Goal: Transaction & Acquisition: Purchase product/service

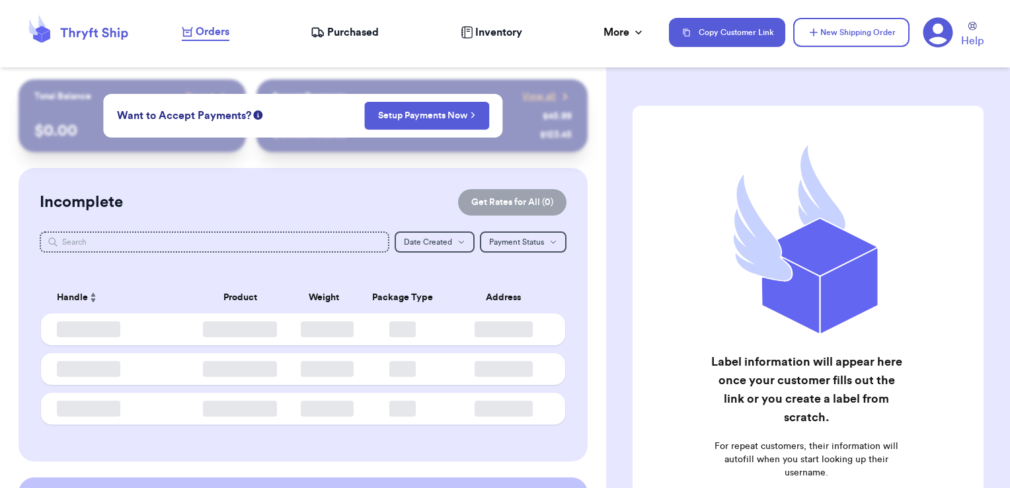
checkbox input "true"
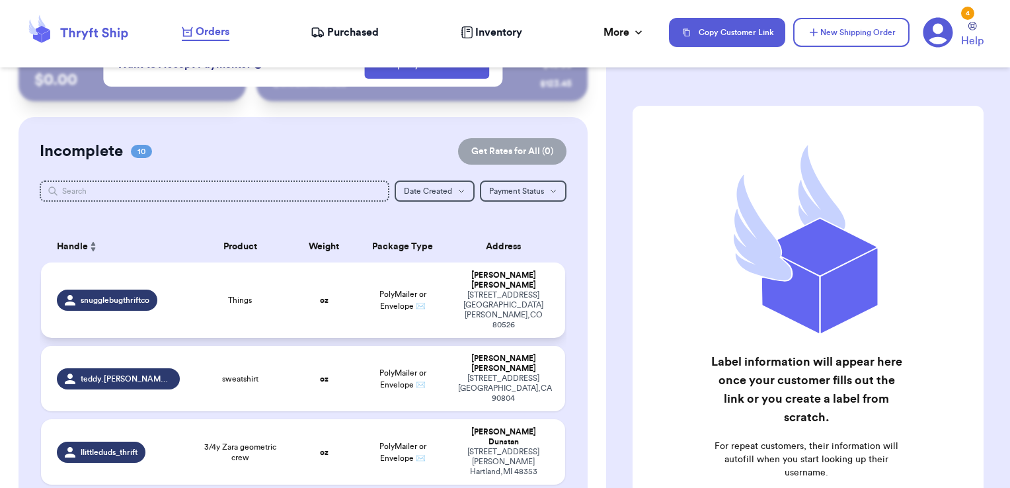
scroll to position [66, 0]
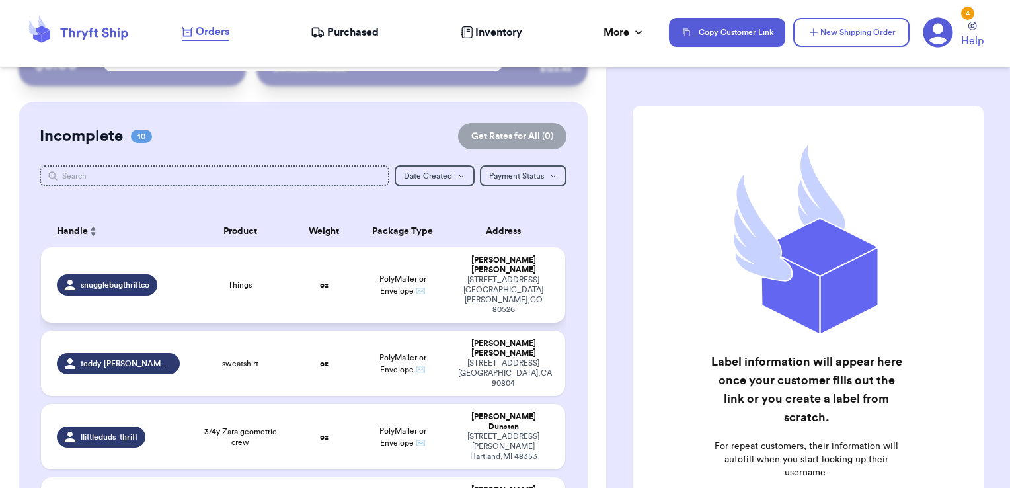
click at [276, 279] on div "Things" at bounding box center [240, 284] width 89 height 11
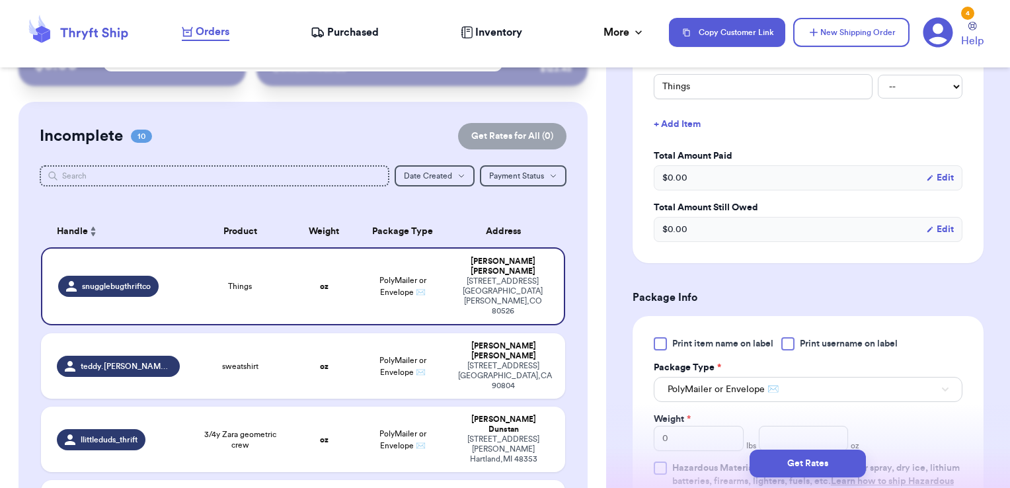
scroll to position [463, 0]
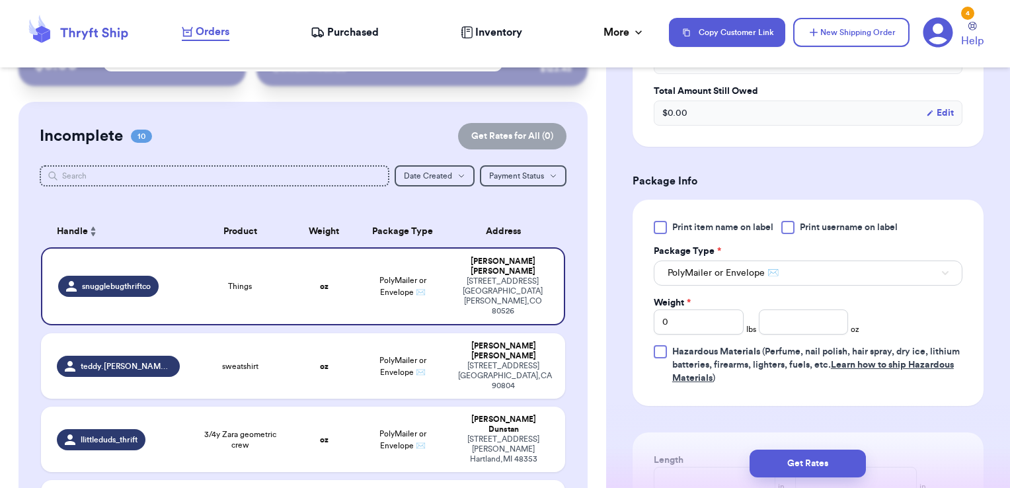
click at [789, 230] on div at bounding box center [787, 227] width 13 height 13
click at [0, 0] on input "Print username on label" at bounding box center [0, 0] width 0 height 0
click at [793, 325] on input "number" at bounding box center [804, 321] width 90 height 25
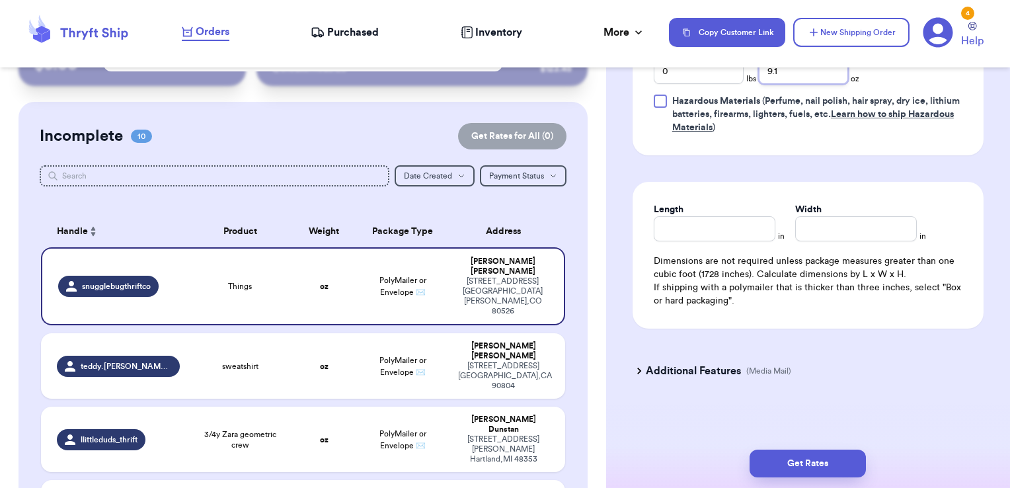
type input "9.1"
click at [677, 236] on input "Length" at bounding box center [714, 228] width 122 height 25
type input "8"
click at [785, 462] on button "Get Rates" at bounding box center [807, 463] width 116 height 28
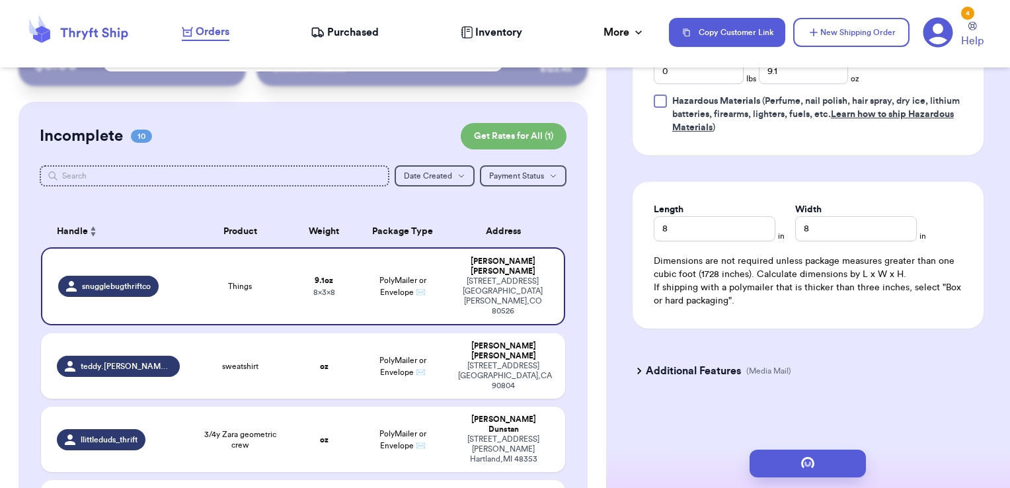
scroll to position [0, 0]
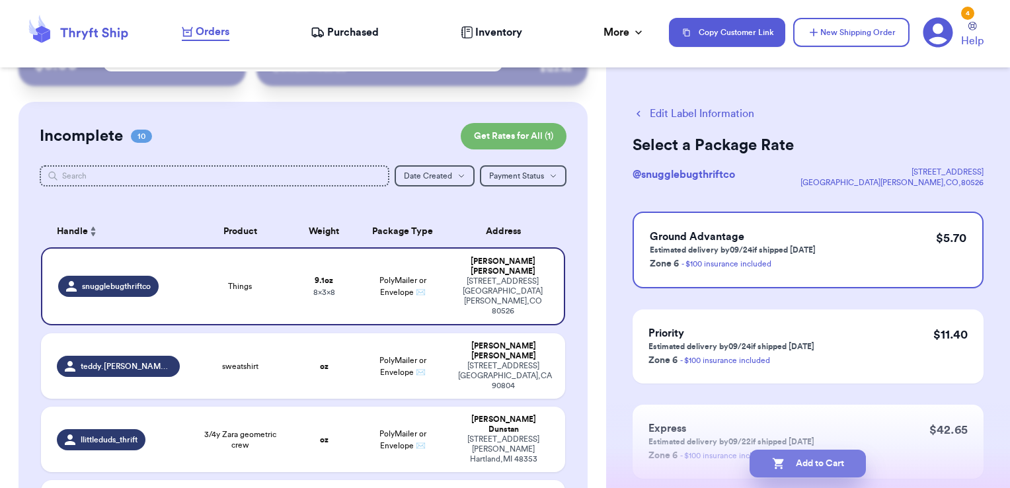
click at [825, 466] on button "Add to Cart" at bounding box center [807, 463] width 116 height 28
checkbox input "true"
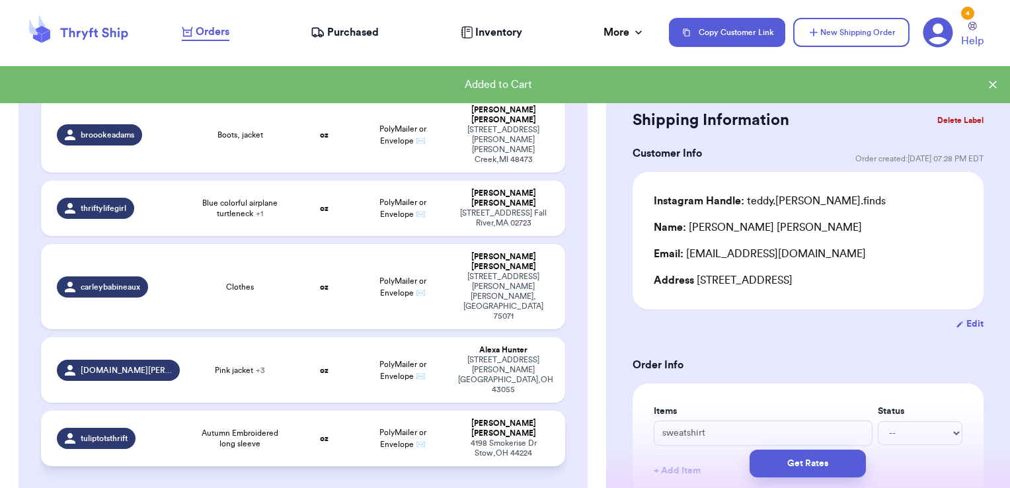
scroll to position [599, 0]
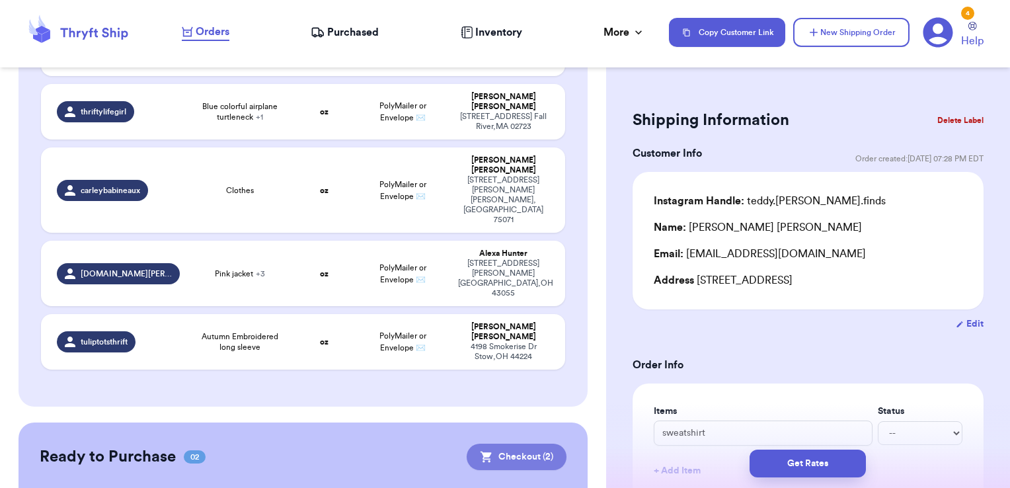
click at [520, 443] on button "Checkout ( 2 )" at bounding box center [516, 456] width 100 height 26
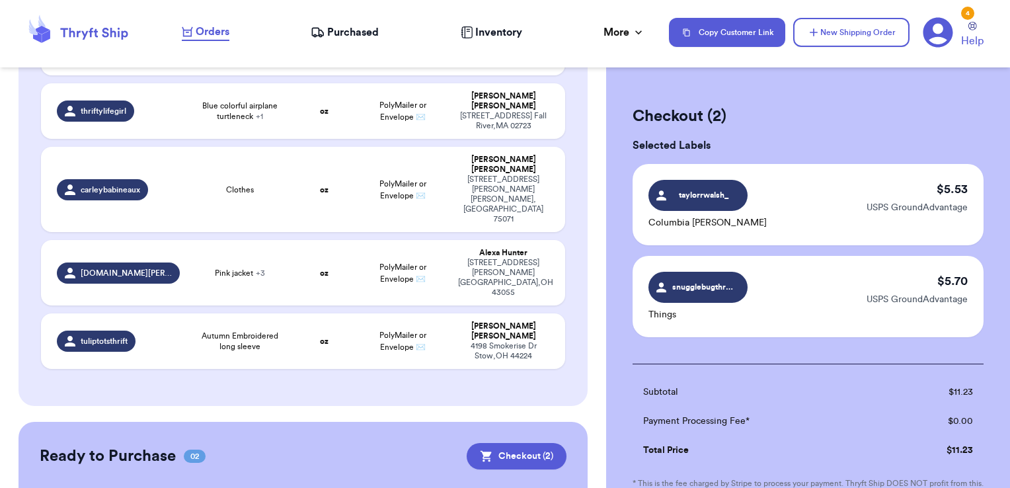
scroll to position [198, 0]
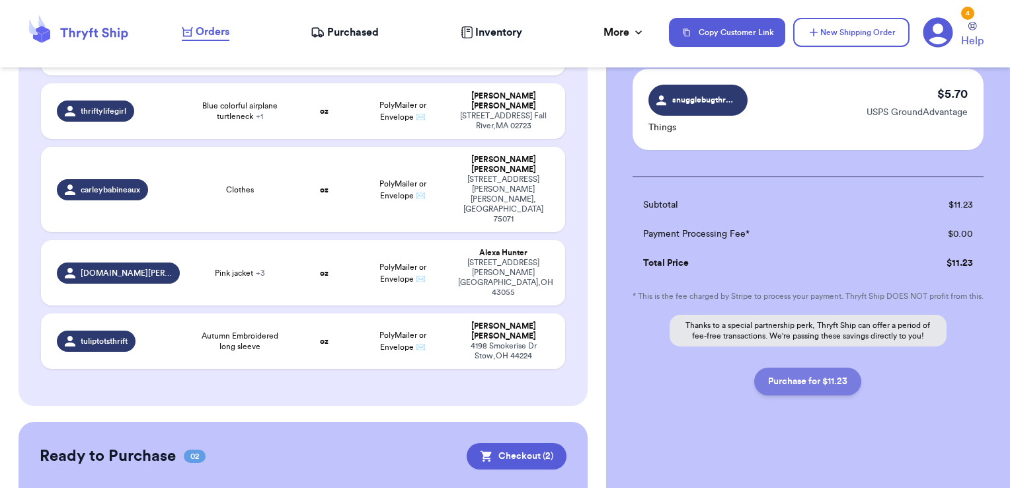
click at [836, 384] on button "Purchase for $11.23" at bounding box center [807, 381] width 107 height 28
checkbox input "false"
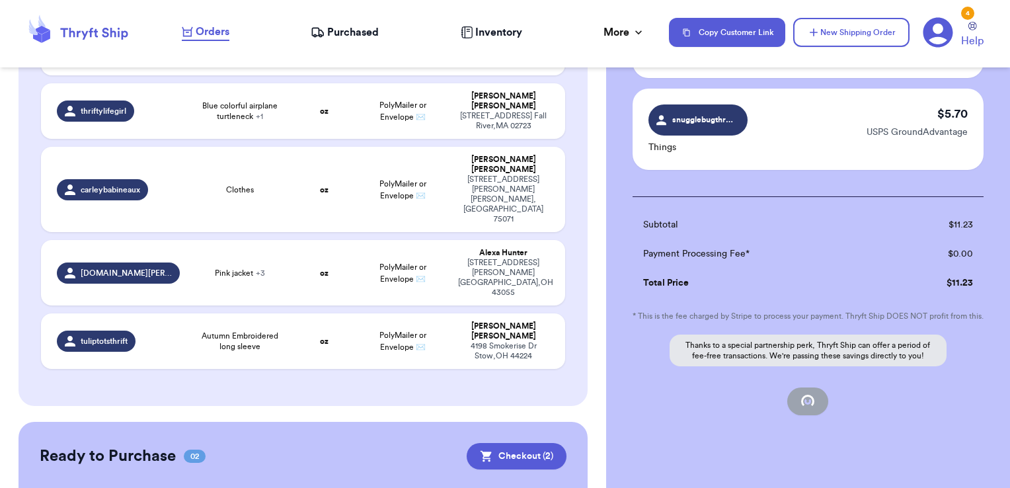
checkbox input "true"
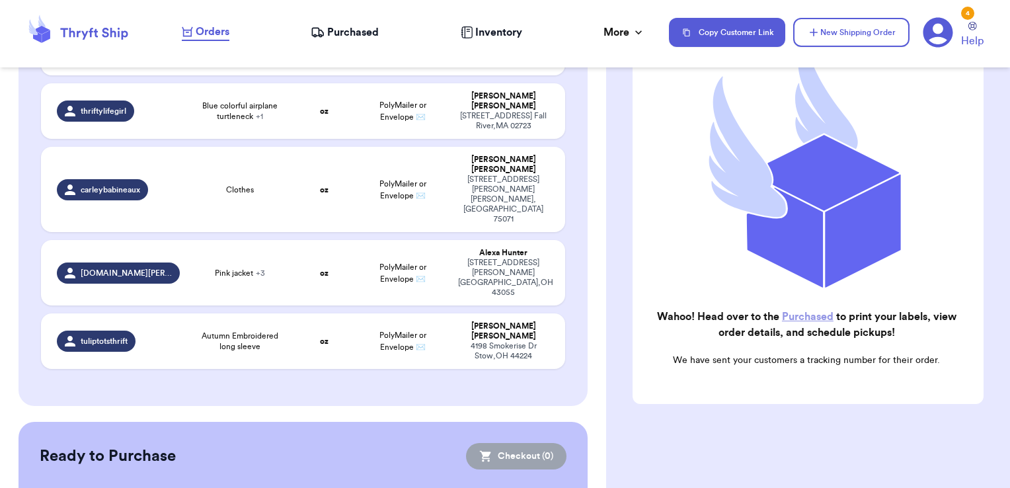
scroll to position [546, 0]
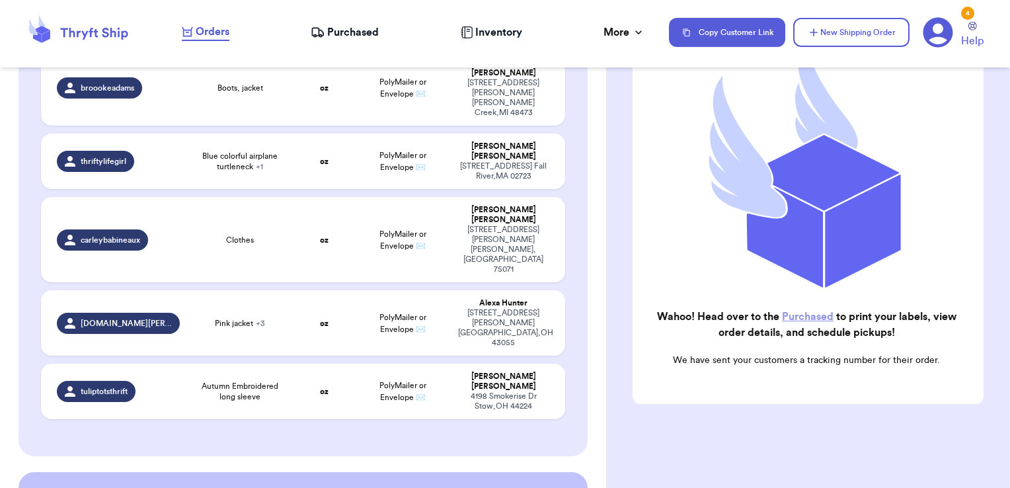
click at [788, 311] on link "Purchased" at bounding box center [808, 316] width 52 height 11
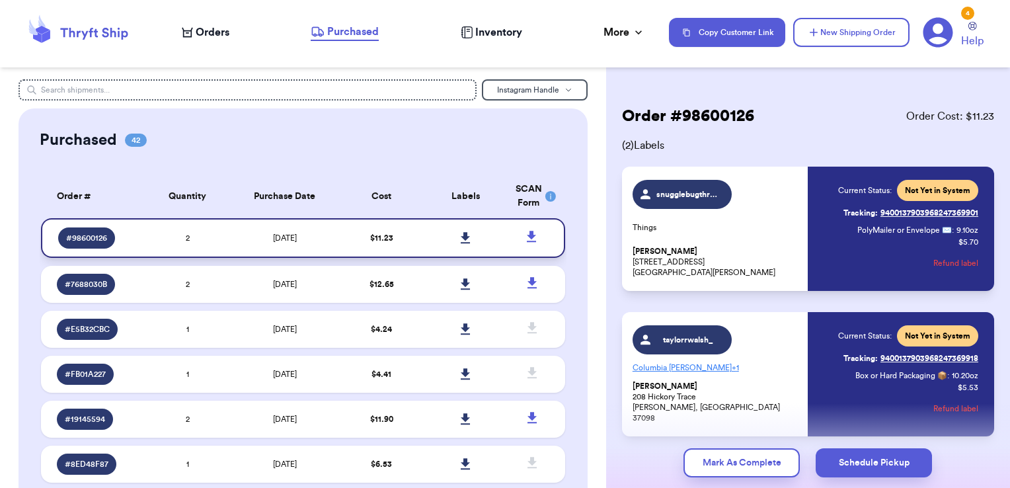
click at [461, 237] on icon at bounding box center [465, 237] width 9 height 11
click at [194, 38] on div "Orders" at bounding box center [206, 32] width 48 height 16
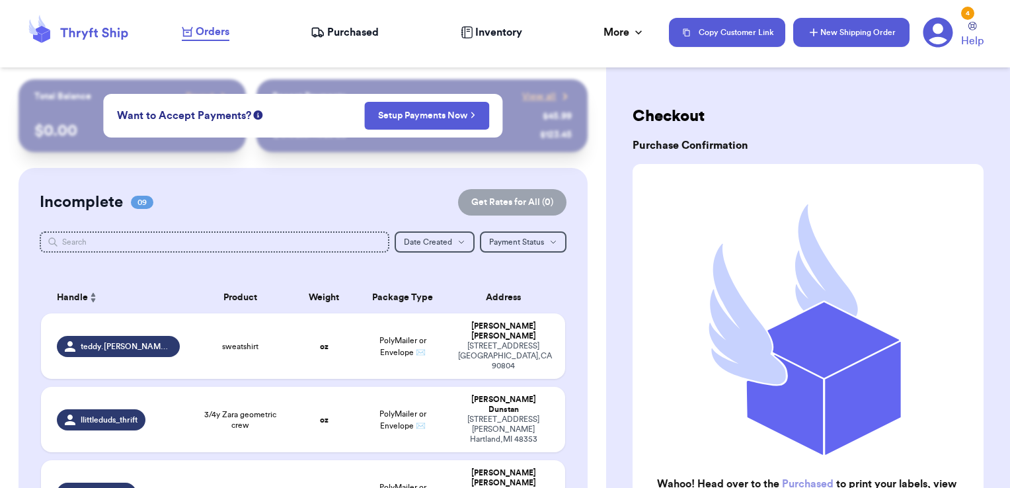
click at [859, 30] on button "New Shipping Order" at bounding box center [851, 32] width 116 height 29
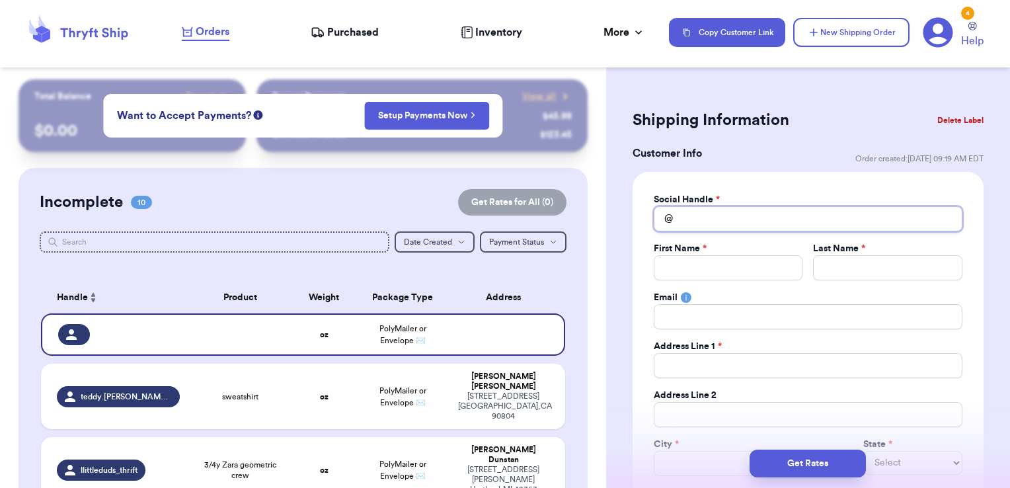
click at [705, 217] on input "Total Amount Paid" at bounding box center [807, 218] width 309 height 25
type input "l"
type input "li"
type input "lit"
type input "litt"
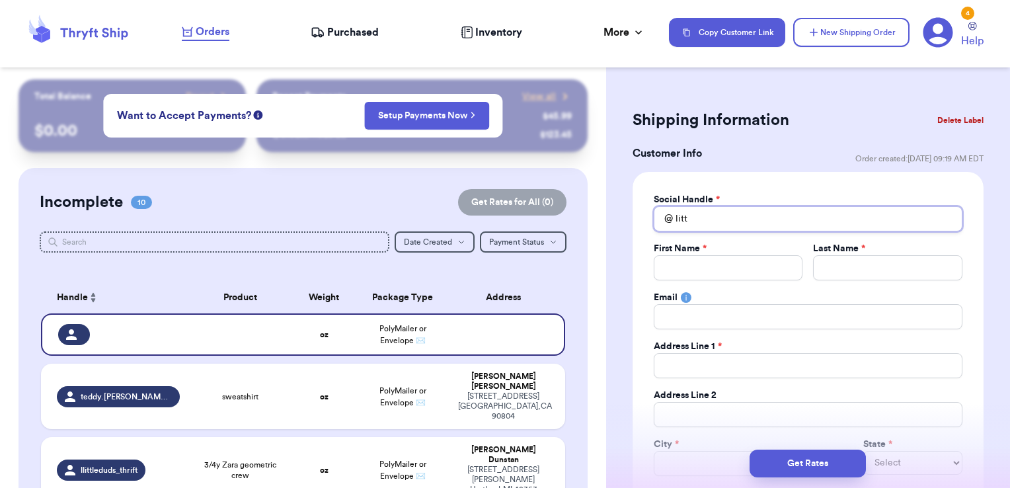
type input "littl"
type input "little"
type input "littlem"
type input "littlemo"
type input "littlemou"
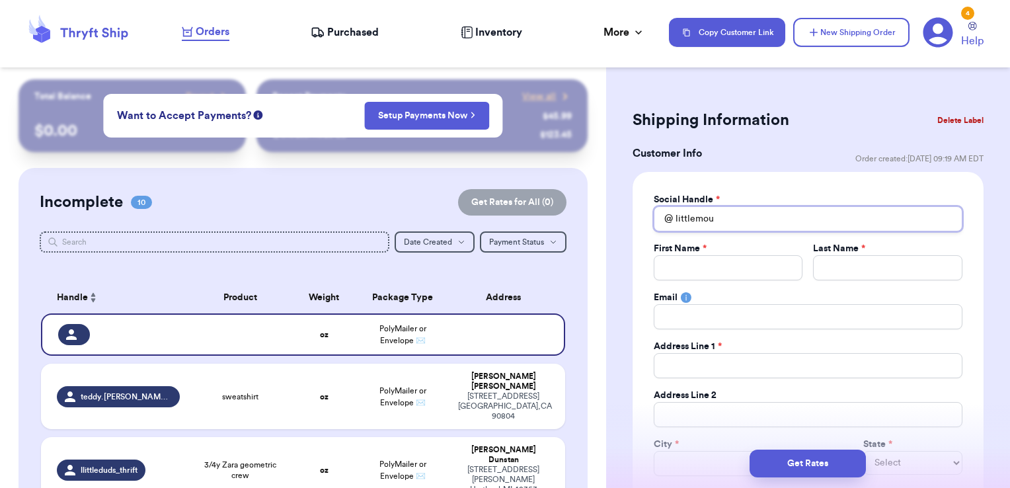
type input "littlemoun"
type input "littlemount"
type input "littlemounti"
type input "littlemountin"
type input "littlemounti"
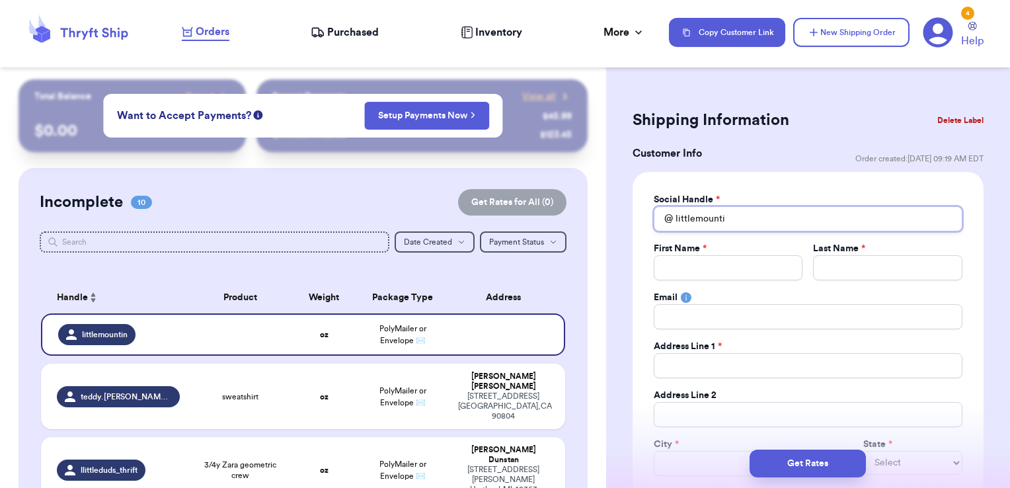
type input "littlemount"
type input "littlemounta"
type input "littlemountai"
type input "littlemountain"
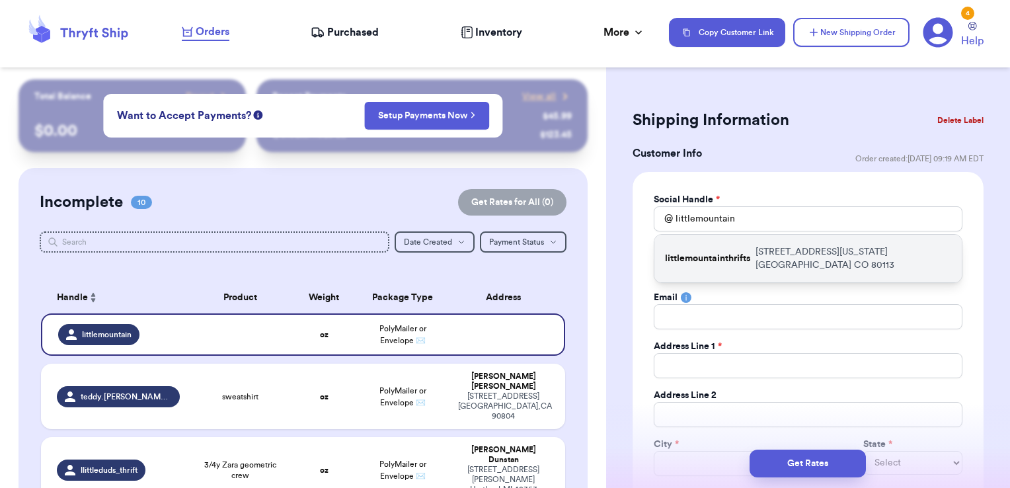
click at [732, 248] on div "littlemountainthrifts 3147 S. Pennsylvania St. Englewood CO 80113" at bounding box center [807, 259] width 307 height 48
type input "littlemountainthrifts"
type input "Morgan"
type input "Wachowski"
type input "3147 S. Pennsylvania St."
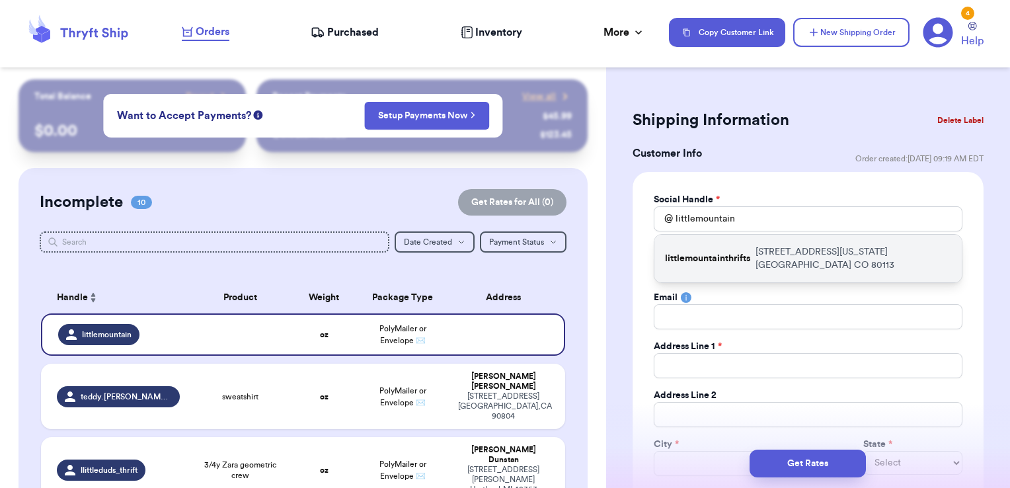
type input "Englewood"
select select "CO"
type input "80113"
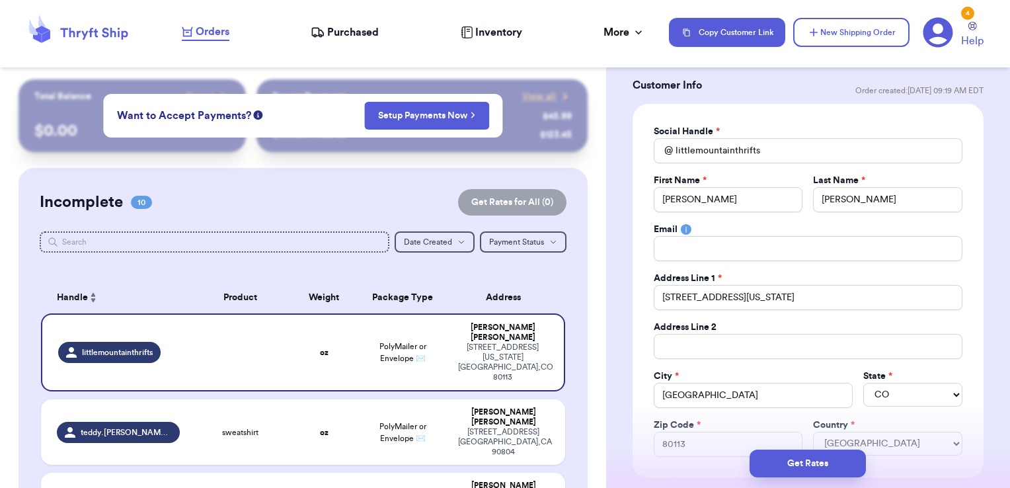
scroll to position [132, 0]
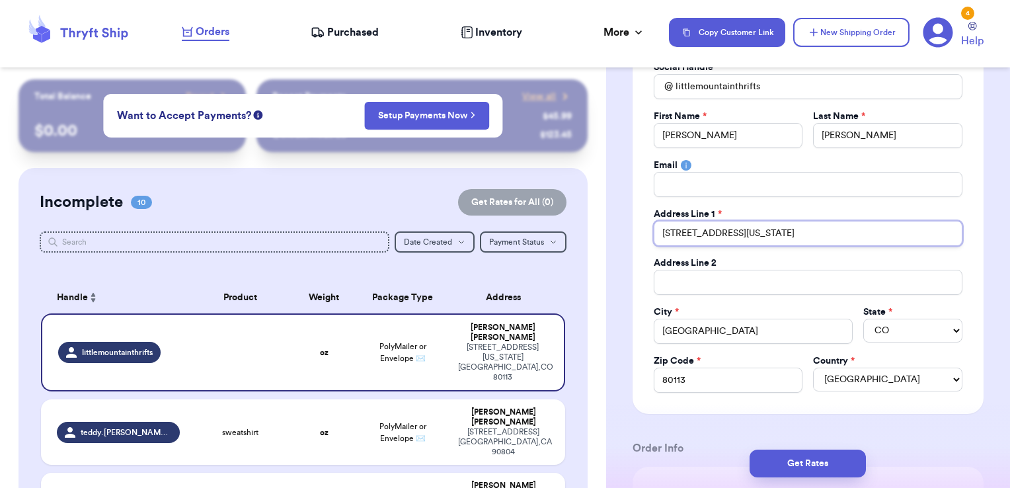
drag, startPoint x: 694, startPoint y: 233, endPoint x: 762, endPoint y: 224, distance: 69.3
click at [762, 224] on input "3147 S. Pennsylvania St." at bounding box center [807, 233] width 309 height 25
click at [805, 250] on div "Social Handle * @ littlemountainthrifts First Name * Morgan Last Name * Wachows…" at bounding box center [807, 227] width 309 height 332
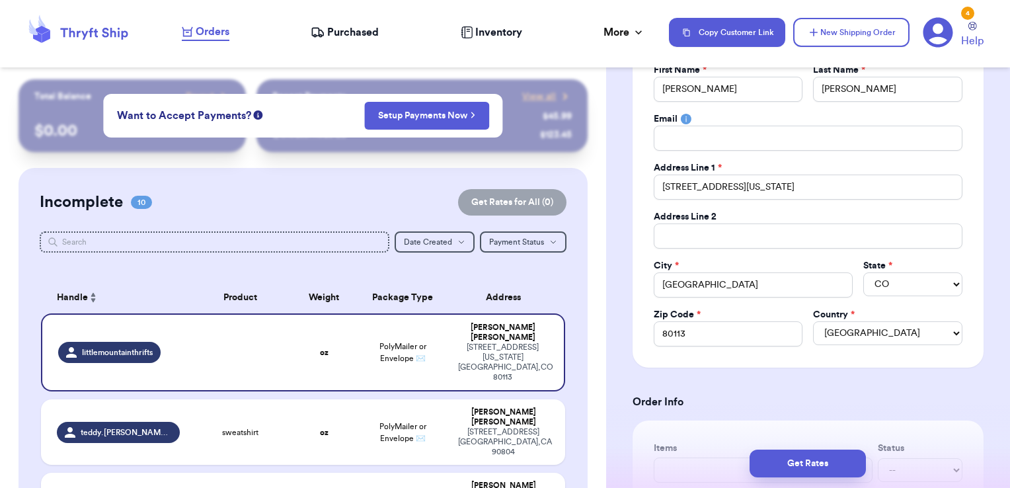
scroll to position [396, 0]
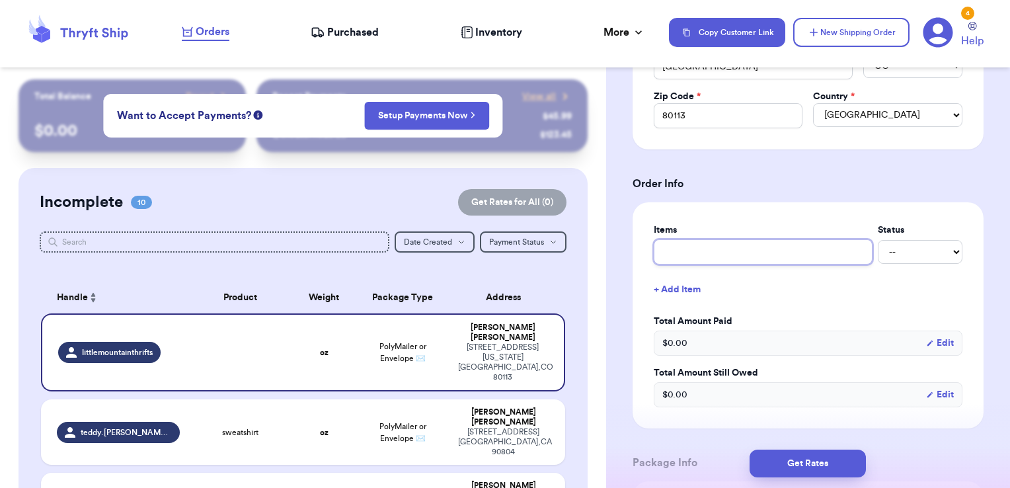
click at [786, 248] on input "text" at bounding box center [762, 251] width 219 height 25
type input "b"
type input "bl"
type input "bla"
type input "blac"
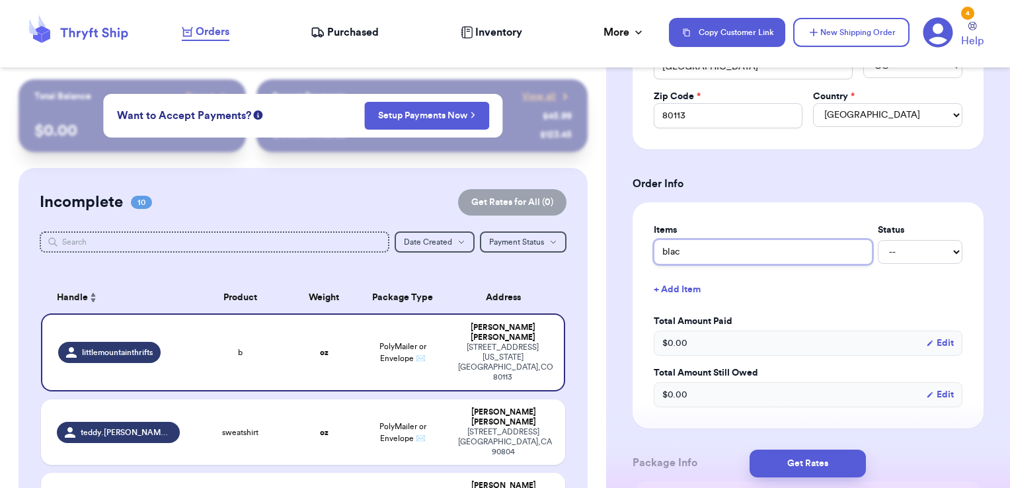
type input "black"
type input "black c"
type input "black co"
type input "black cor"
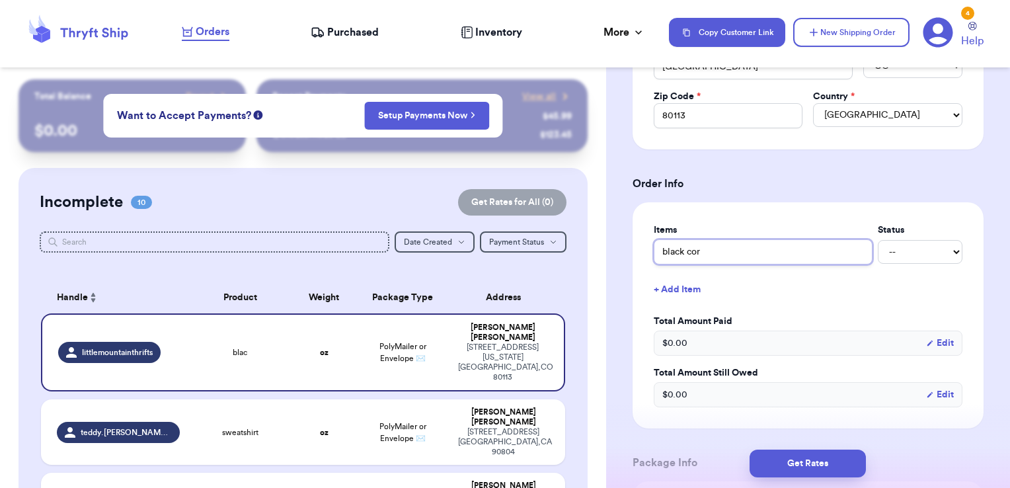
type input "black cord"
type input "black cordu"
type input "black cord"
type input "black cords"
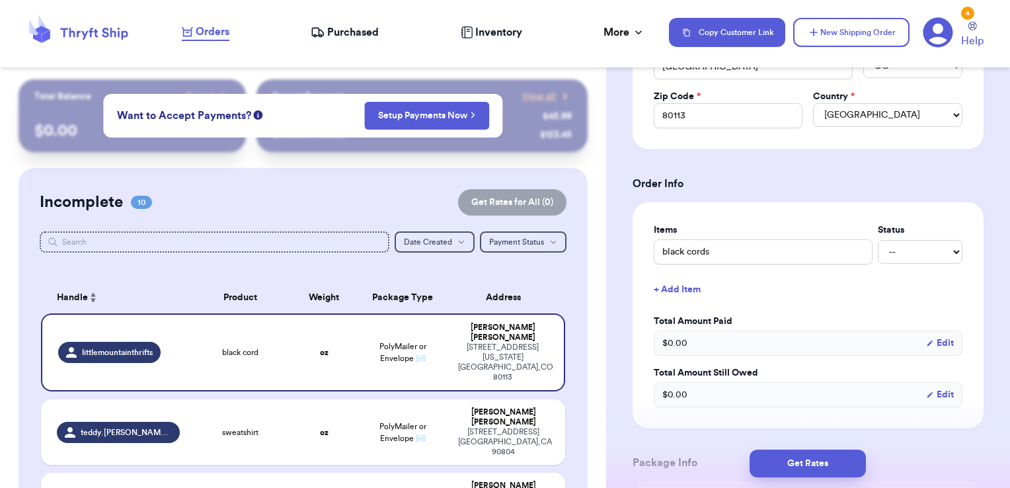
click at [699, 286] on button "+ Add Item" at bounding box center [807, 289] width 319 height 29
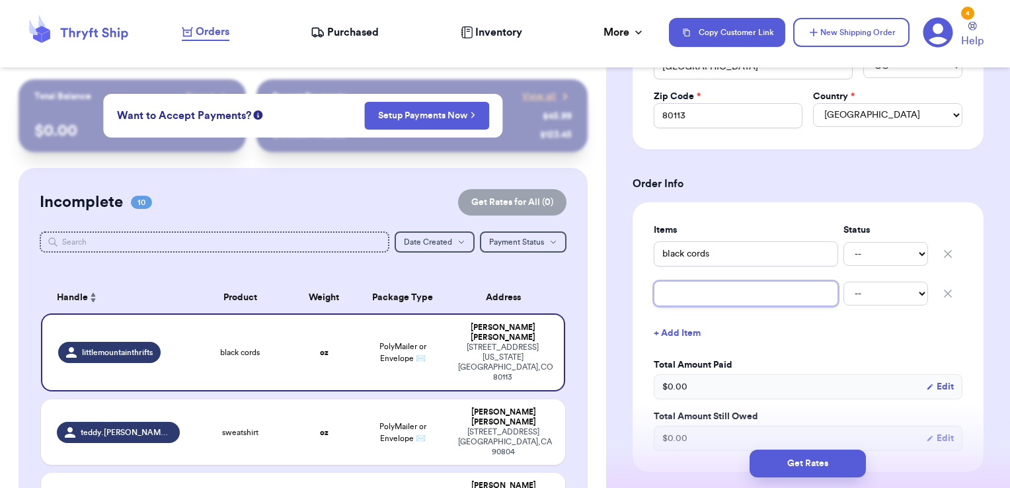
click at [706, 291] on input "text" at bounding box center [745, 293] width 184 height 25
type input "g"
type input "gr"
type input "gre"
type input "gree"
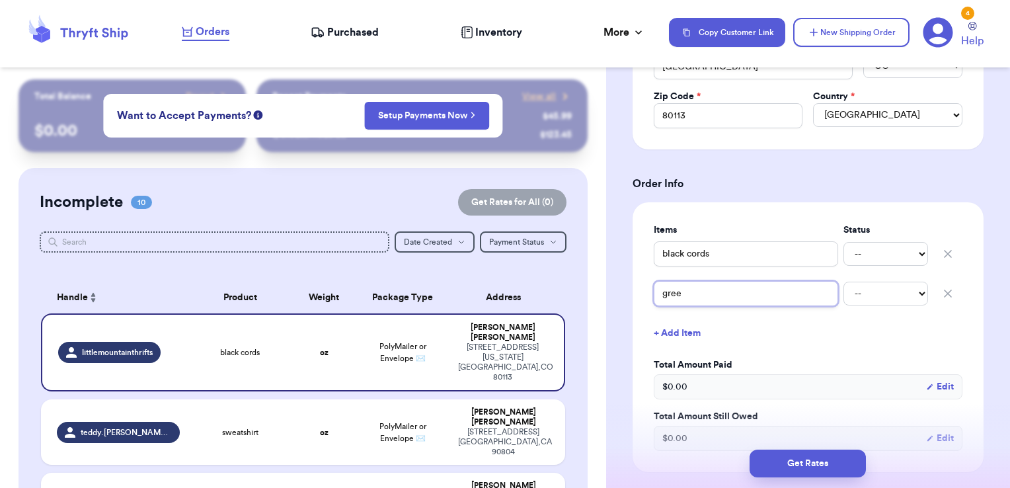
type input "green"
type input "green h"
type input "green h&"
type input "green h&m"
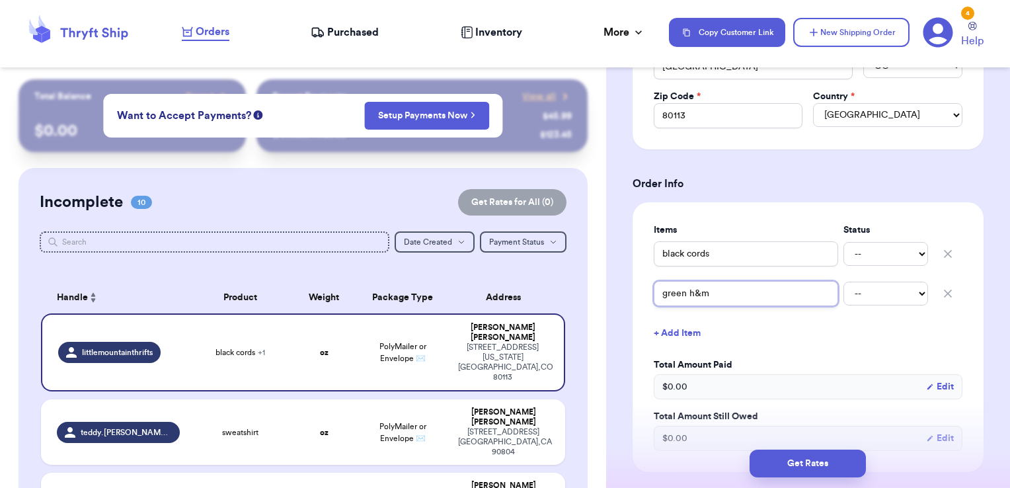
type input "green h&m"
type input "green h&m s"
type input "green h&m sw"
type input "green h&m swe"
type input "green h&m swea"
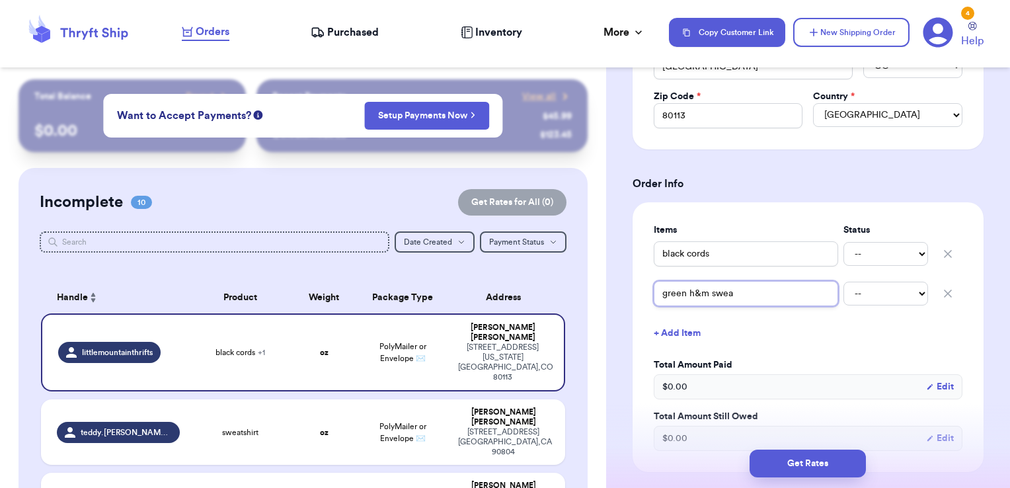
type input "green h&m sweat"
type input "green h&m sweate"
type input "green h&m sweater"
click at [772, 331] on button "+ Add Item" at bounding box center [807, 332] width 319 height 29
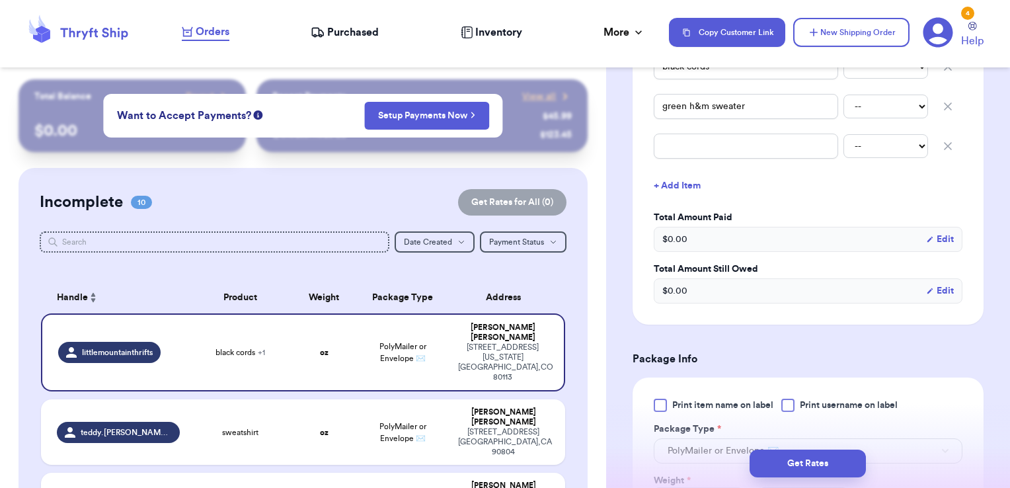
scroll to position [661, 0]
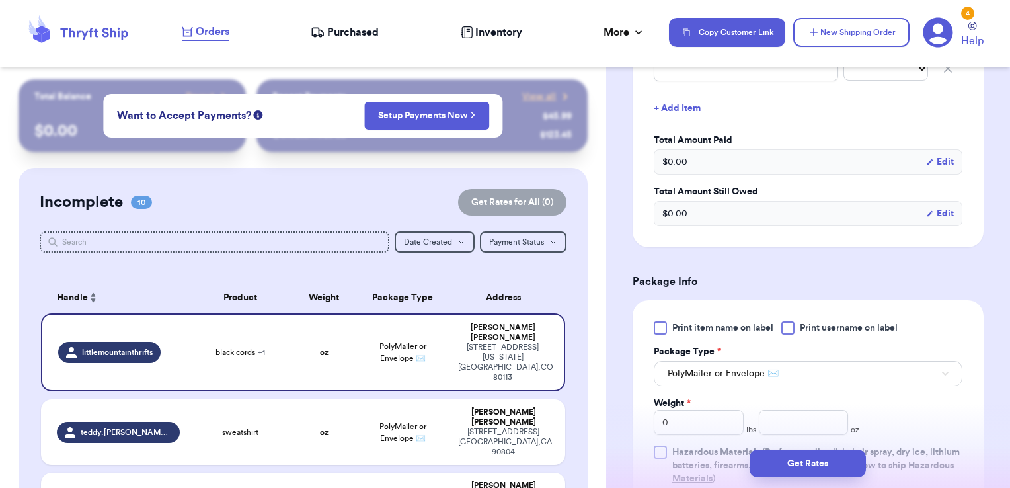
click at [791, 325] on div at bounding box center [787, 327] width 13 height 13
click at [0, 0] on input "Print username on label" at bounding box center [0, 0] width 0 height 0
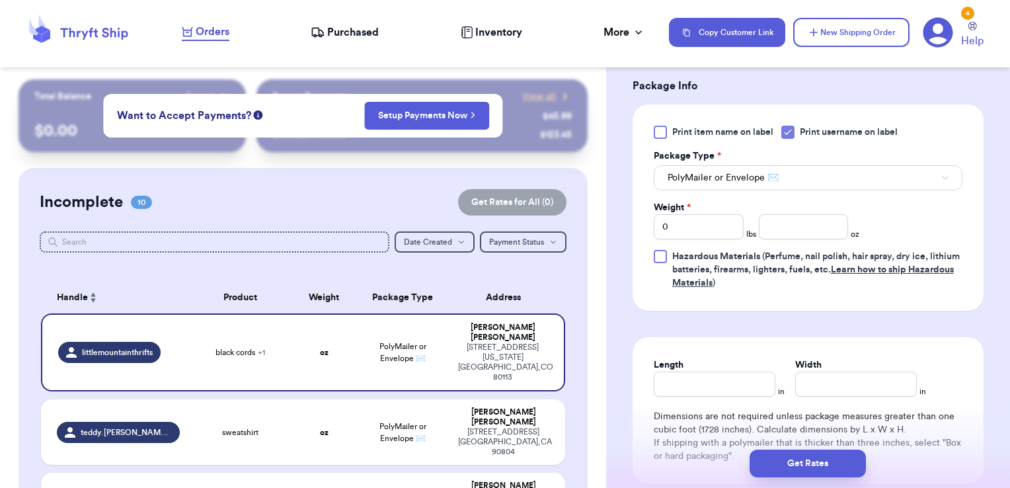
scroll to position [859, 0]
click at [801, 226] on input "number" at bounding box center [804, 223] width 90 height 25
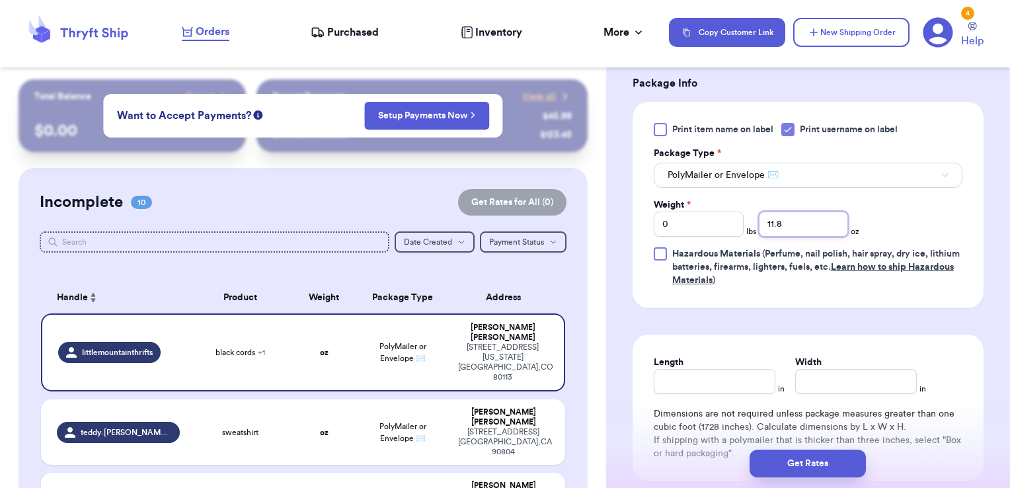
type input "11.8"
click at [725, 371] on input "Length" at bounding box center [714, 381] width 122 height 25
click at [790, 165] on button "PolyMailer or Envelope ✉️" at bounding box center [807, 175] width 309 height 25
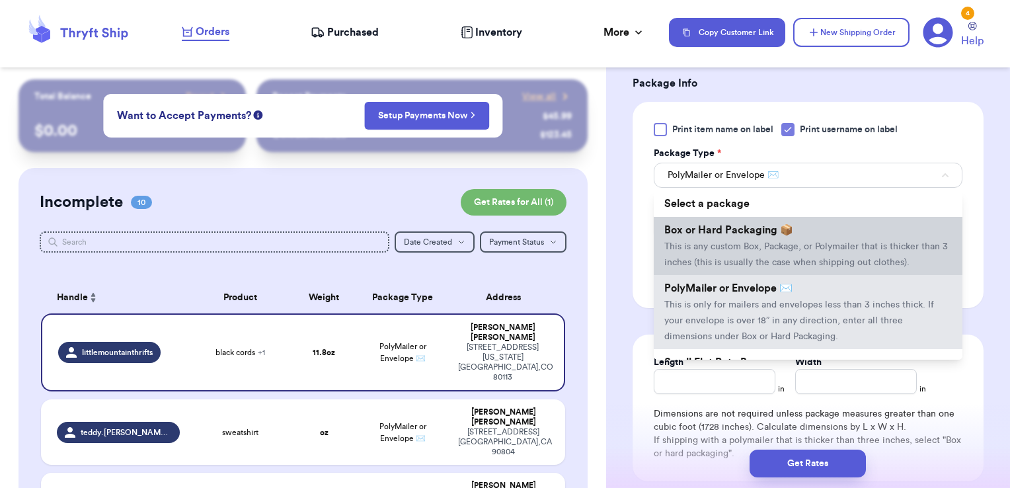
click at [764, 237] on li "Box or Hard Packaging 📦 This is any custom Box, Package, or Polymailer that is …" at bounding box center [807, 246] width 309 height 58
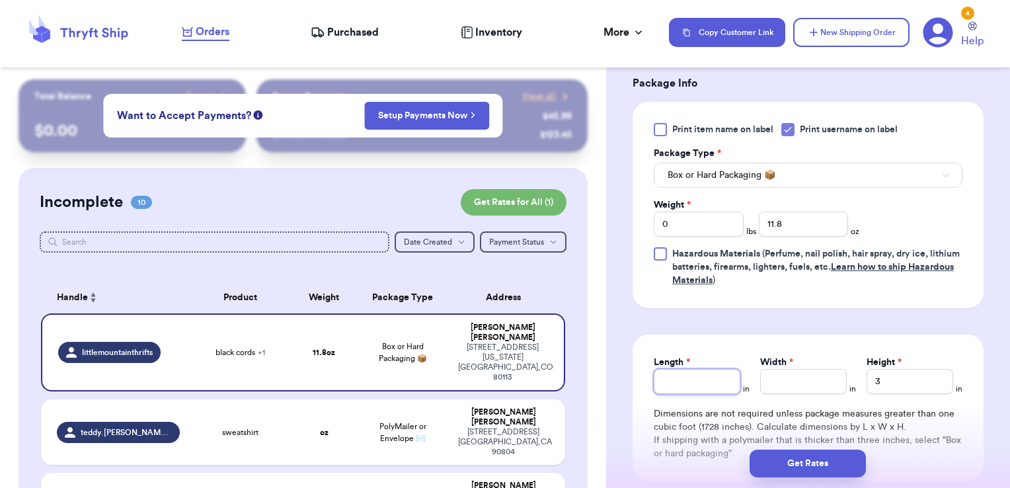
click at [714, 386] on input "Length *" at bounding box center [696, 381] width 87 height 25
type input "9"
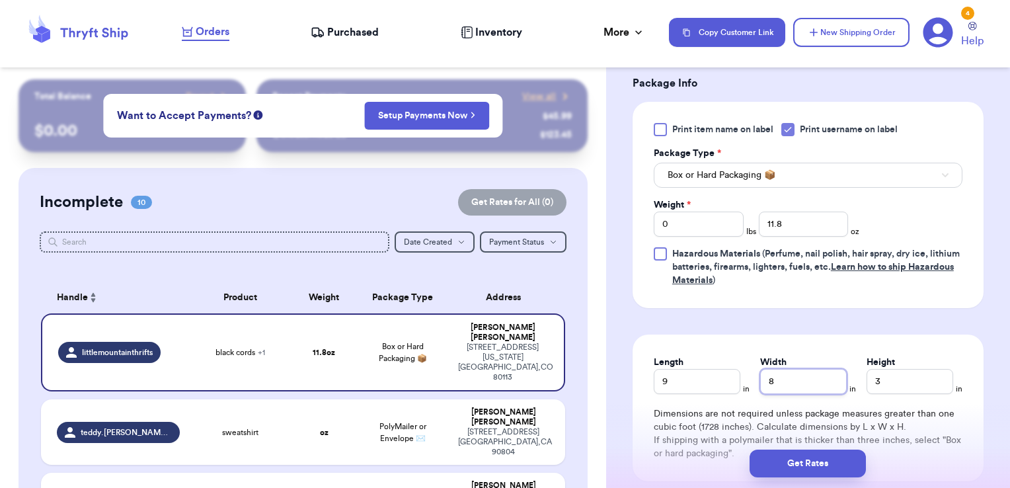
type input "8"
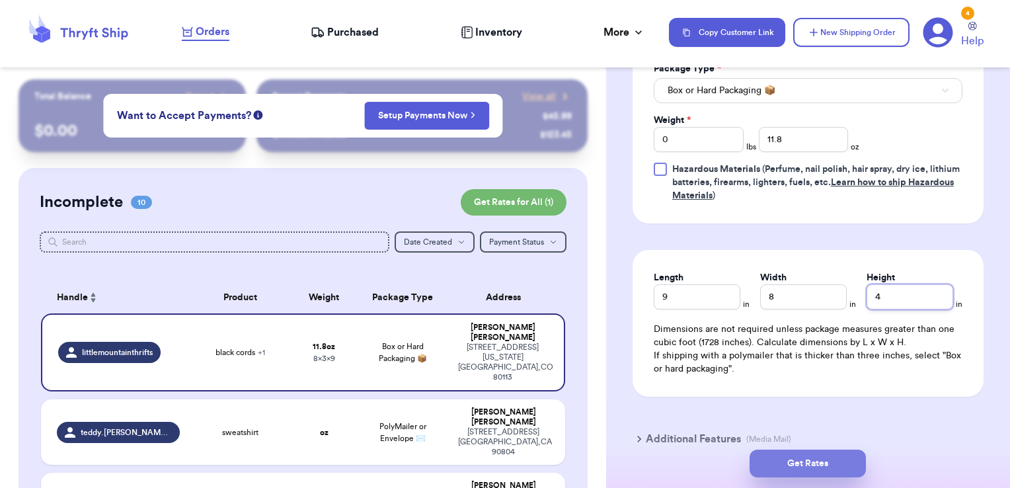
type input "4"
click at [813, 461] on button "Get Rates" at bounding box center [807, 463] width 116 height 28
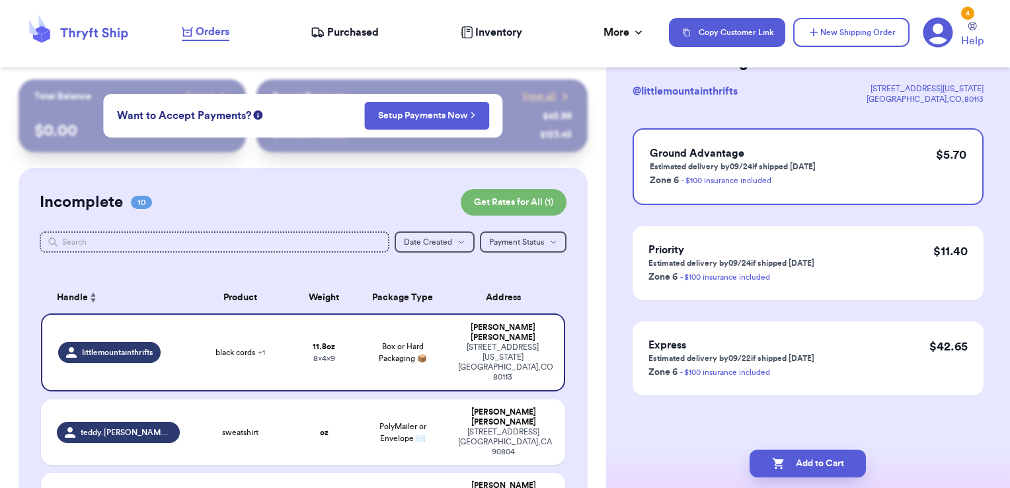
scroll to position [0, 0]
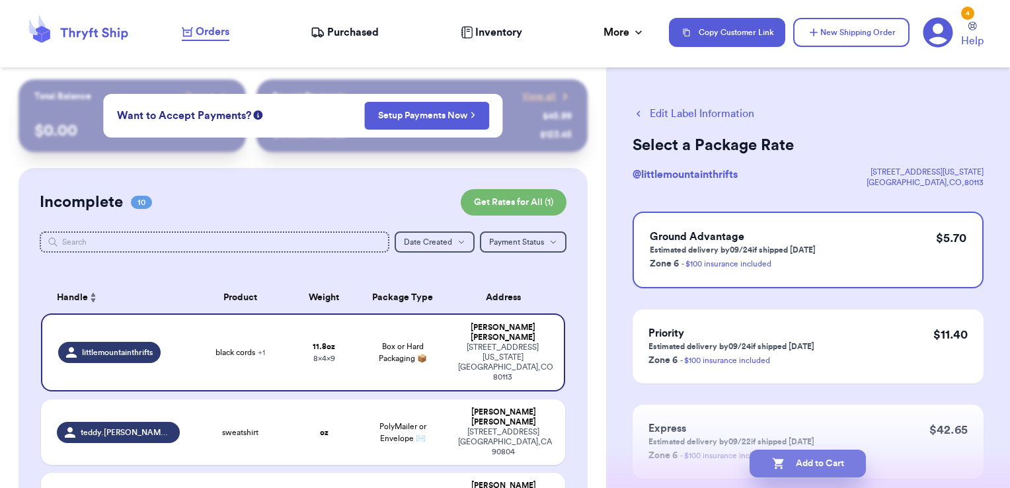
click at [856, 459] on button "Add to Cart" at bounding box center [807, 463] width 116 height 28
checkbox input "true"
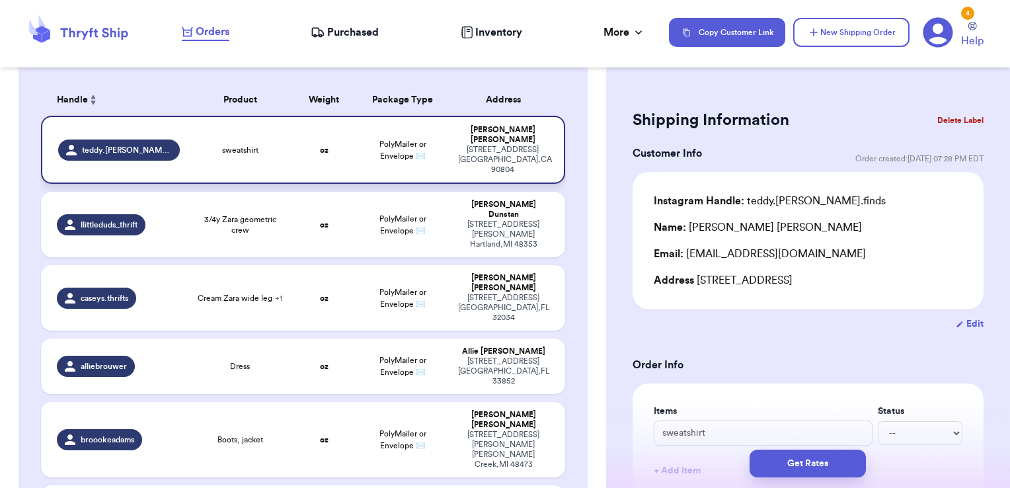
scroll to position [198, 0]
click at [241, 144] on span "sweatshirt" at bounding box center [240, 149] width 36 height 11
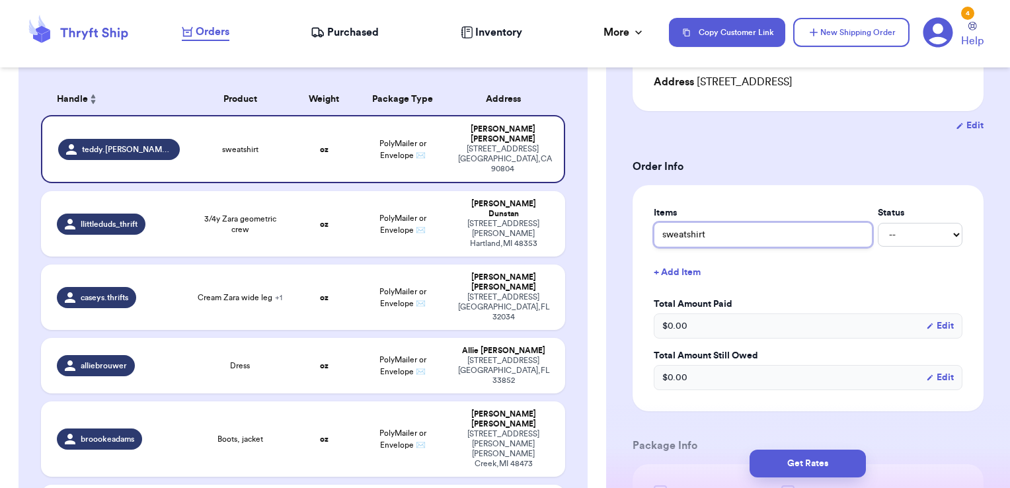
click at [662, 234] on input "sweatshirt" at bounding box center [762, 234] width 219 height 25
type input "vsweatshirt"
type input "visweatshirt"
type input "vinsweatshirt"
type input "vintsweatshirt"
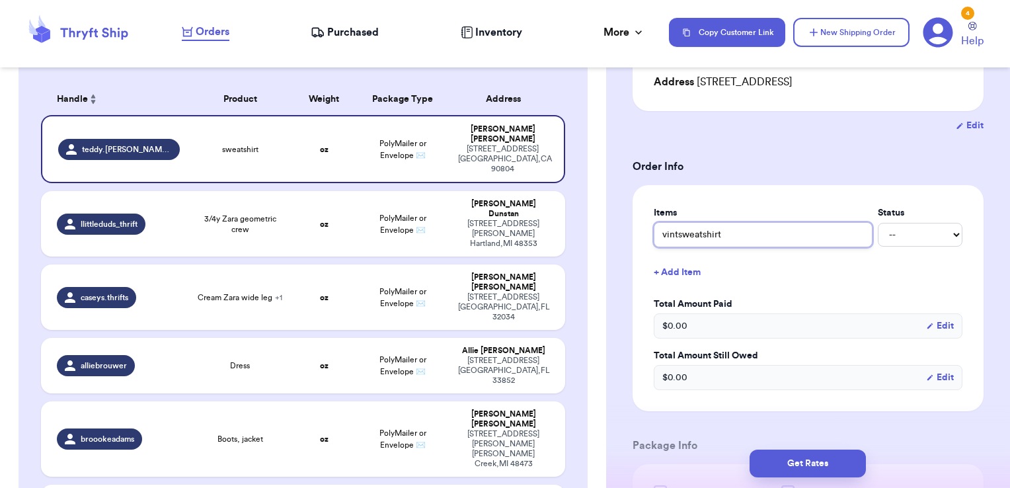
type input "vintasweatshirt"
type input "vintagsweatshirt"
type input "vintagesweatshirt"
type input "vintage sweatshirt"
type input "vintage csweatshirt"
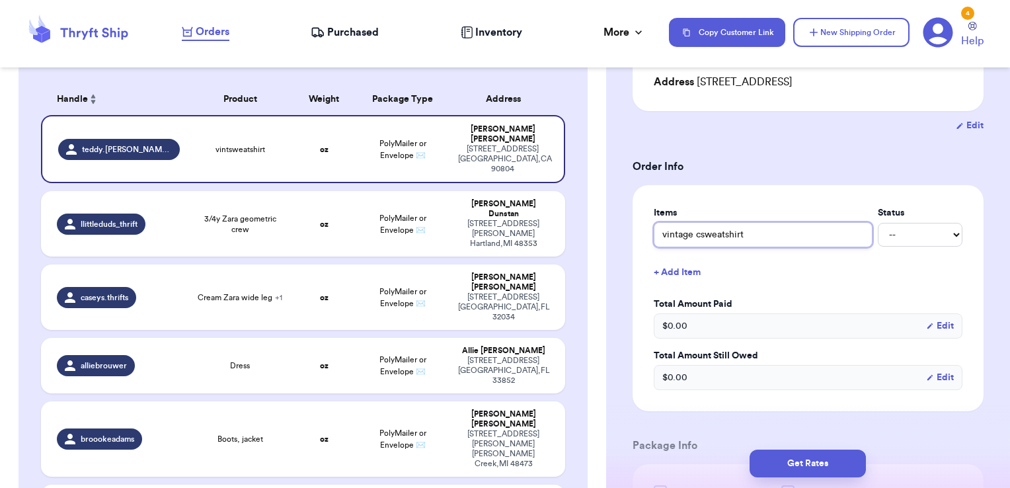
type input "vintage cosweatshirt"
type input "vintage cowsweatshirt"
type input "vintage cowbsweatshirt"
type input "vintage cowbosweatshirt"
type input "vintage cowboysweatshirt"
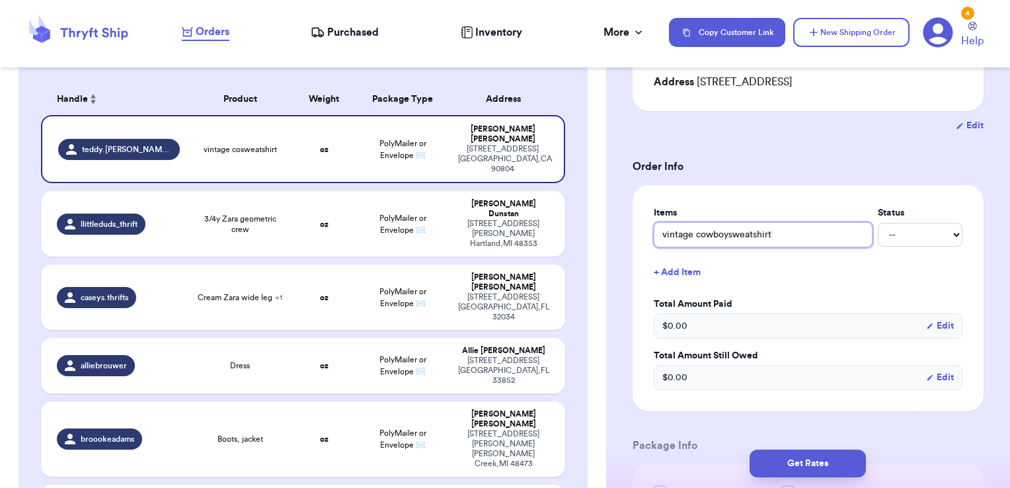
type input "vintage cowboy sweatshirt"
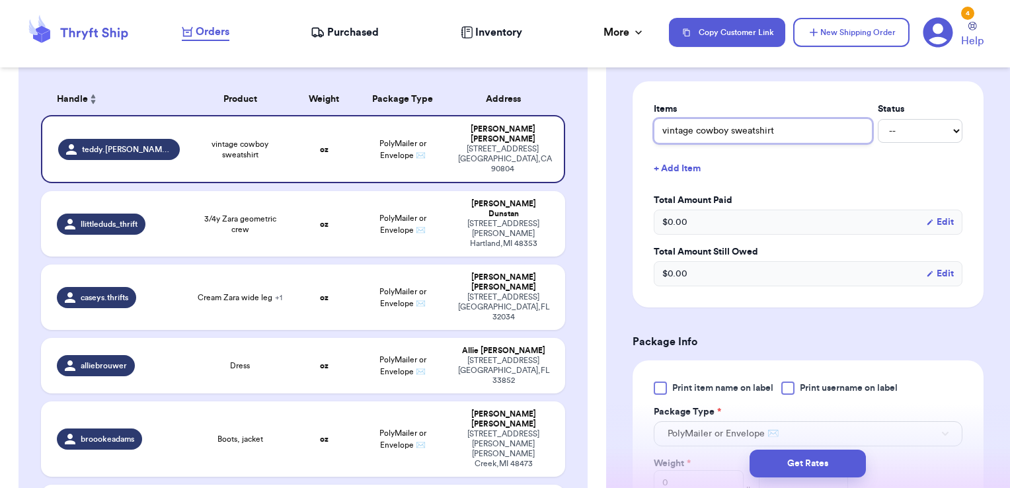
scroll to position [396, 0]
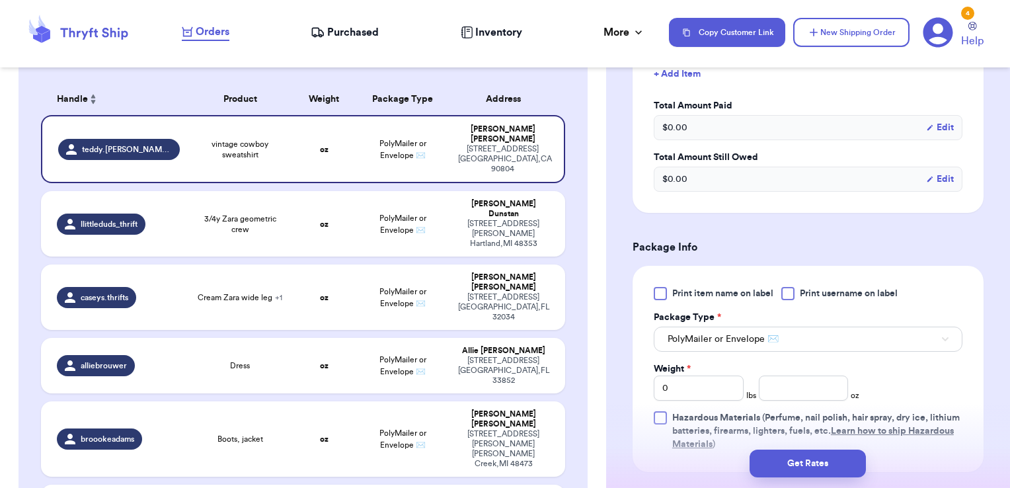
type input "vintage cowboy sweatshirt"
click at [788, 295] on div at bounding box center [787, 293] width 13 height 13
click at [0, 0] on input "Print username on label" at bounding box center [0, 0] width 0 height 0
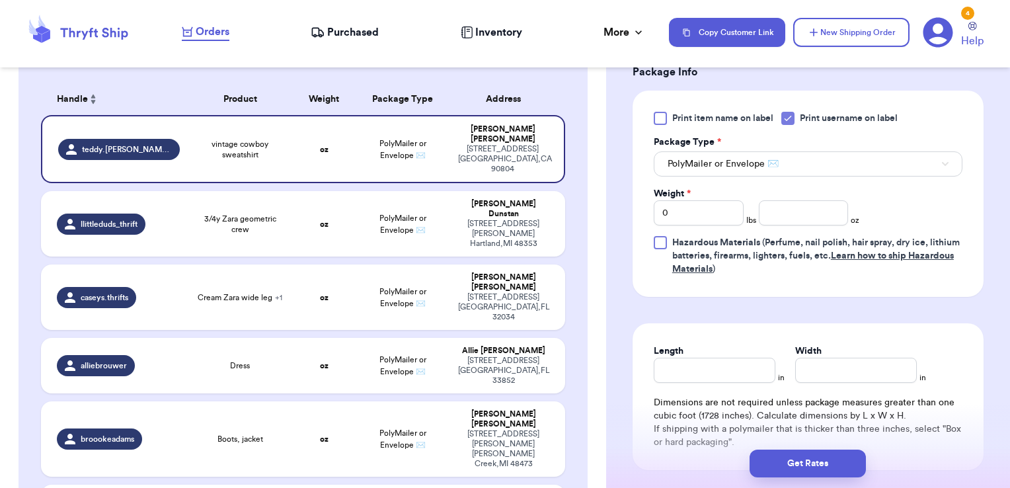
scroll to position [595, 0]
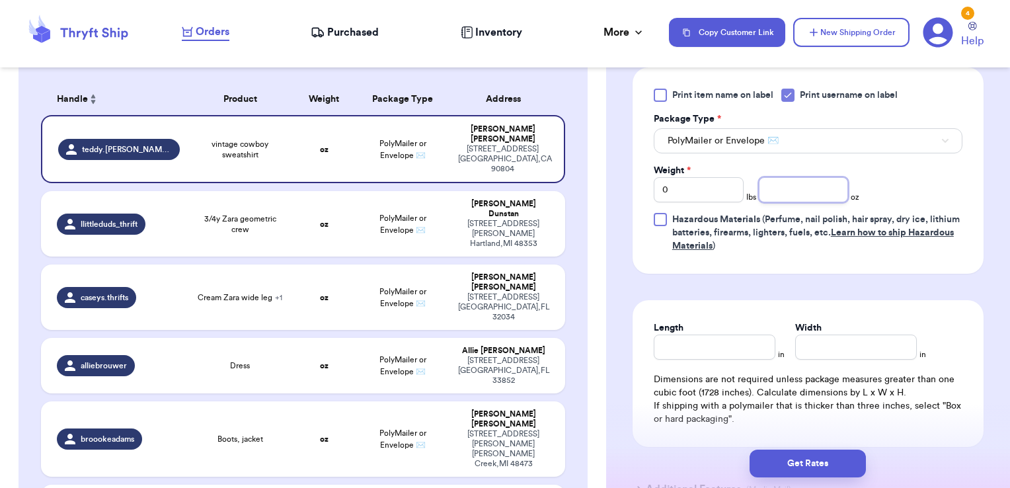
click at [788, 193] on input "number" at bounding box center [804, 189] width 90 height 25
type input "4.4"
click at [756, 347] on input "Length" at bounding box center [714, 346] width 122 height 25
type input "6"
type input "5"
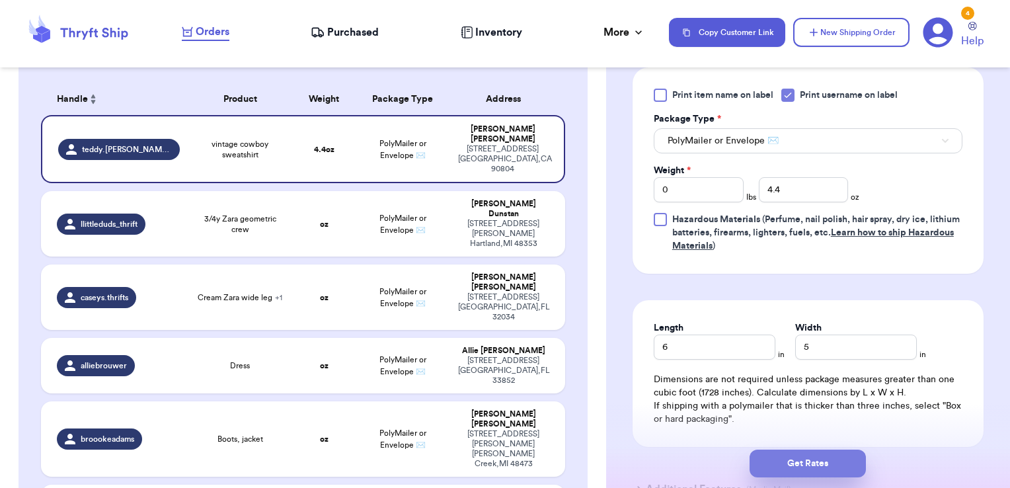
click at [809, 464] on button "Get Rates" at bounding box center [807, 463] width 116 height 28
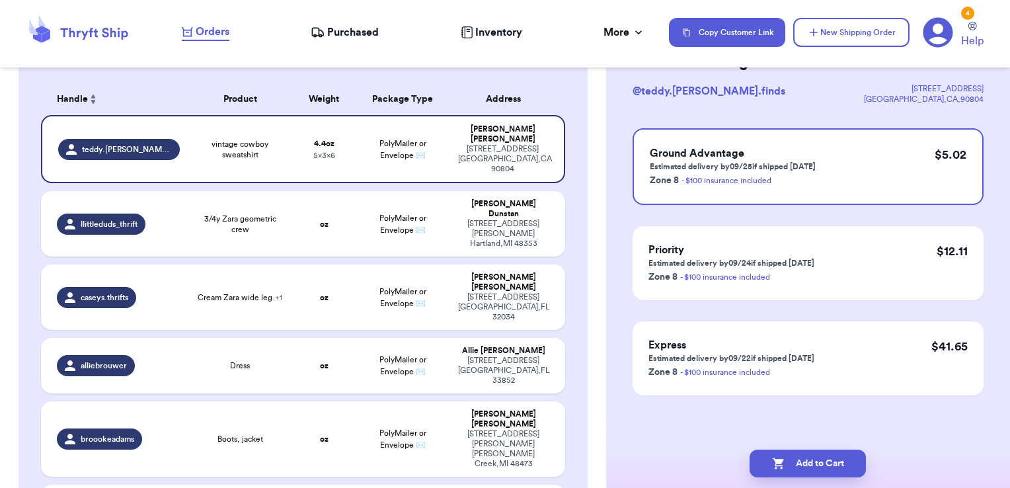
scroll to position [0, 0]
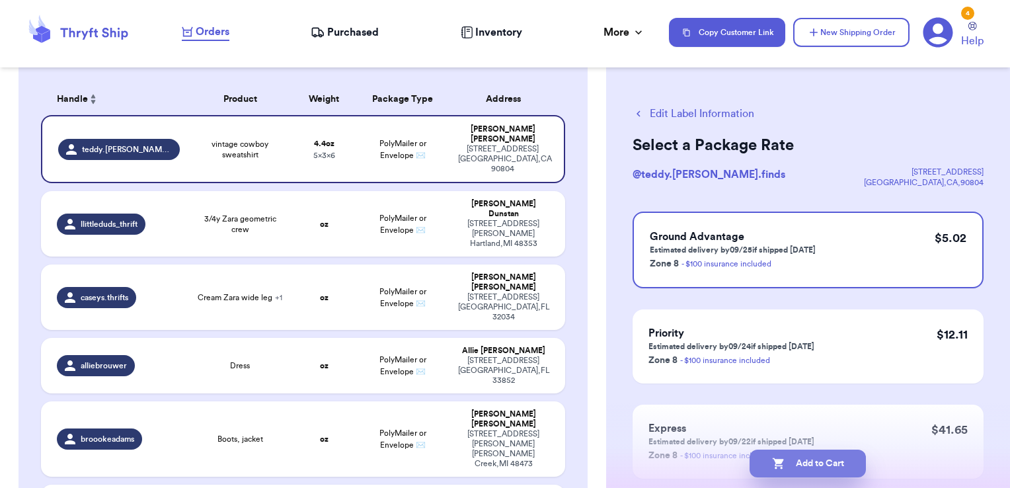
click at [852, 466] on button "Add to Cart" at bounding box center [807, 463] width 116 height 28
checkbox input "true"
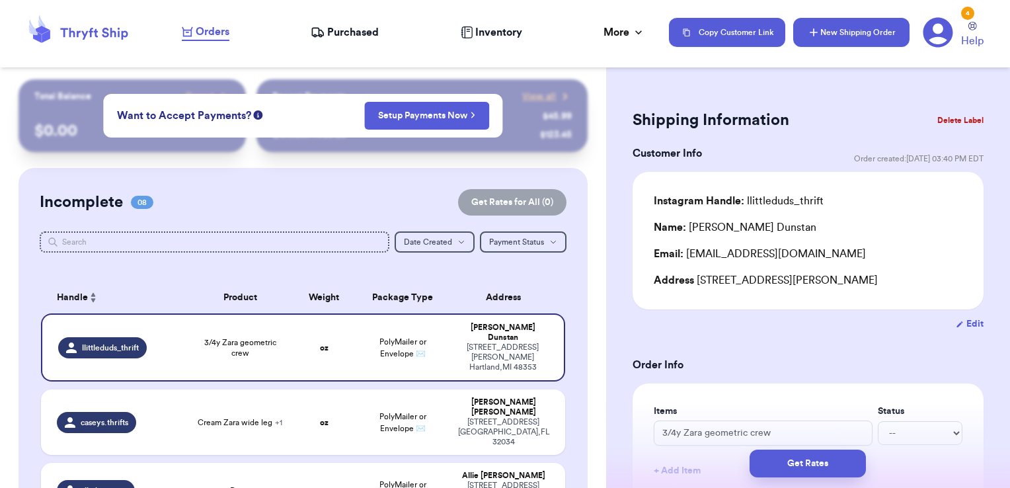
click at [877, 26] on button "New Shipping Order" at bounding box center [851, 32] width 116 height 29
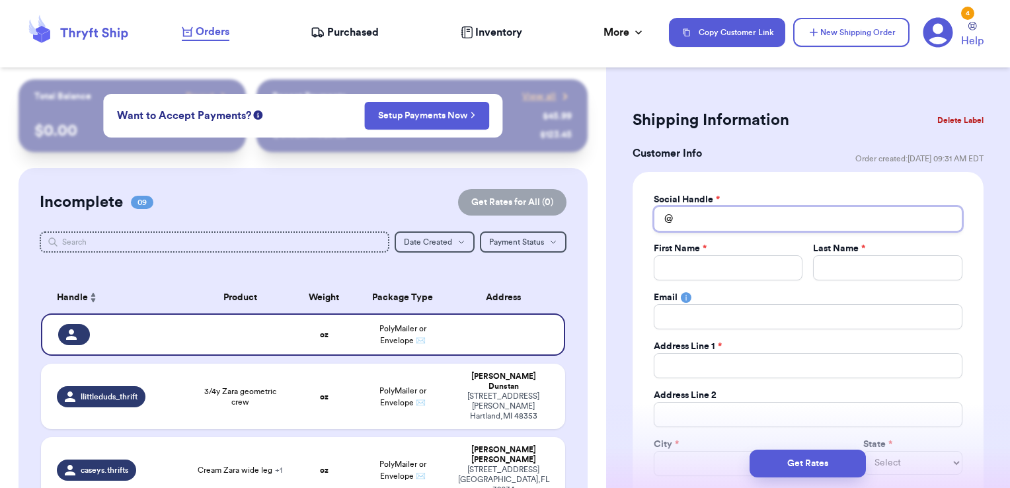
click at [759, 219] on input "Total Amount Paid" at bounding box center [807, 218] width 309 height 25
type input "e"
type input "er"
type input "eri"
type input "erin"
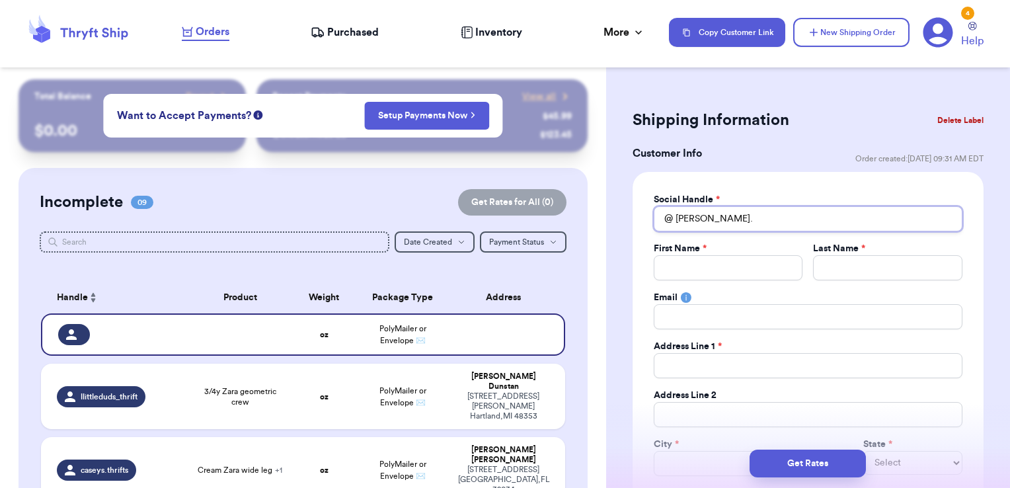
type input "erin.s"
type input "erin.sh"
type input "erin.shi"
type input "[PERSON_NAME].[PERSON_NAME]"
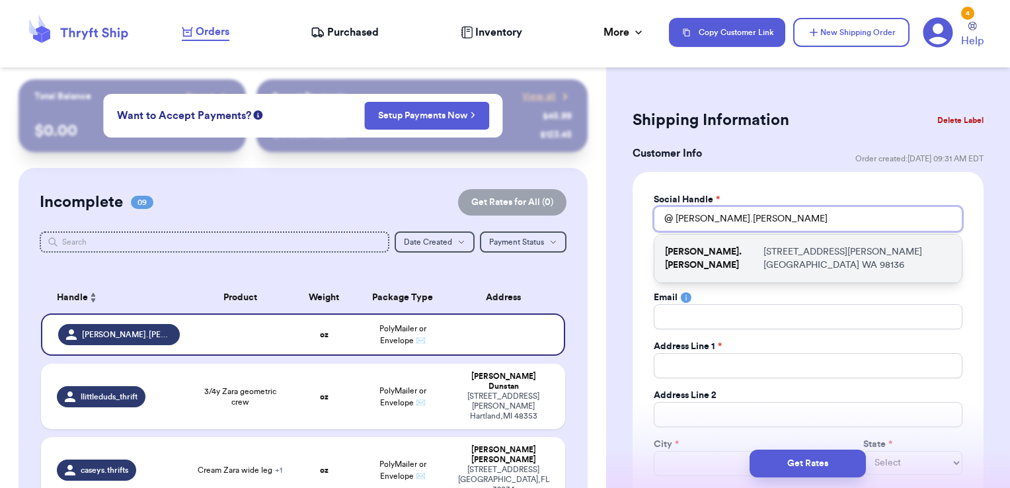
type input "[PERSON_NAME].[PERSON_NAME]"
click at [767, 254] on p "6020A Fauntleroy Way SW Seattle WA 98136" at bounding box center [857, 258] width 188 height 26
type input "[PERSON_NAME]"
type input "Shigekawa"
type input "elstds100@gmail.com"
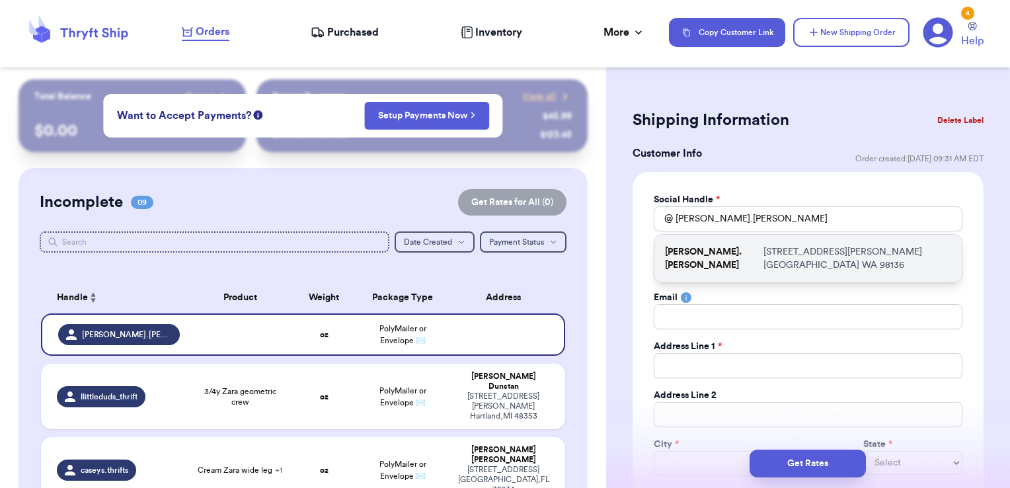
type input "[STREET_ADDRESS][PERSON_NAME]"
type input "[GEOGRAPHIC_DATA]"
select select "WA"
type input "98136"
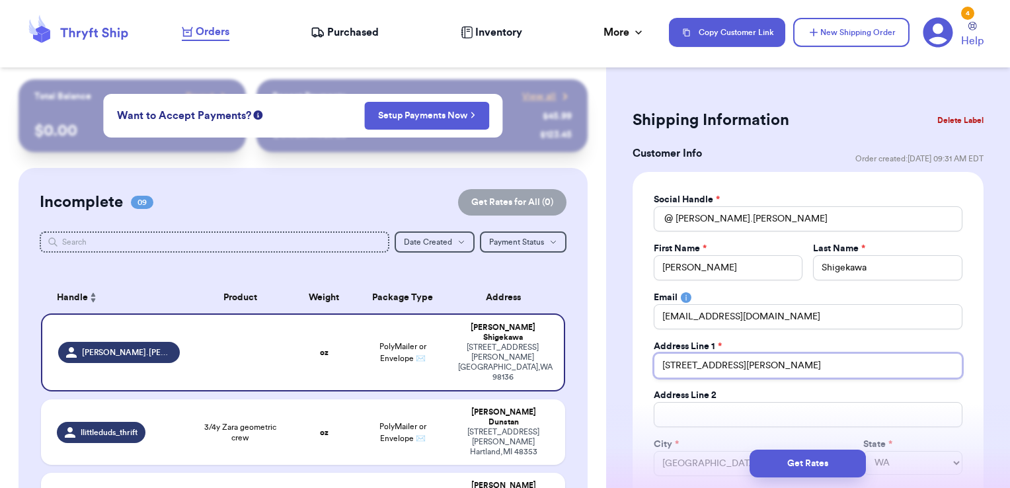
drag, startPoint x: 692, startPoint y: 364, endPoint x: 778, endPoint y: 366, distance: 85.3
click at [778, 366] on input "[STREET_ADDRESS][PERSON_NAME]" at bounding box center [807, 365] width 309 height 25
click at [750, 298] on div "Email" at bounding box center [807, 297] width 309 height 13
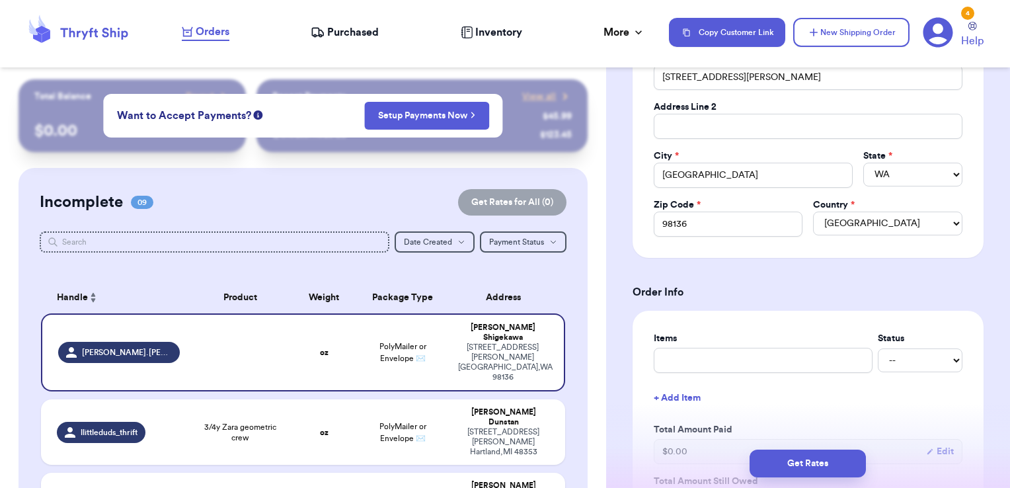
scroll to position [330, 0]
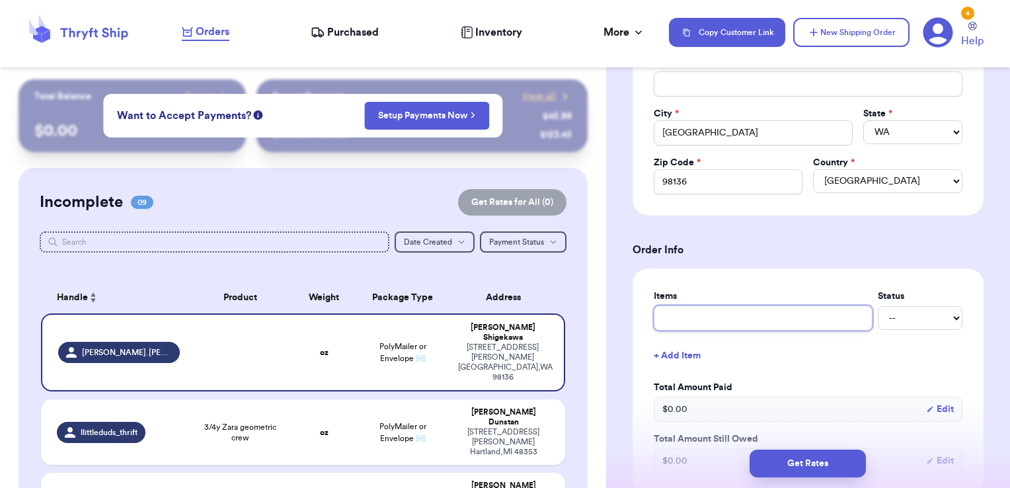
click at [726, 316] on input "text" at bounding box center [762, 317] width 219 height 25
type input "t"
type input "te"
type input "ter"
type input "teri"
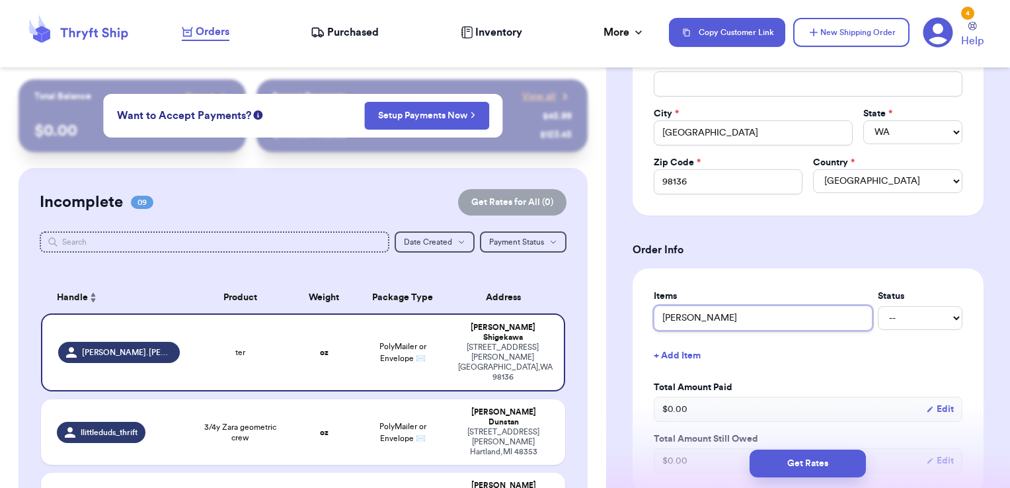
type input "teric"
type input "tericl"
click at [971, 256] on form "Shipping Information Delete Label Customer Info Order created: 09/20, 09:31 AM …" at bounding box center [807, 385] width 351 height 1220
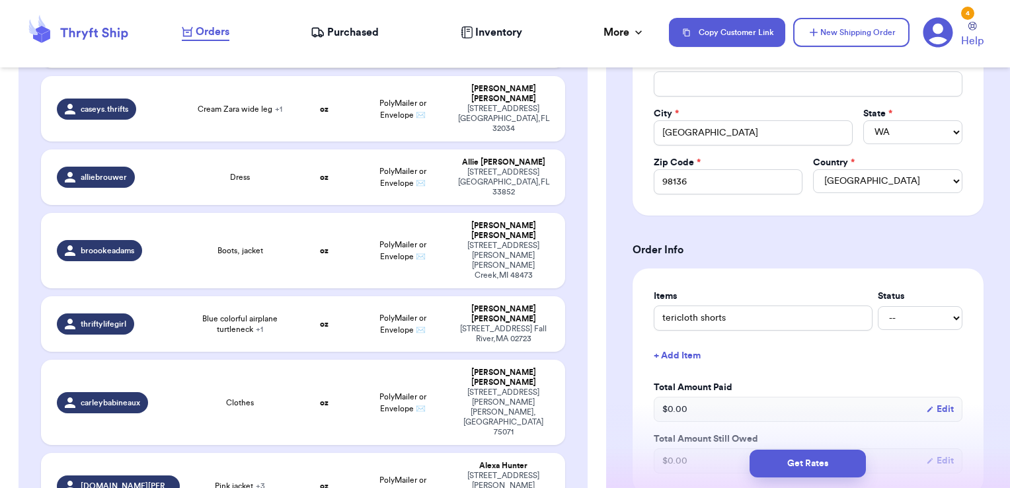
scroll to position [0, 0]
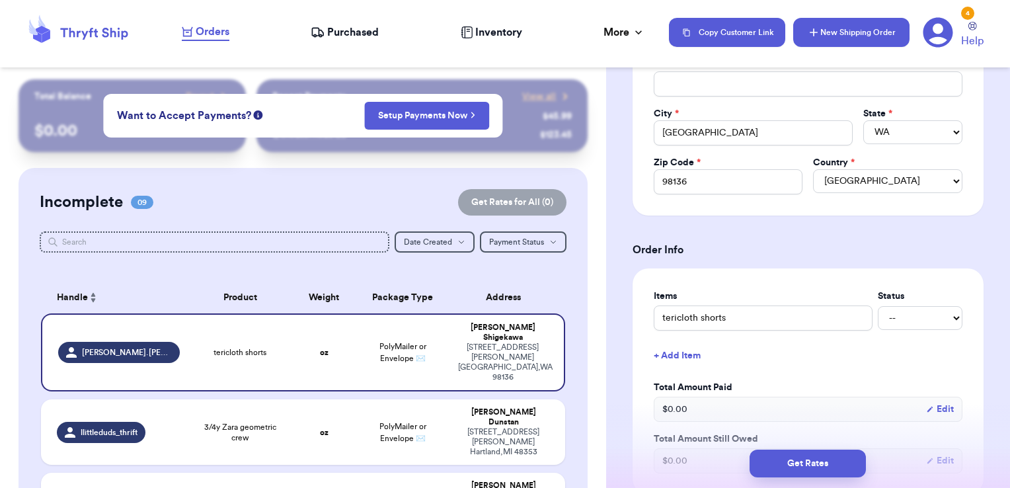
click at [834, 42] on button "New Shipping Order" at bounding box center [851, 32] width 116 height 29
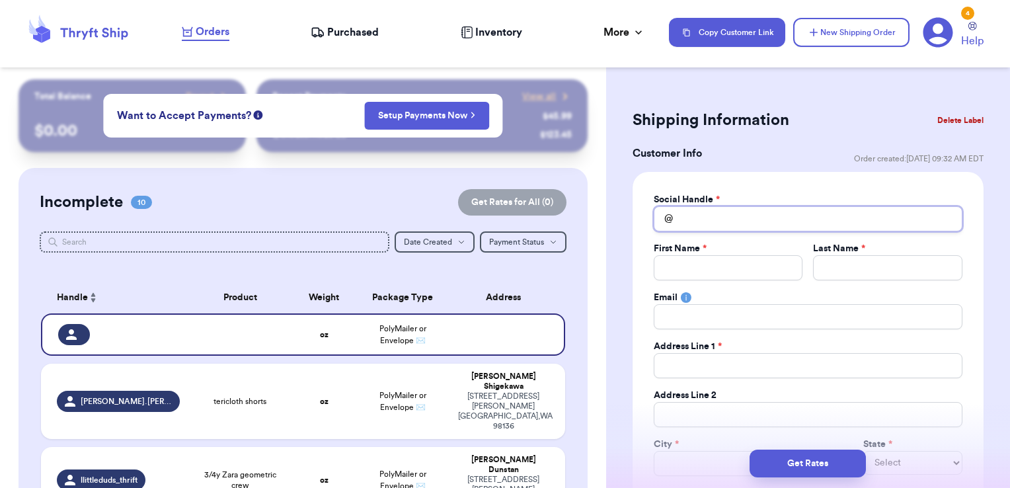
click at [716, 217] on input "Total Amount Paid" at bounding box center [807, 218] width 309 height 25
click at [743, 250] on div "whateveris.lovely 3138 Capri Rd Palm Beach Gardens FL 33410" at bounding box center [807, 259] width 307 height 48
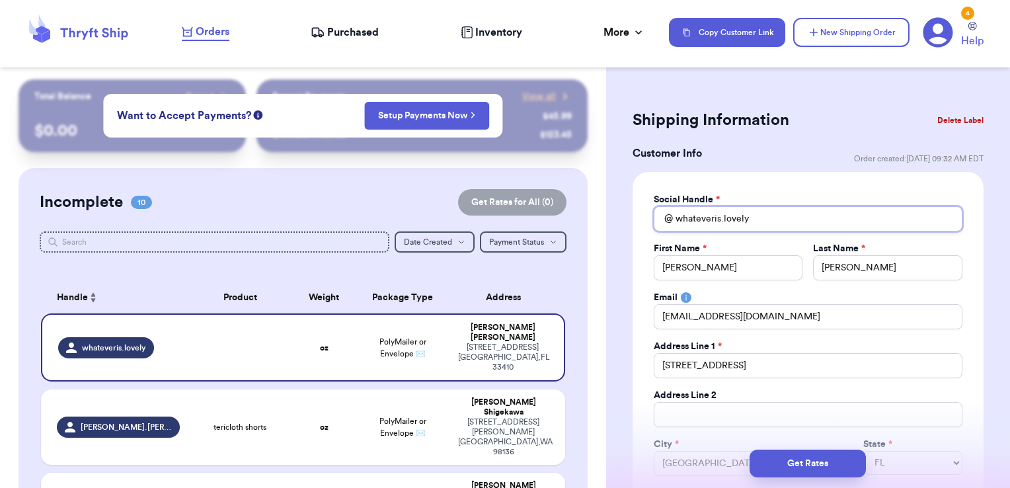
drag, startPoint x: 770, startPoint y: 218, endPoint x: 669, endPoint y: 221, distance: 101.1
click at [669, 221] on div "@ whateveris.lovely" at bounding box center [807, 218] width 309 height 25
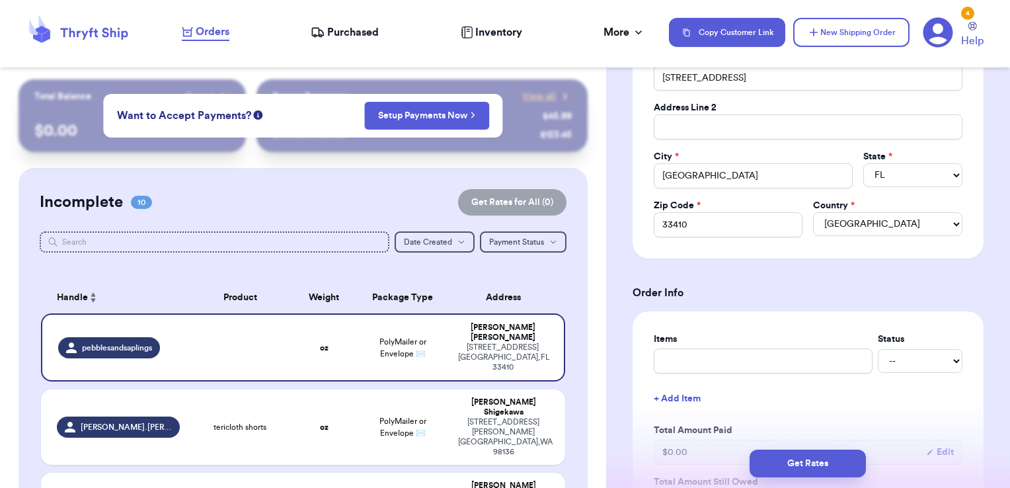
scroll to position [330, 0]
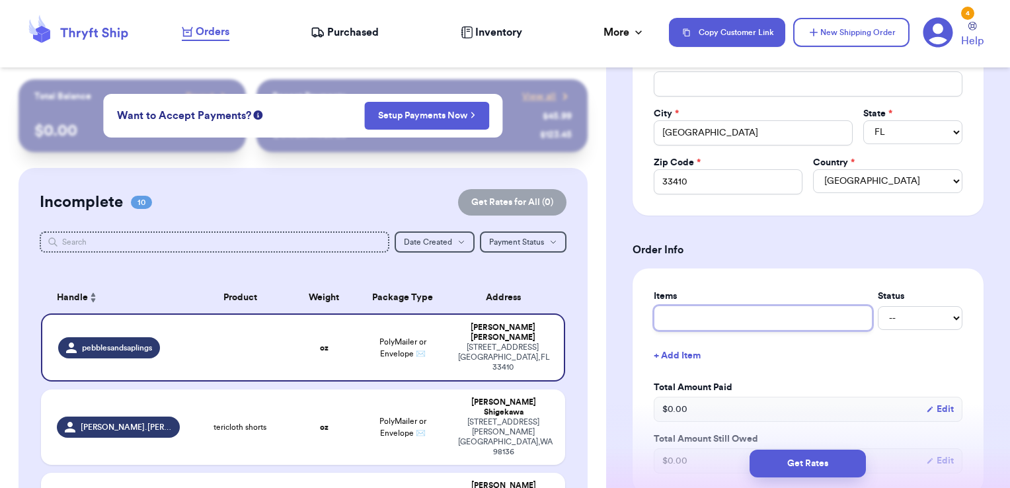
click at [712, 313] on input "text" at bounding box center [762, 317] width 219 height 25
drag, startPoint x: 731, startPoint y: 312, endPoint x: 622, endPoint y: 303, distance: 109.4
click at [624, 304] on div "Shipping Information Delete Label Customer Info Order created: 09/20, 09:32 AM …" at bounding box center [808, 418] width 404 height 1339
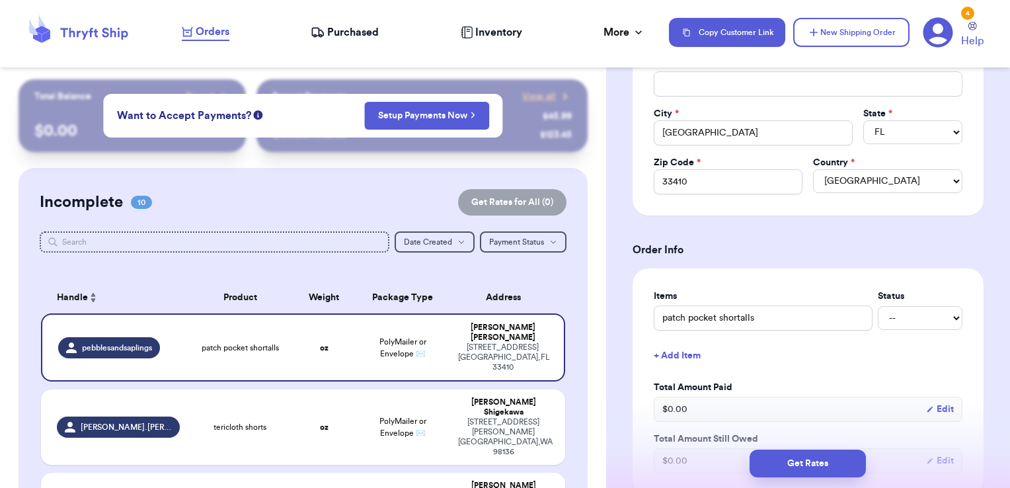
click at [704, 252] on h3 "Order Info" at bounding box center [807, 250] width 351 height 16
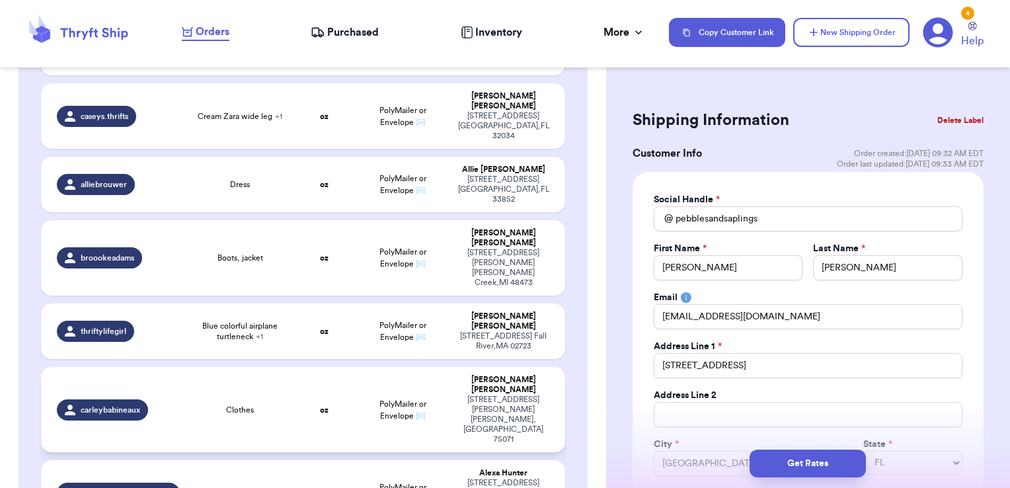
scroll to position [0, 0]
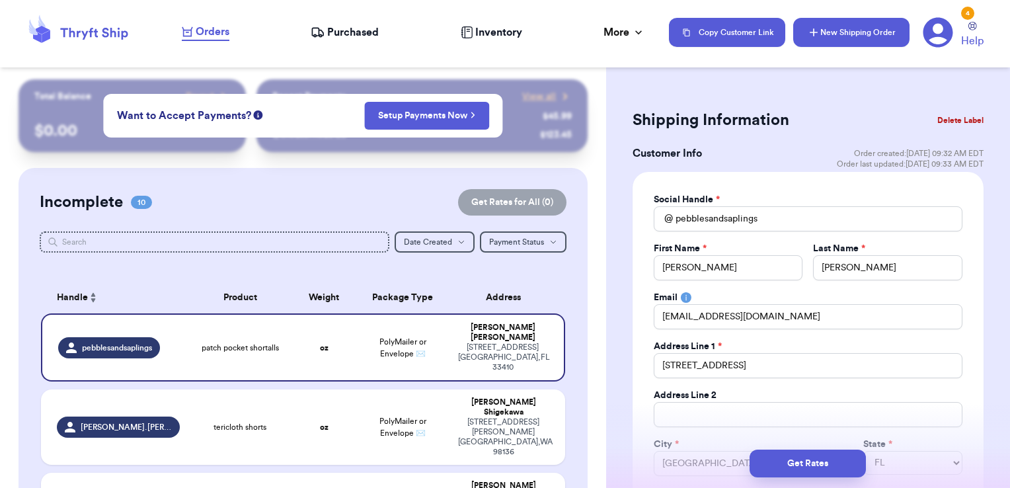
click at [812, 40] on button "New Shipping Order" at bounding box center [851, 32] width 116 height 29
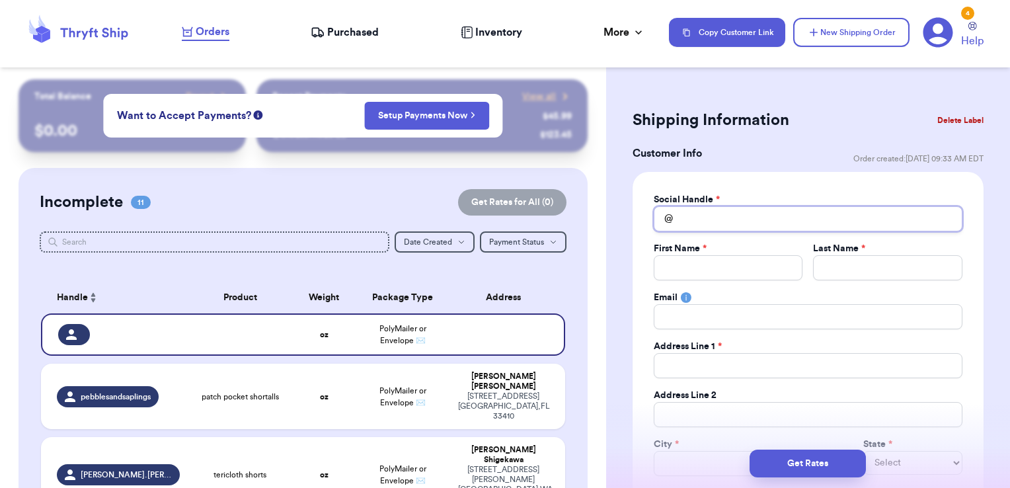
click at [739, 223] on input "Total Amount Paid" at bounding box center [807, 218] width 309 height 25
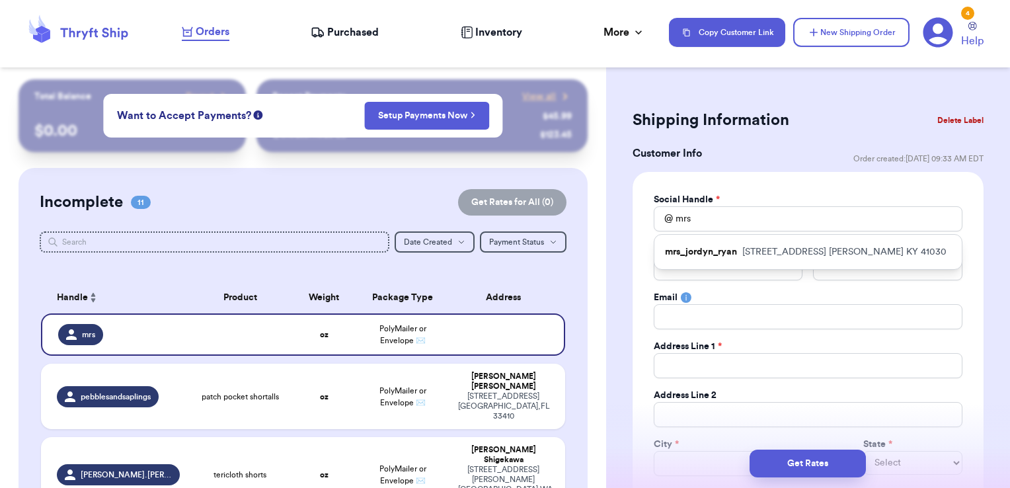
click at [755, 250] on p "335 Barley Cir Crittenden KY 41030" at bounding box center [844, 251] width 204 height 13
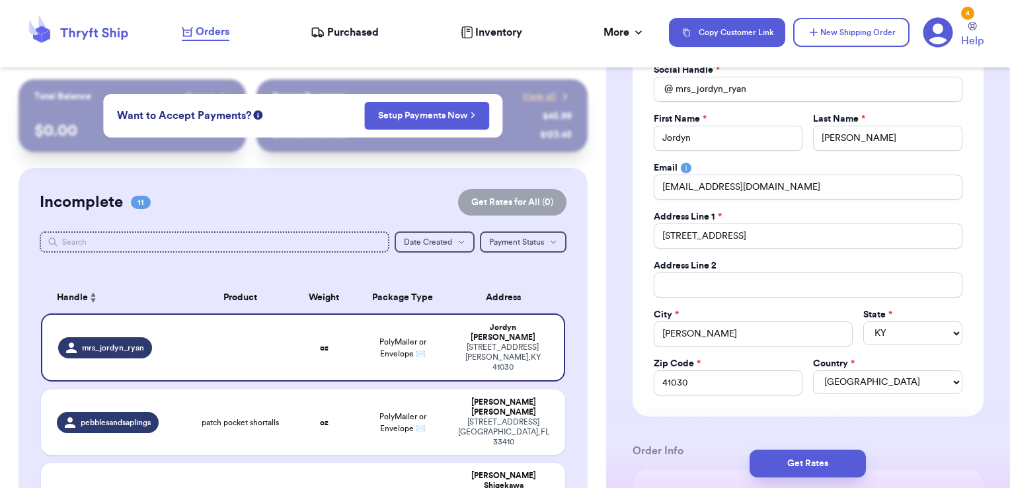
scroll to position [132, 0]
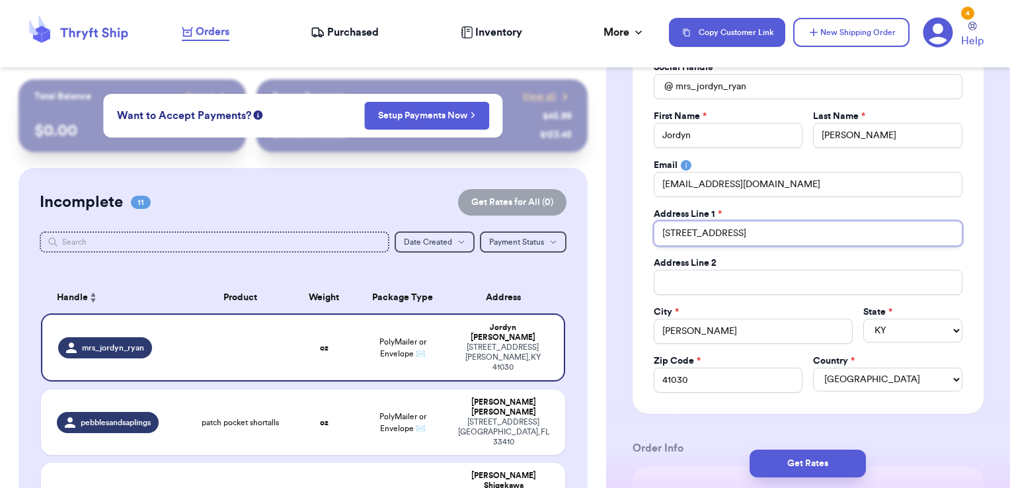
drag, startPoint x: 679, startPoint y: 230, endPoint x: 729, endPoint y: 227, distance: 50.3
click at [729, 227] on input "335 Barley Cir" at bounding box center [807, 233] width 309 height 25
click at [658, 260] on label "Address Line 2" at bounding box center [684, 262] width 63 height 13
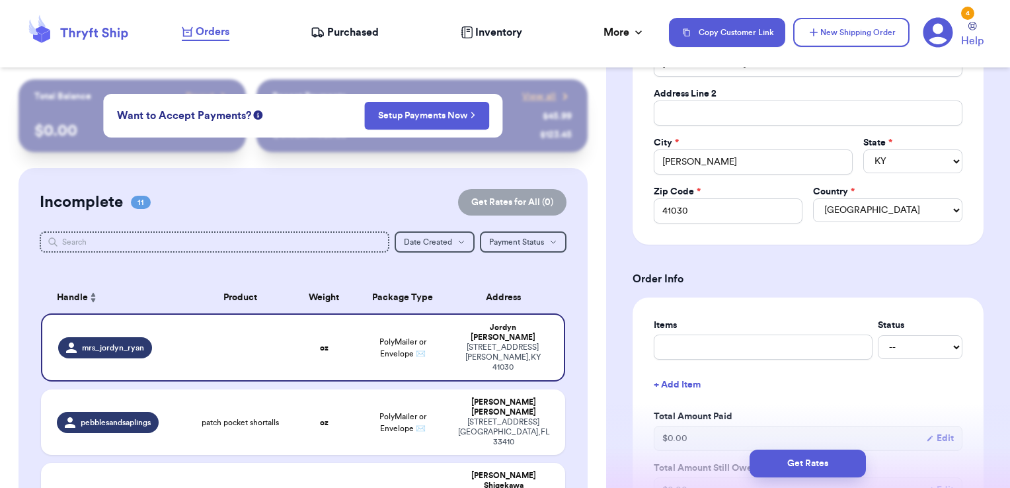
scroll to position [330, 0]
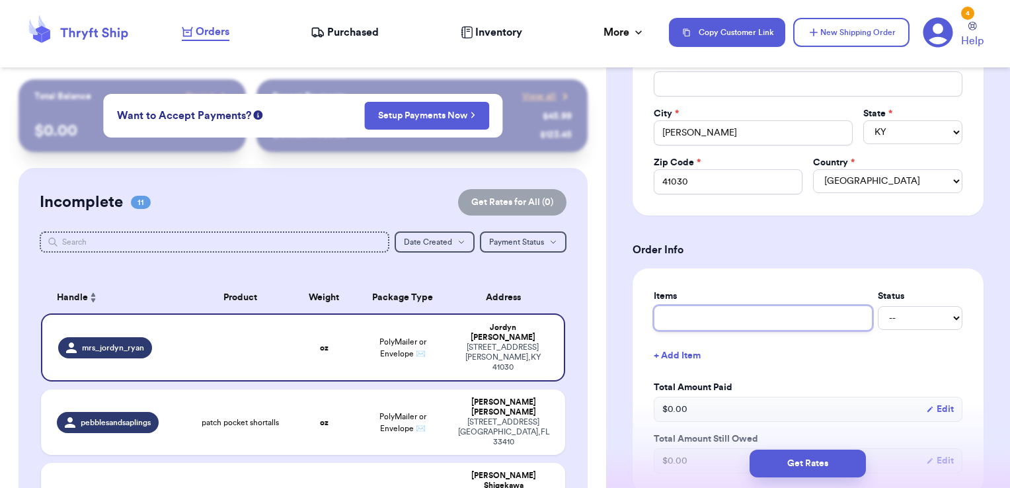
click at [696, 311] on input "text" at bounding box center [762, 317] width 219 height 25
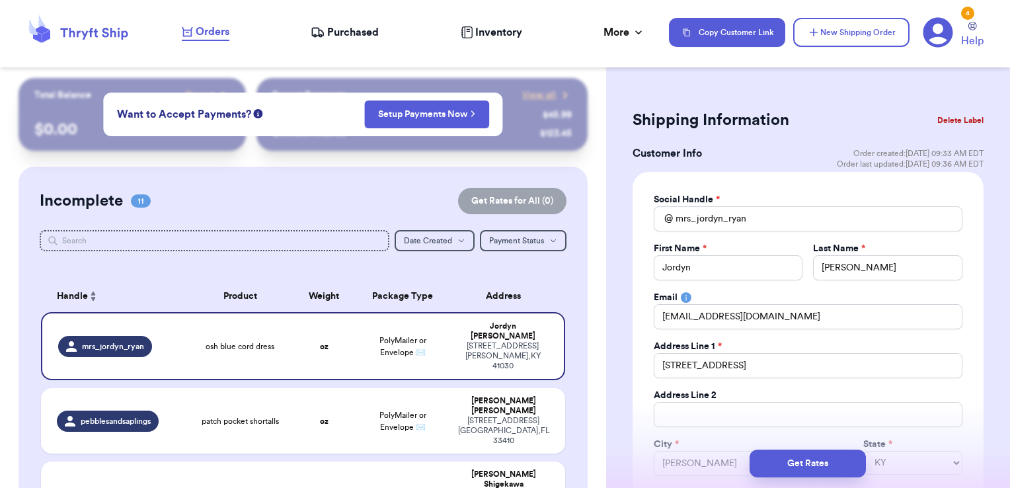
scroll to position [0, 0]
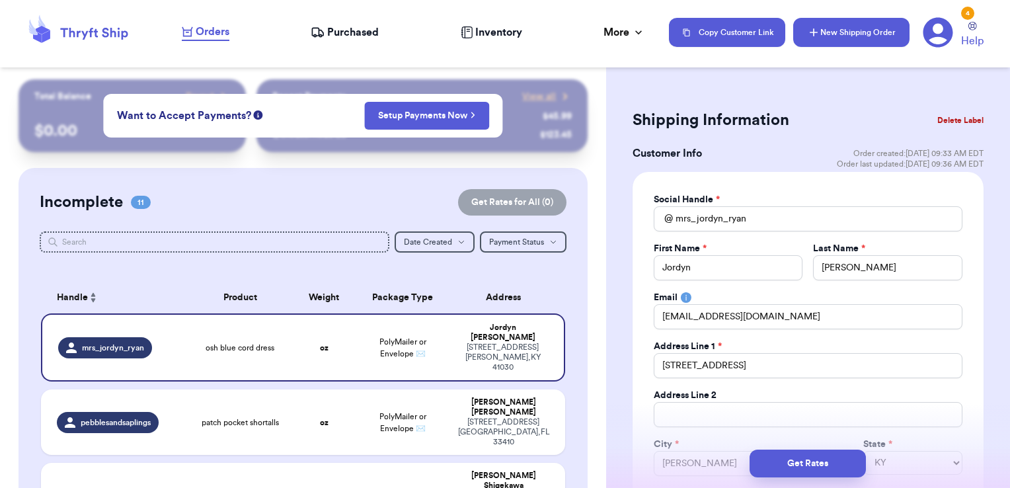
click at [809, 30] on icon "button" at bounding box center [813, 32] width 13 height 13
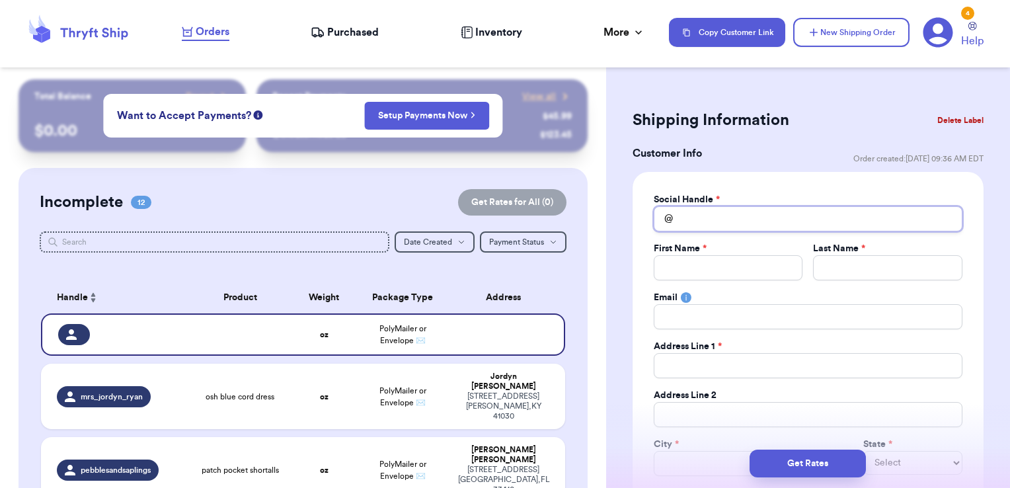
click at [730, 210] on input "Total Amount Paid" at bounding box center [807, 218] width 309 height 25
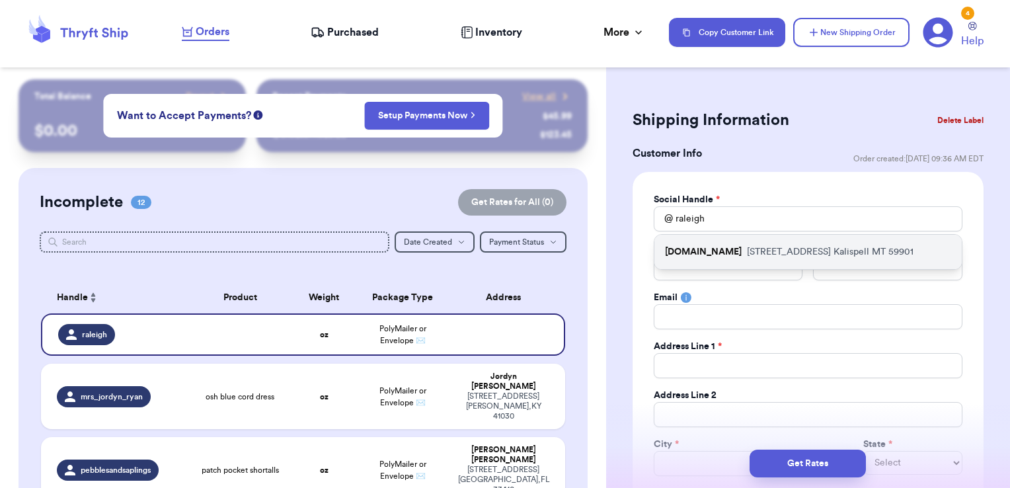
click at [756, 246] on p "685 Two Mile Drive Kalispell MT 59901" at bounding box center [830, 251] width 167 height 13
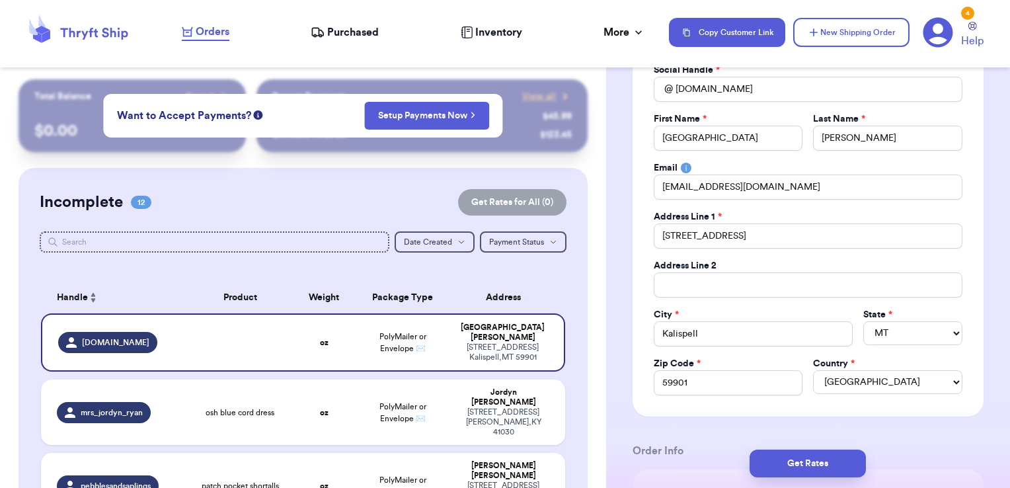
scroll to position [132, 0]
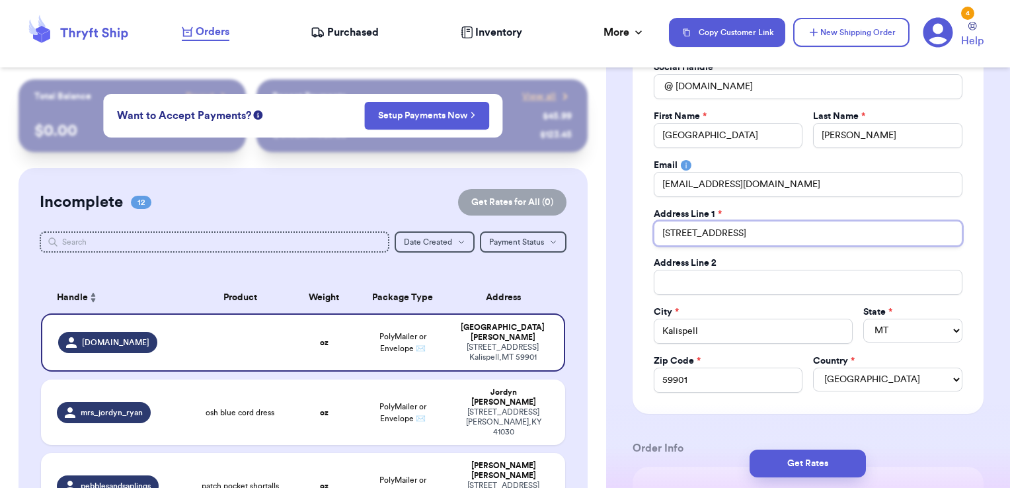
drag, startPoint x: 681, startPoint y: 229, endPoint x: 762, endPoint y: 233, distance: 82.0
click at [762, 233] on input "[STREET_ADDRESS]" at bounding box center [807, 233] width 309 height 25
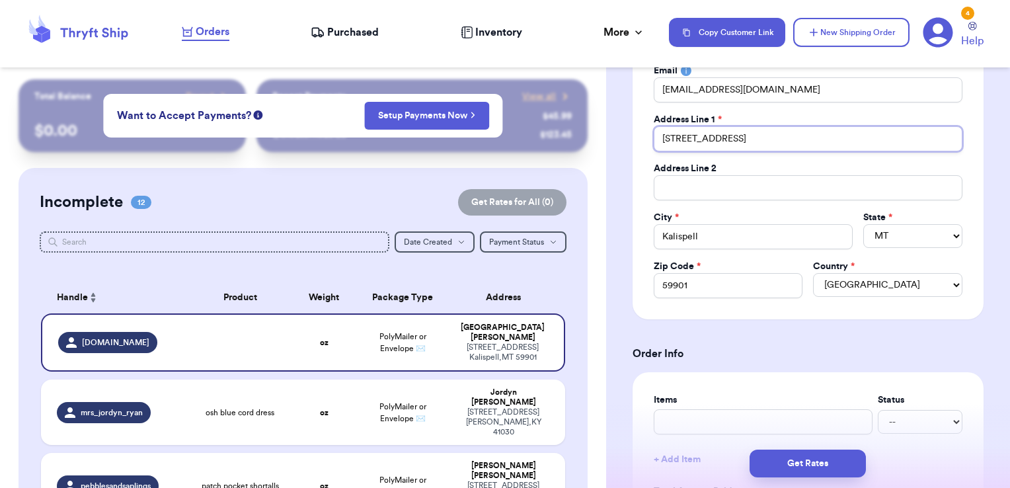
scroll to position [264, 0]
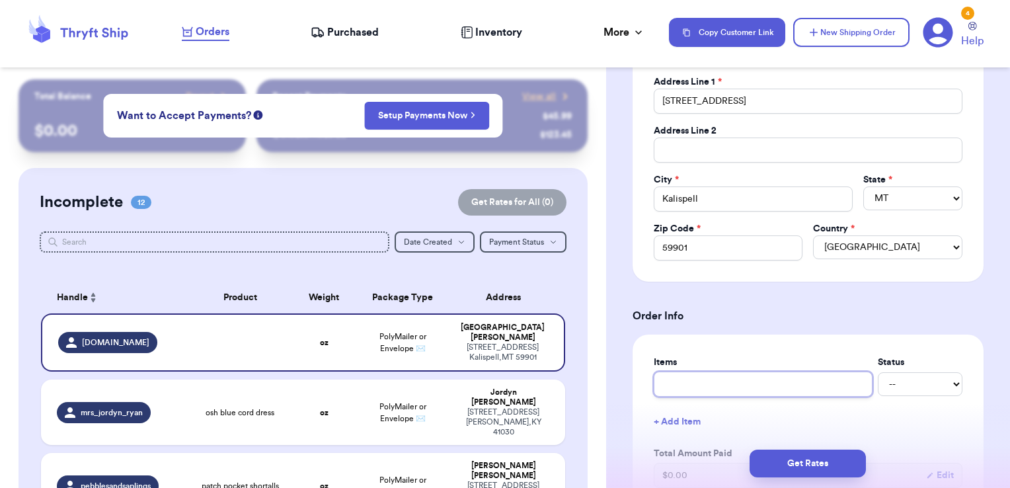
click at [684, 375] on input "text" at bounding box center [762, 383] width 219 height 25
click at [673, 414] on button "+ Add Item" at bounding box center [807, 421] width 319 height 29
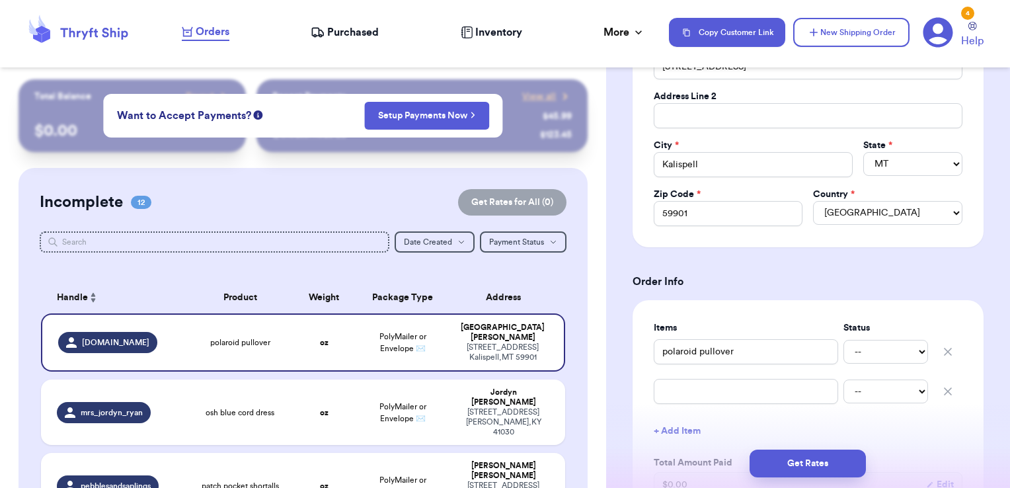
scroll to position [330, 0]
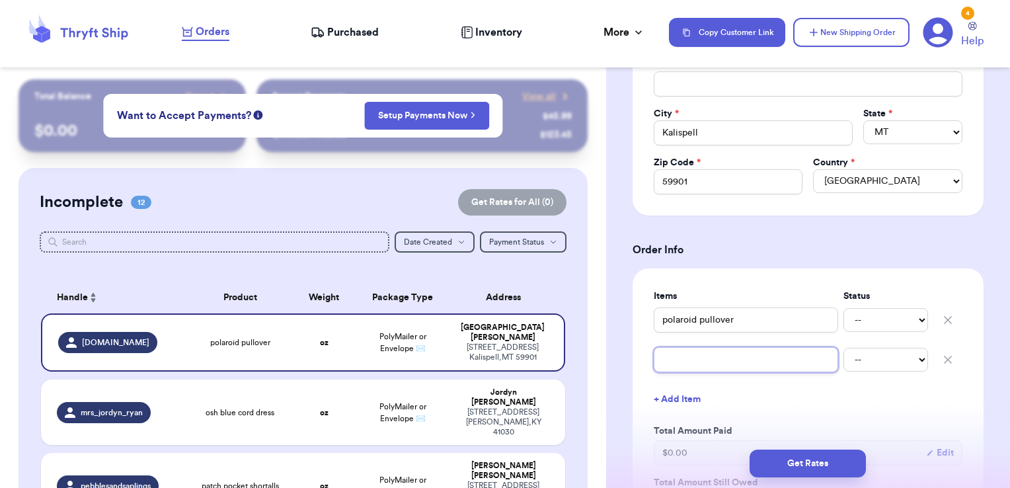
click at [705, 357] on input "text" at bounding box center [745, 359] width 184 height 25
click at [692, 398] on button "+ Add Item" at bounding box center [807, 399] width 319 height 29
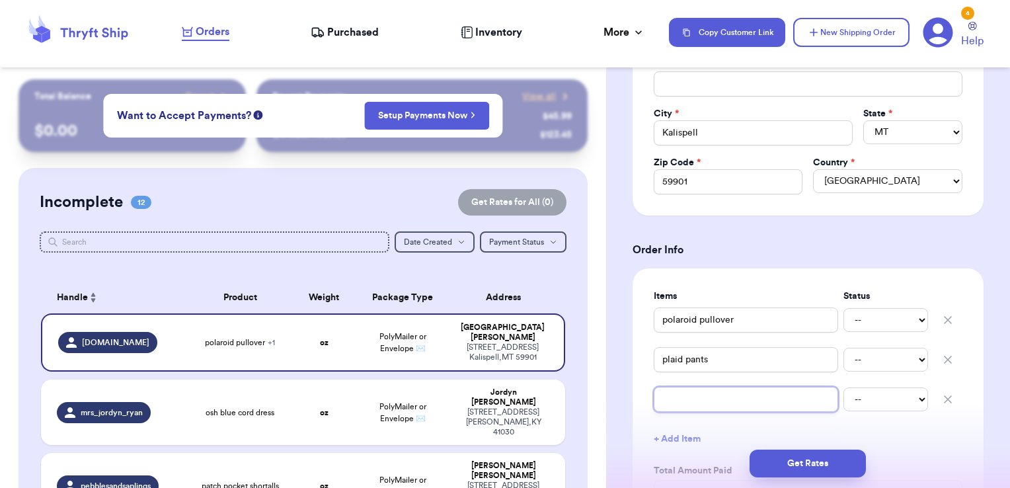
click at [686, 399] on input "text" at bounding box center [745, 399] width 184 height 25
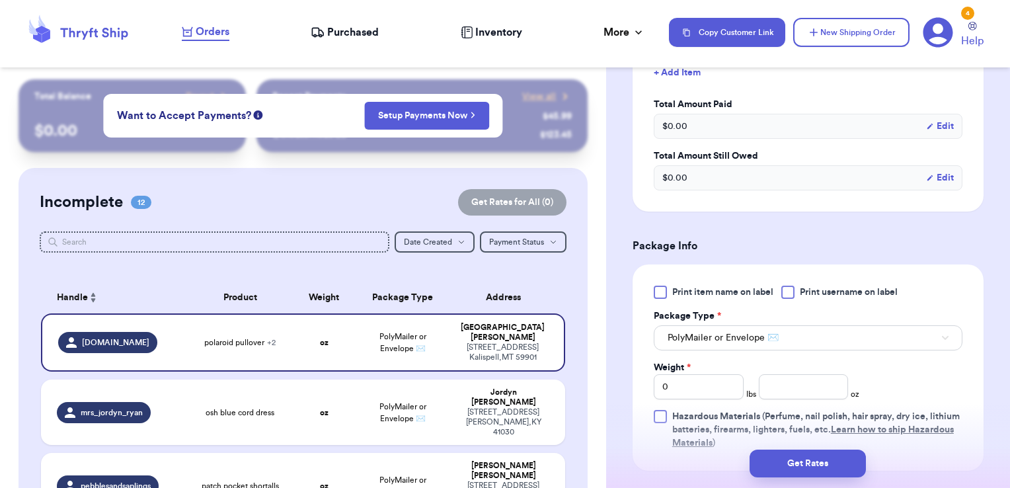
scroll to position [727, 0]
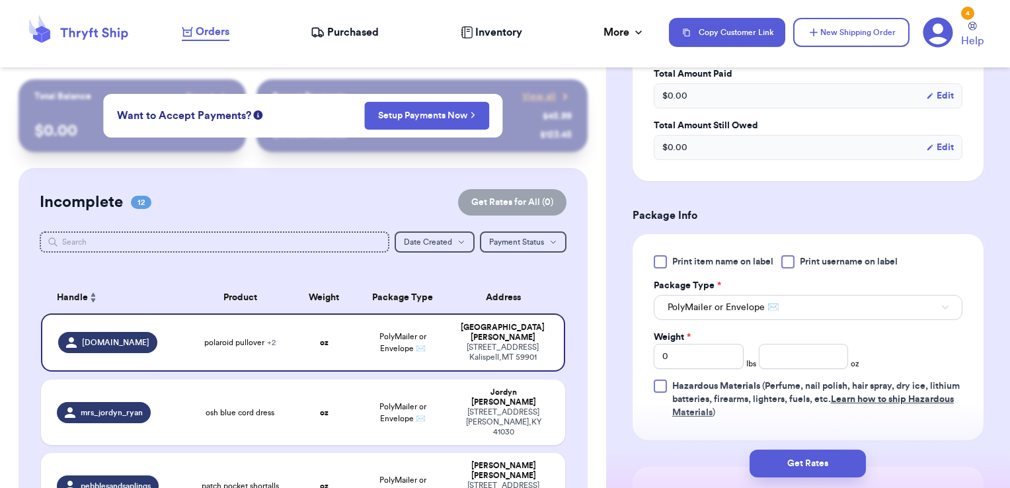
click at [794, 258] on div at bounding box center [787, 261] width 13 height 13
click at [0, 0] on input "Print username on label" at bounding box center [0, 0] width 0 height 0
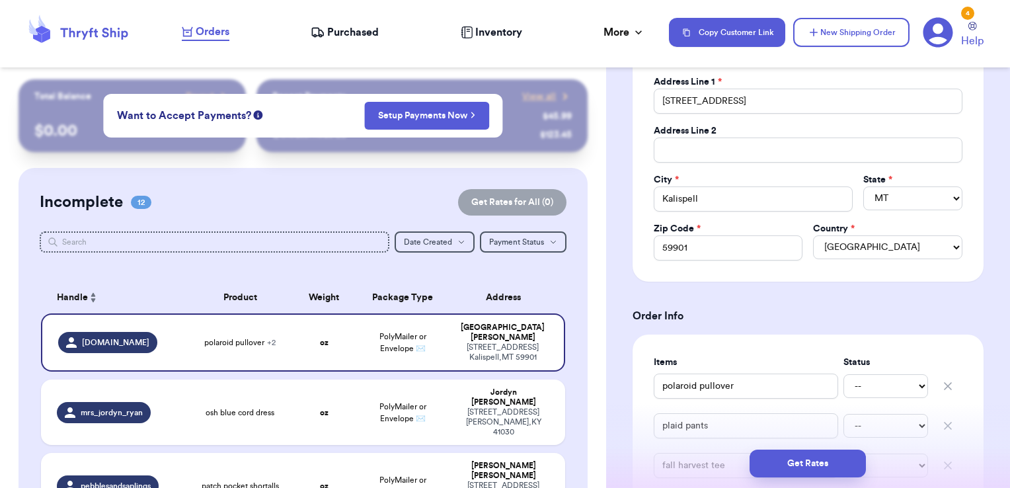
scroll to position [0, 0]
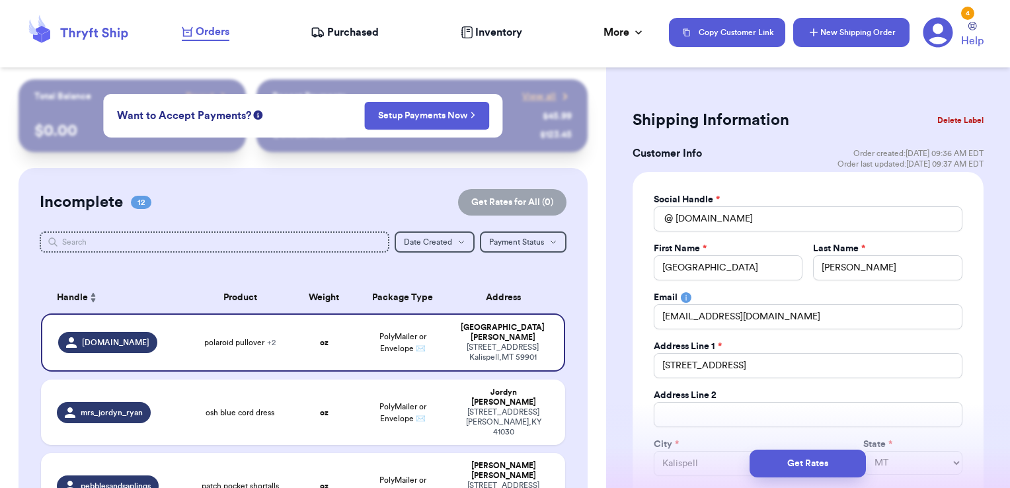
click at [809, 33] on icon "button" at bounding box center [813, 32] width 13 height 13
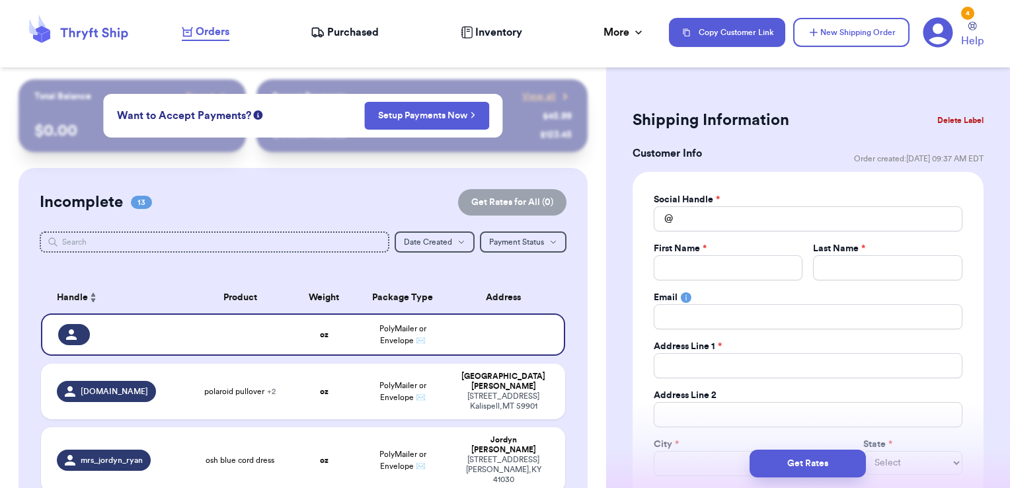
click at [951, 116] on button "Delete Label" at bounding box center [960, 120] width 57 height 29
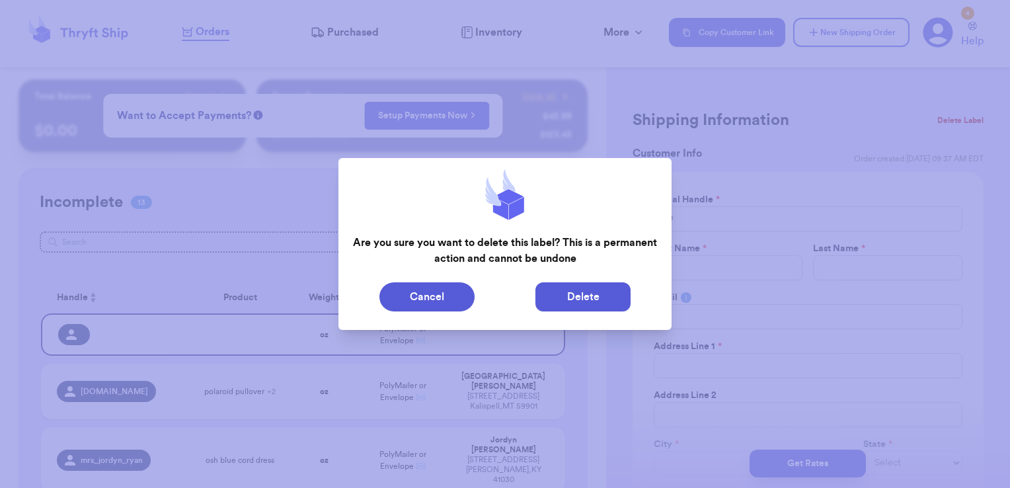
click at [602, 296] on button "Delete" at bounding box center [582, 296] width 95 height 29
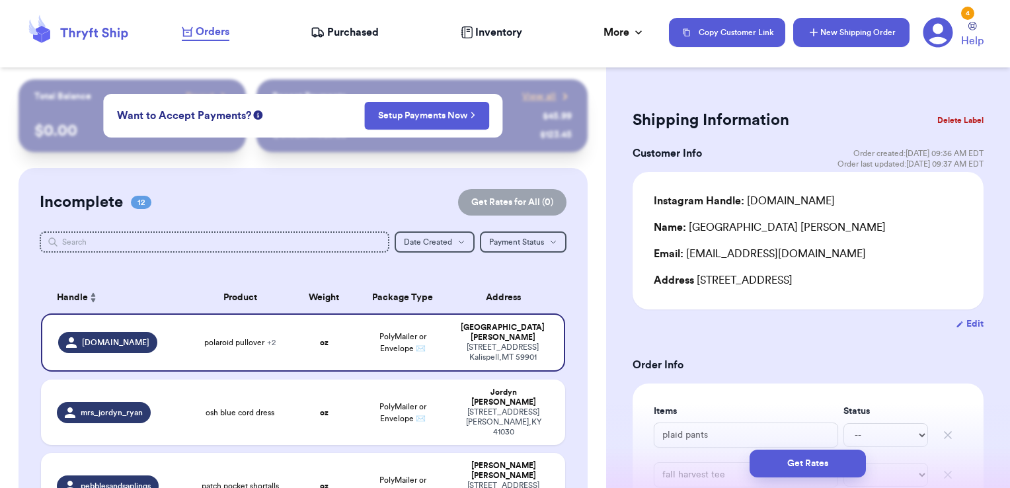
click at [846, 28] on button "New Shipping Order" at bounding box center [851, 32] width 116 height 29
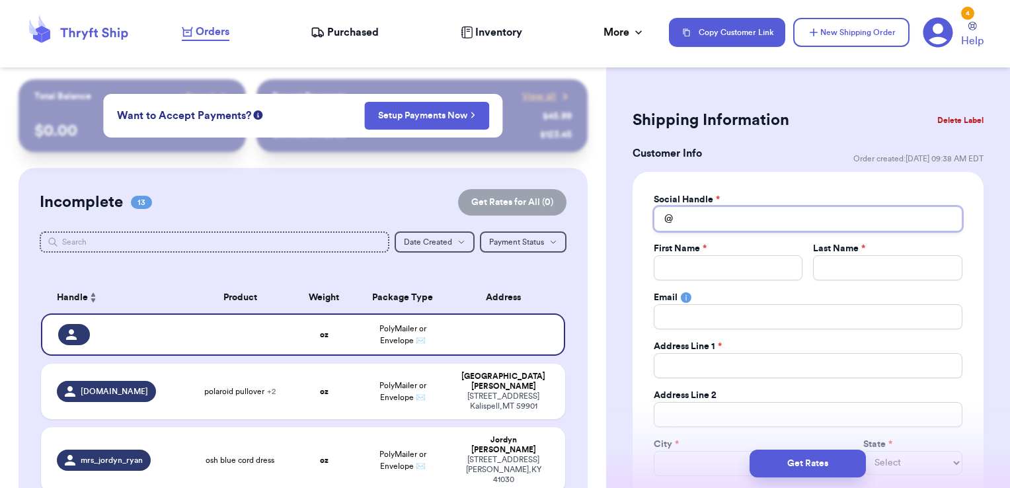
click at [706, 226] on input "Total Amount Paid" at bounding box center [807, 218] width 309 height 25
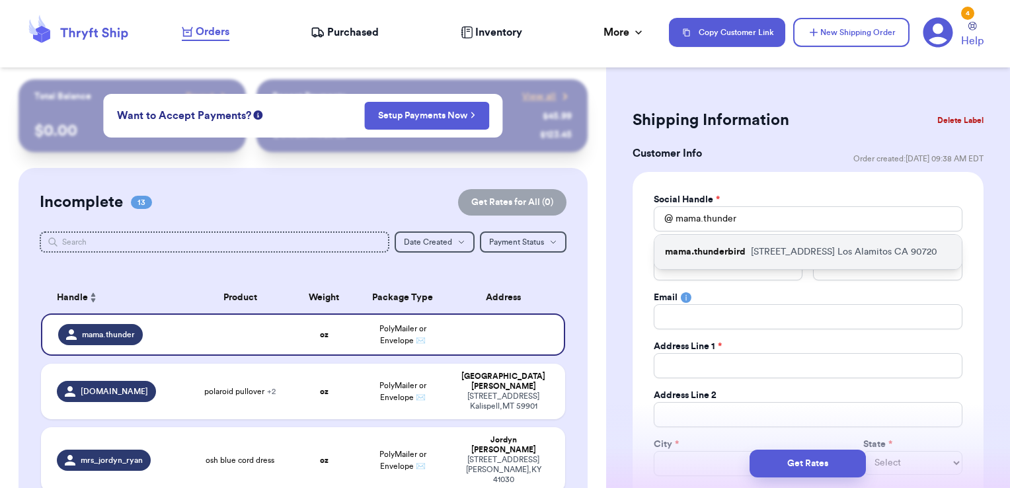
click at [711, 242] on div "mama.thunderbird 10658 Oak Street Los Alamitos CA 90720" at bounding box center [807, 252] width 307 height 34
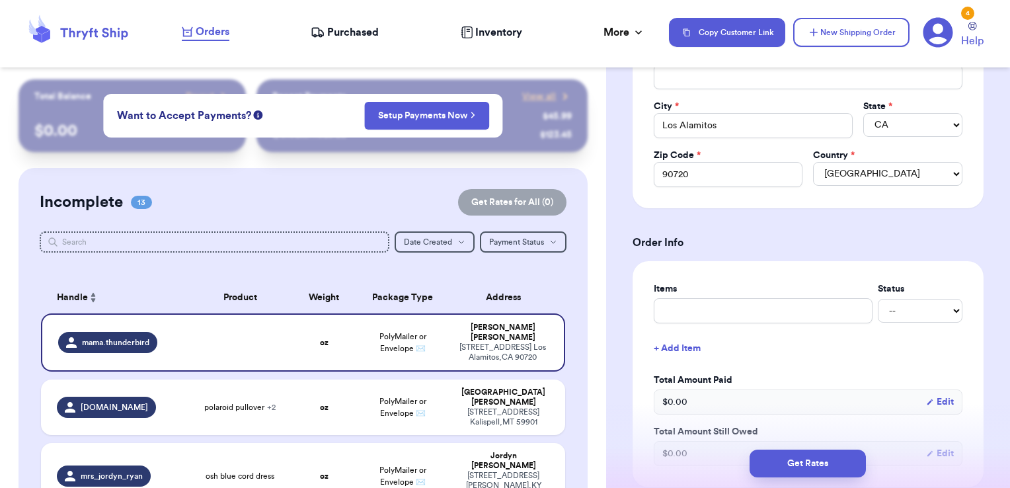
scroll to position [396, 0]
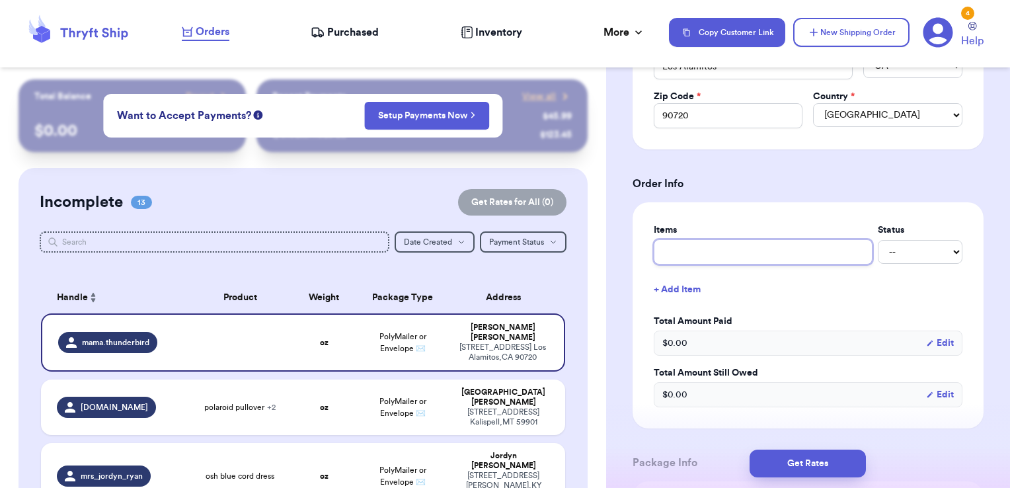
click at [683, 250] on input "text" at bounding box center [762, 251] width 219 height 25
click at [694, 288] on button "+ Add Item" at bounding box center [807, 289] width 319 height 29
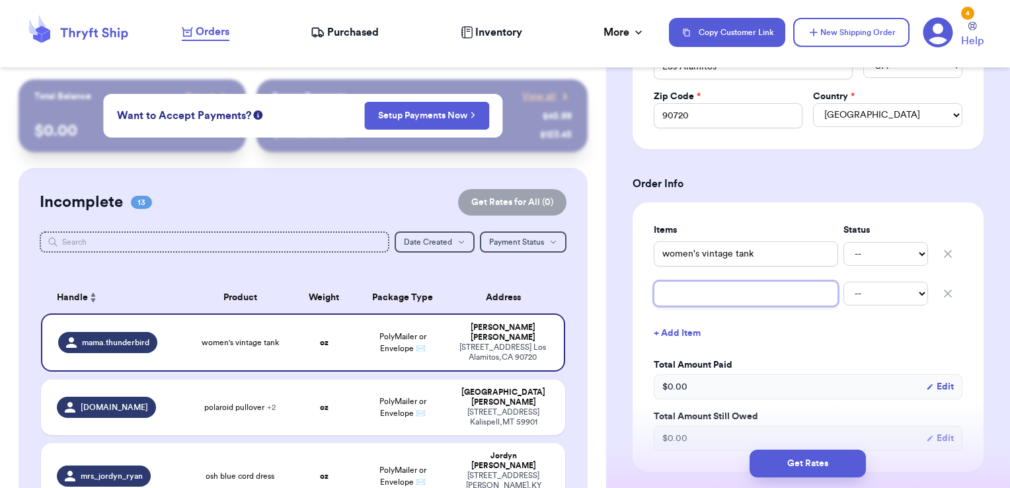
click at [686, 284] on input "text" at bounding box center [745, 293] width 184 height 25
click at [693, 326] on button "+ Add Item" at bounding box center [807, 332] width 319 height 29
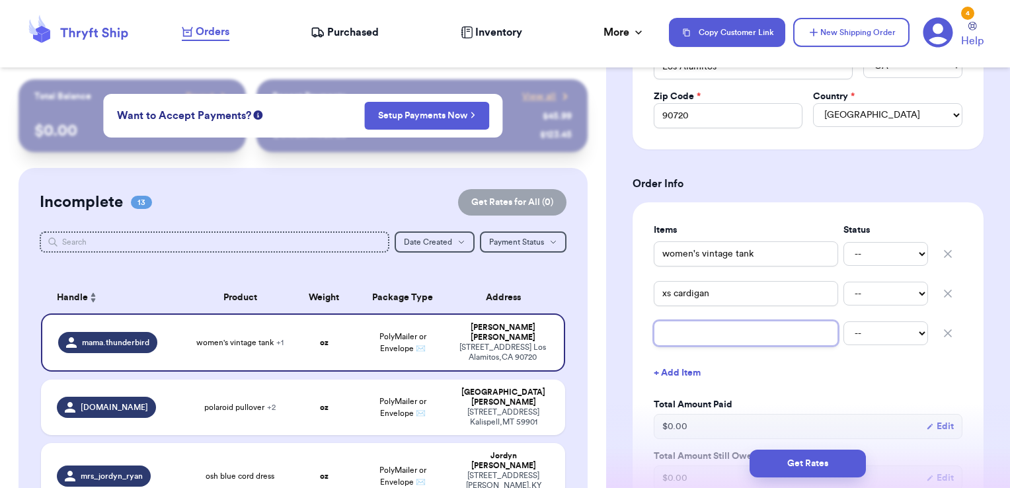
click at [693, 322] on input "text" at bounding box center [745, 332] width 184 height 25
click at [615, 292] on div "Shipping Information Delete Label Customer Info Order created: 09/20, 09:38 AM …" at bounding box center [808, 394] width 404 height 1422
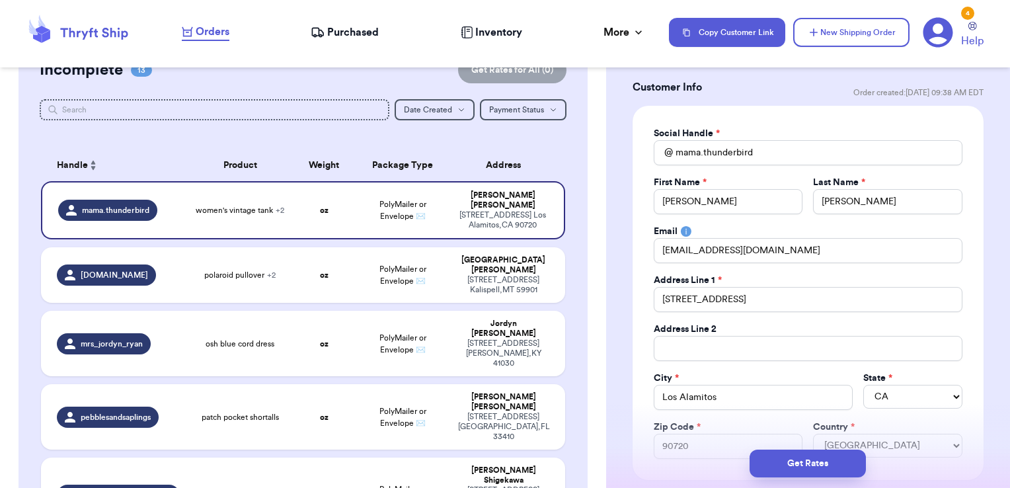
scroll to position [0, 0]
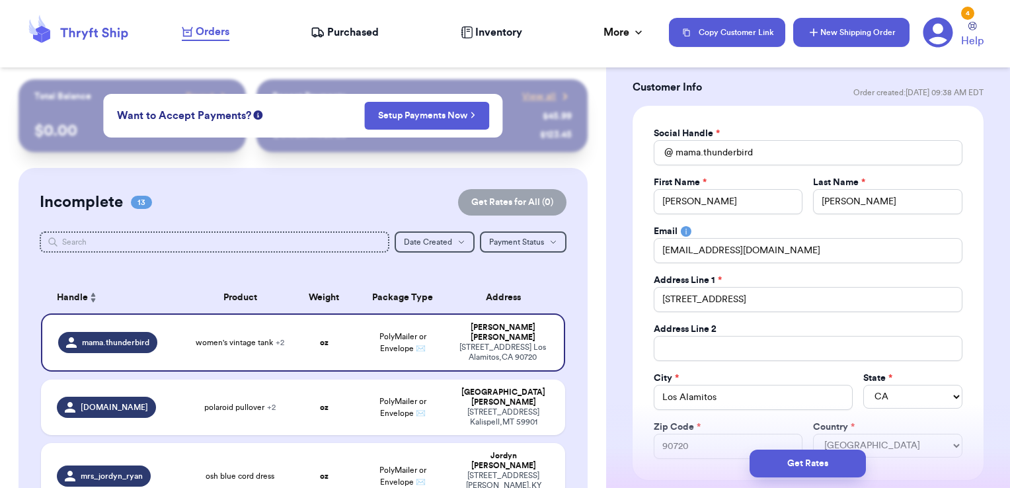
click at [819, 36] on icon "button" at bounding box center [813, 32] width 13 height 13
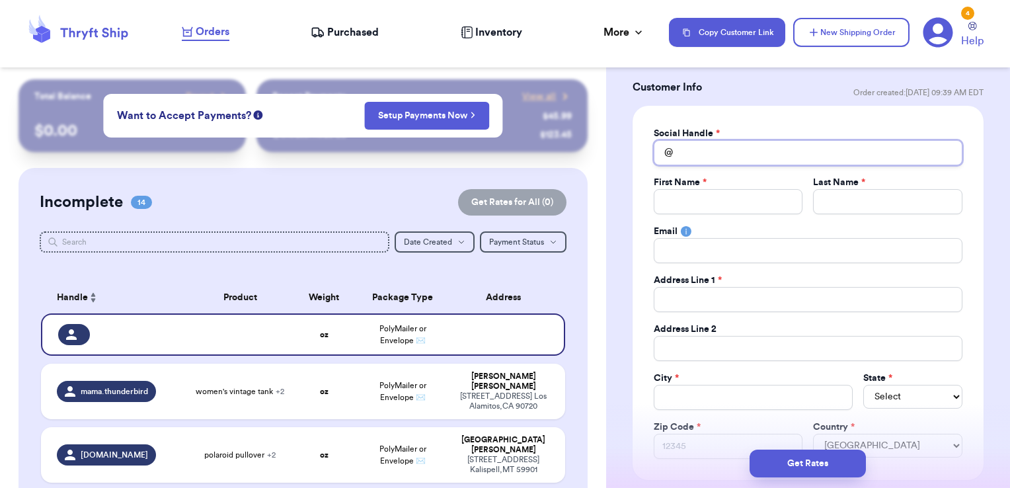
click at [757, 151] on input "Total Amount Paid" at bounding box center [807, 152] width 309 height 25
click at [640, 135] on div "Social Handle * @ butterfly First Name * Last Name * Email Address Line 1 * Add…" at bounding box center [807, 293] width 351 height 374
click at [417, 340] on span "PolyMailer or Envelope ✉️" at bounding box center [402, 334] width 47 height 20
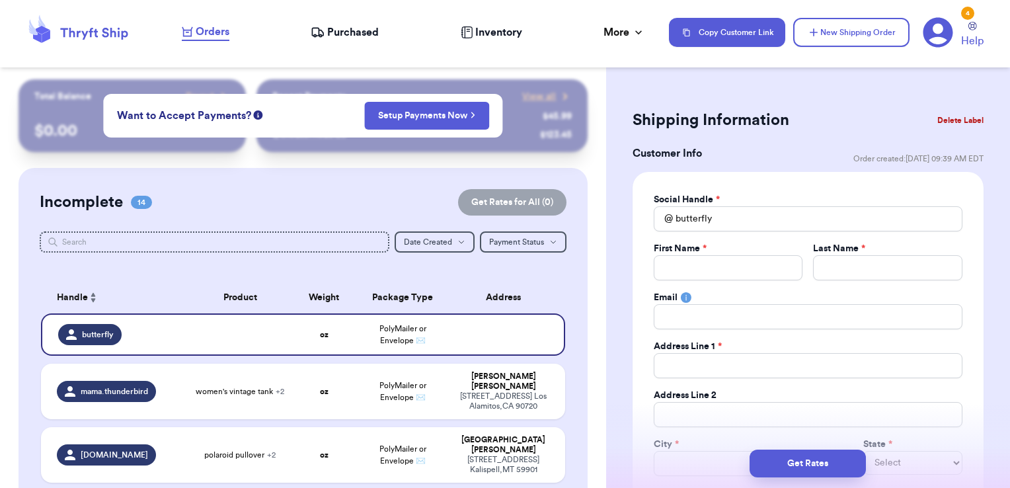
click at [940, 120] on button "Delete Label" at bounding box center [960, 120] width 57 height 29
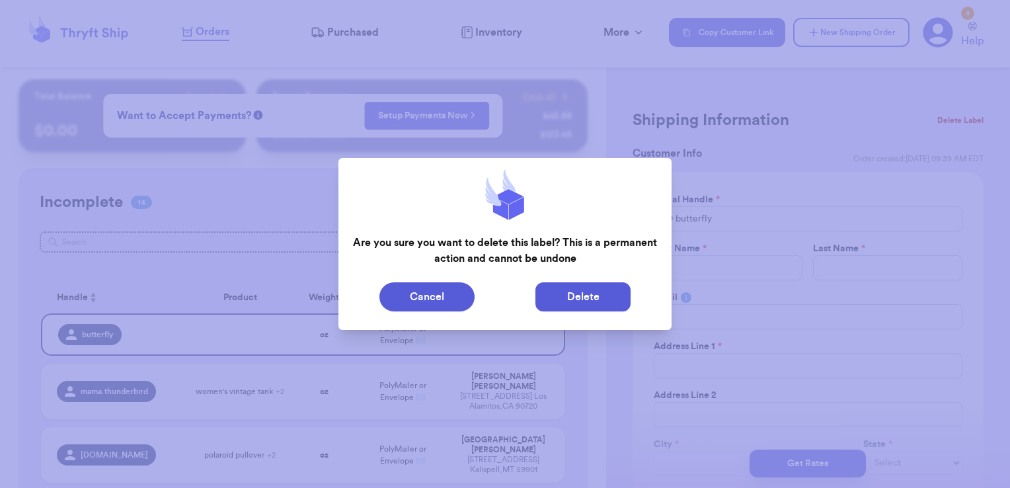
click at [537, 307] on button "Delete" at bounding box center [582, 296] width 95 height 29
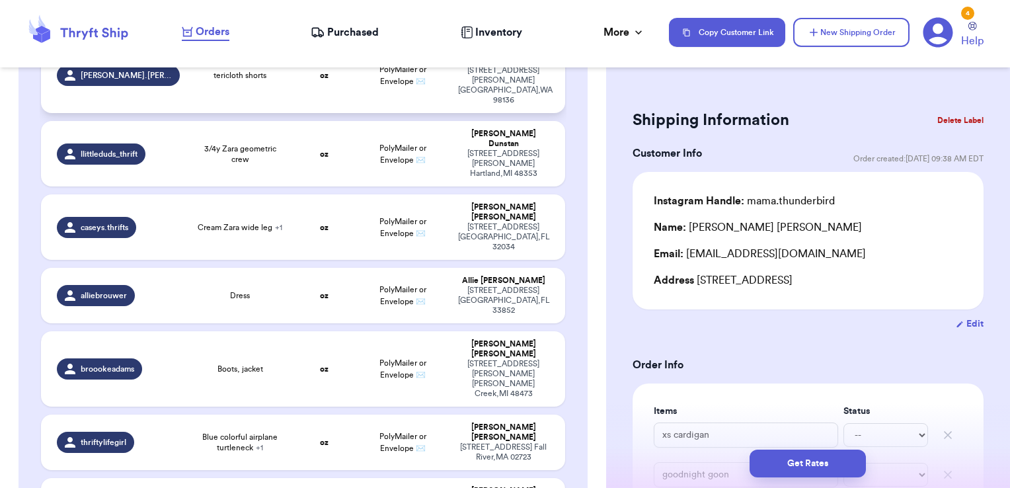
scroll to position [595, 0]
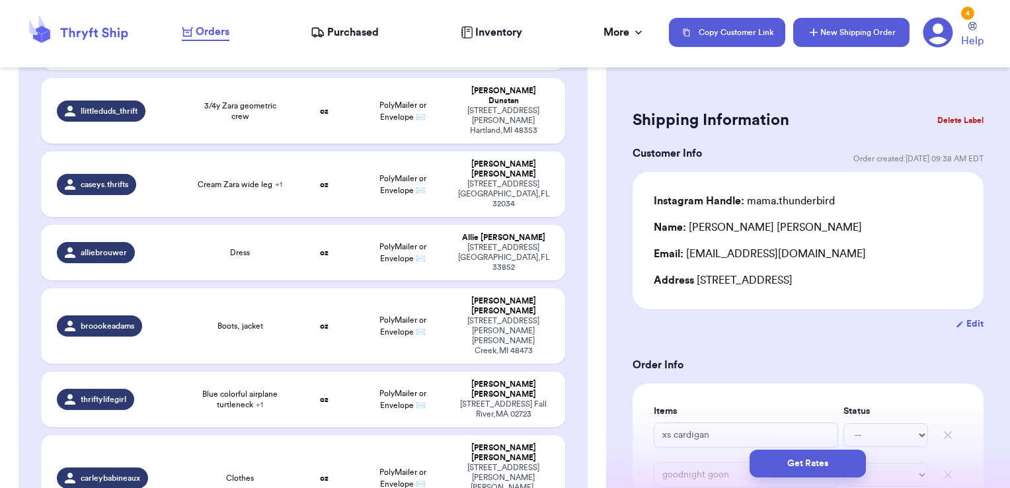
click at [817, 30] on icon "button" at bounding box center [813, 32] width 13 height 13
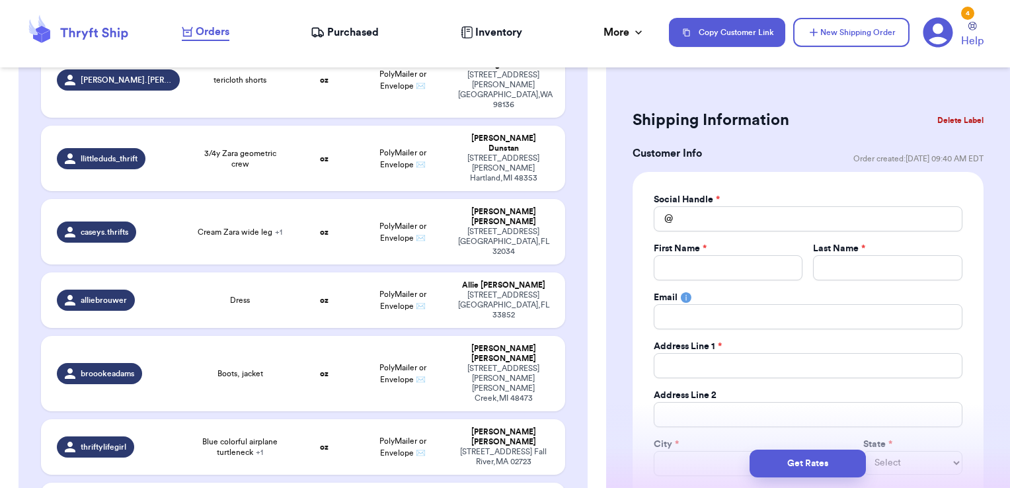
scroll to position [642, 0]
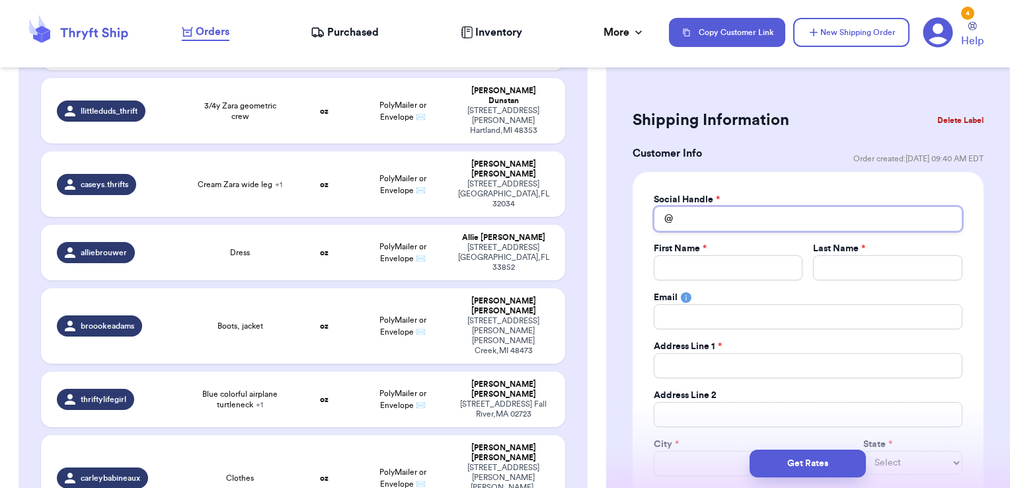
click at [724, 213] on input "Total Amount Paid" at bounding box center [807, 218] width 309 height 25
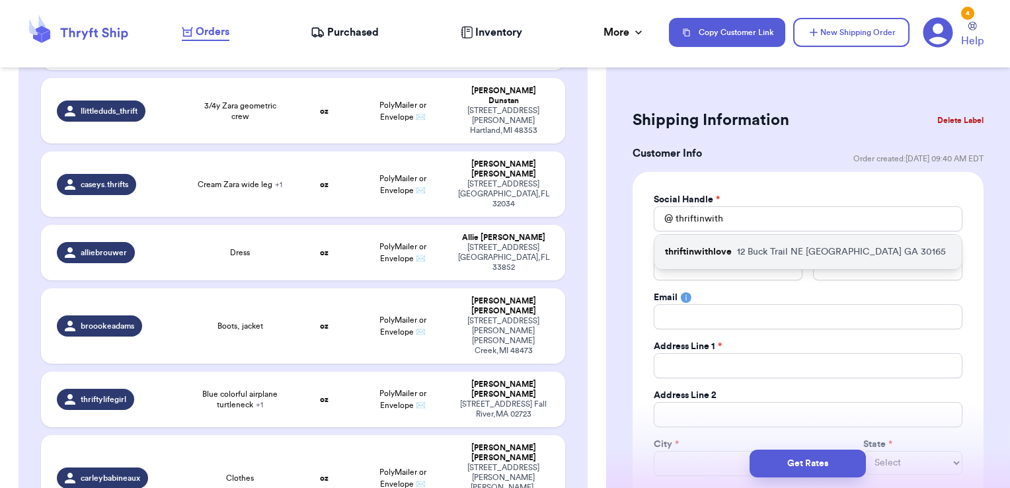
click at [732, 242] on div "thriftinwithlove 12 Buck Trail NE Rome GA 30165" at bounding box center [807, 252] width 307 height 34
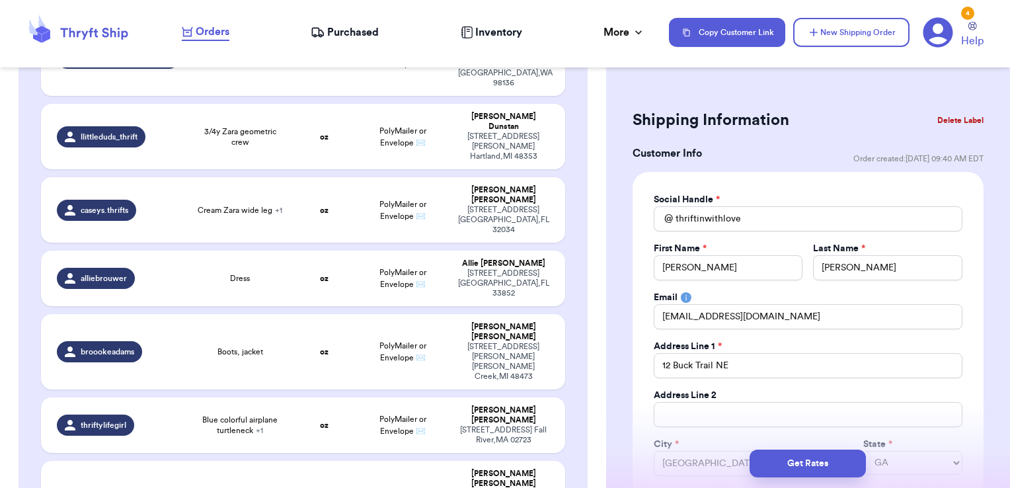
scroll to position [648, 0]
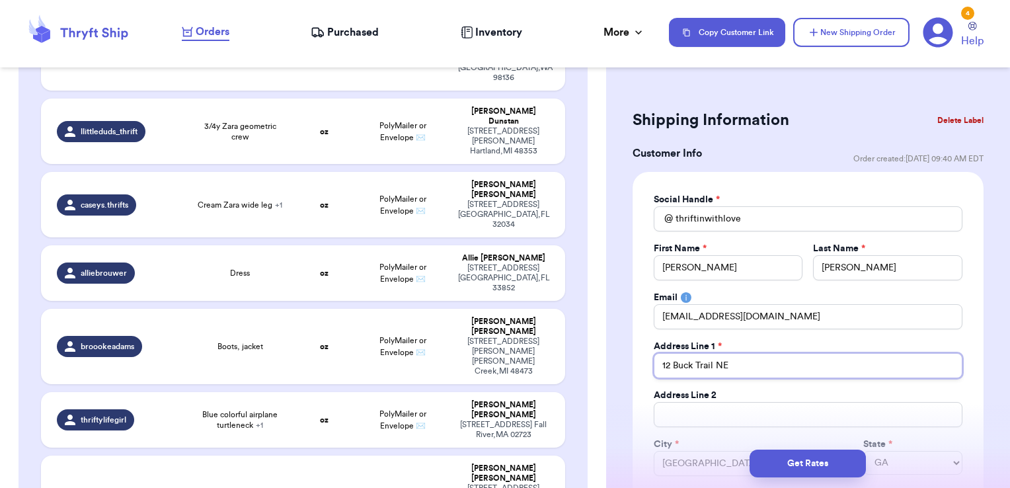
drag, startPoint x: 673, startPoint y: 362, endPoint x: 737, endPoint y: 355, distance: 64.4
click at [737, 355] on input "12 Buck Trail NE" at bounding box center [807, 365] width 309 height 25
click at [758, 299] on div "Email" at bounding box center [807, 297] width 309 height 13
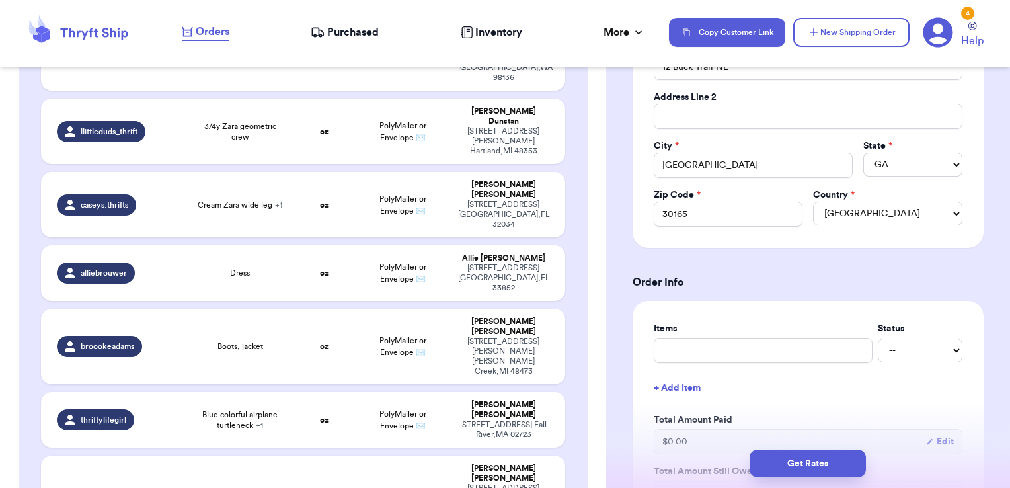
scroll to position [330, 0]
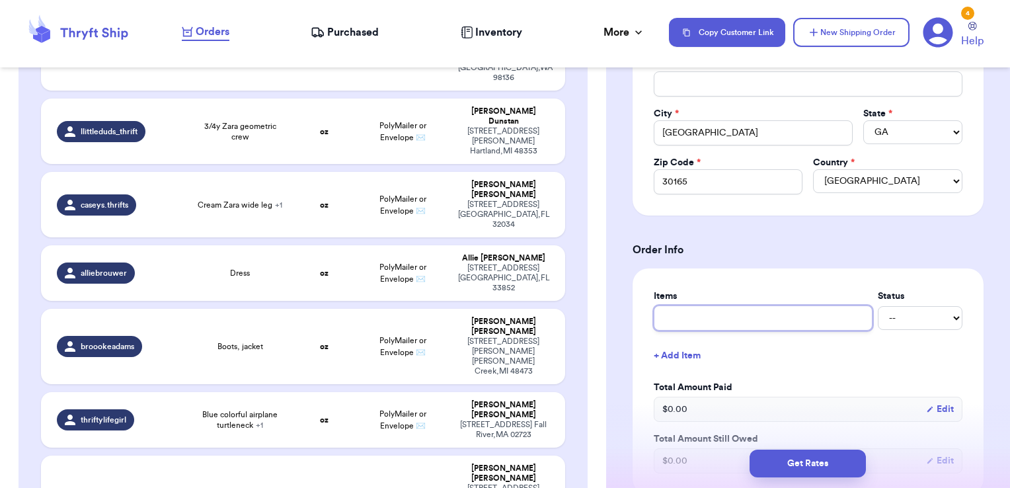
click at [691, 323] on input "text" at bounding box center [762, 317] width 219 height 25
click at [711, 263] on form "Shipping Information Delete Label Customer Info Order created: 09/20, 09:40 AM …" at bounding box center [807, 385] width 351 height 1220
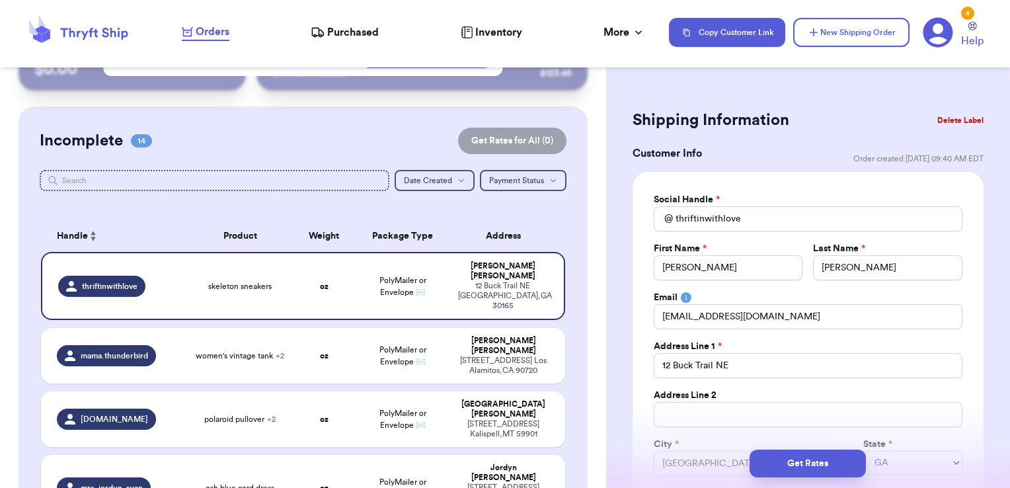
scroll to position [0, 0]
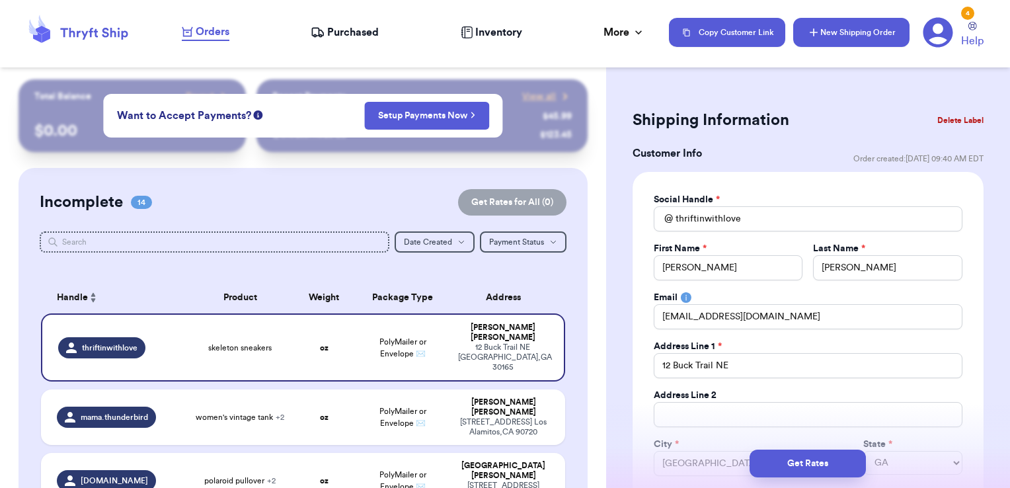
click at [821, 24] on button "New Shipping Order" at bounding box center [851, 32] width 116 height 29
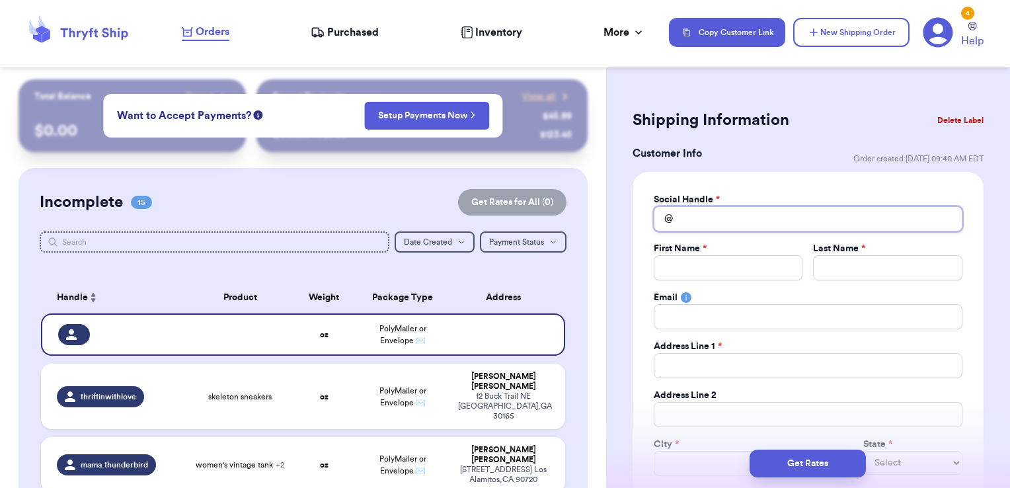
click at [735, 211] on input "Total Amount Paid" at bounding box center [807, 218] width 309 height 25
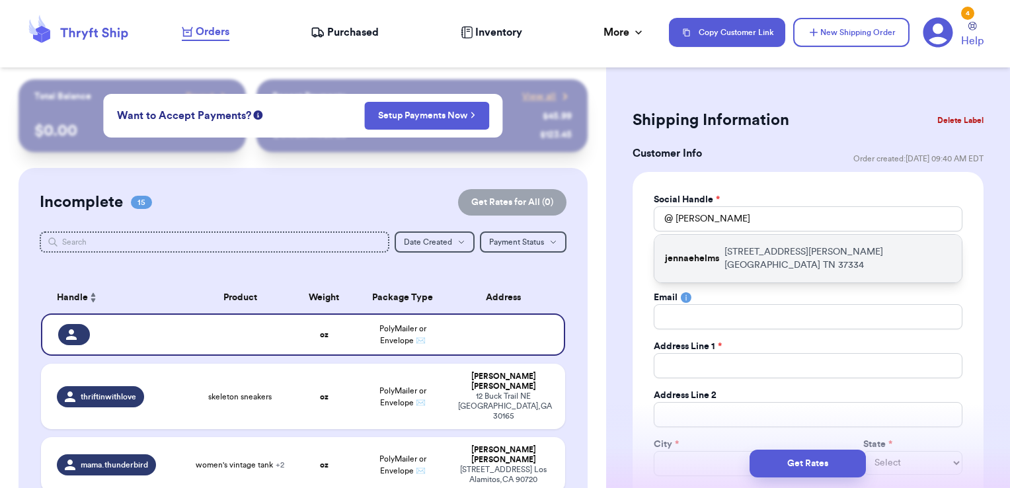
click at [740, 245] on p "291 Camargo rd Fayetteville TN 37334" at bounding box center [837, 258] width 227 height 26
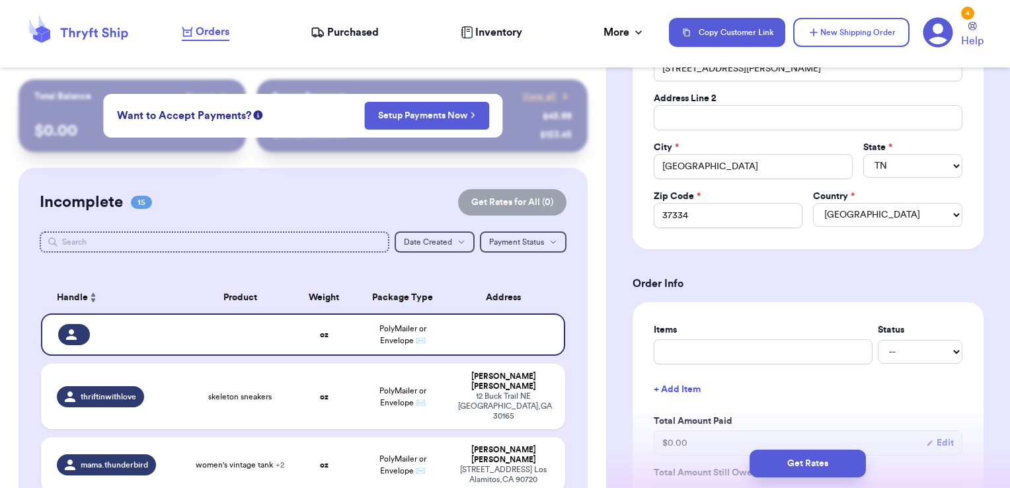
scroll to position [330, 0]
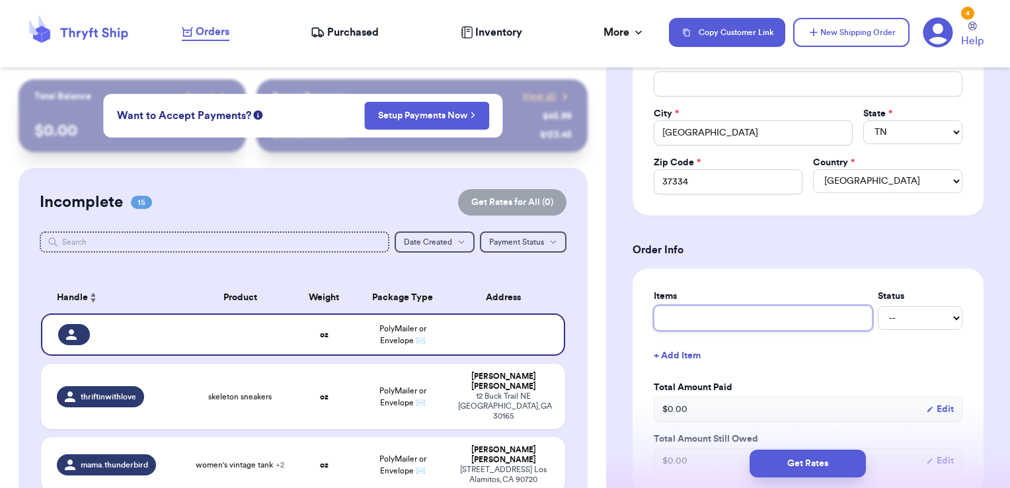
click at [695, 315] on input "text" at bounding box center [762, 317] width 219 height 25
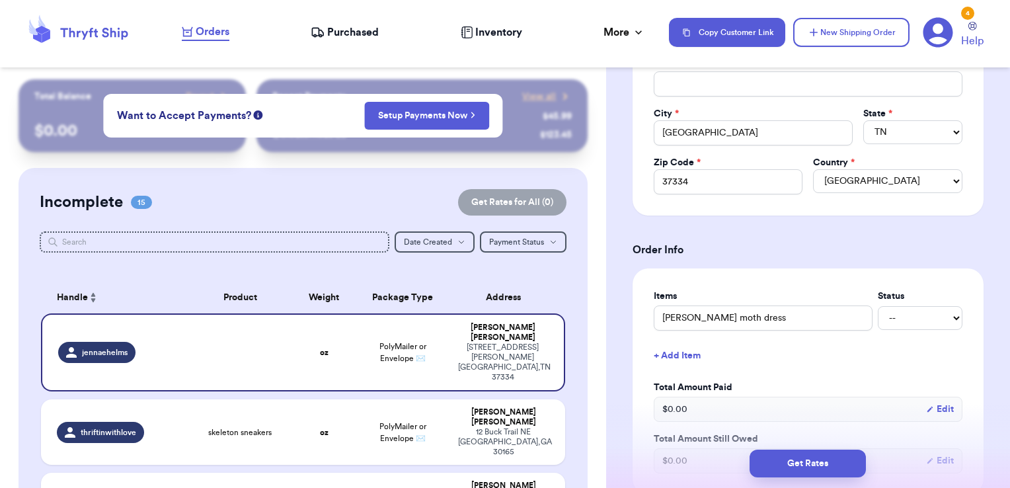
click at [710, 258] on form "Shipping Information Delete Label Customer Info Order created: 09/20, 09:40 AM …" at bounding box center [807, 385] width 351 height 1220
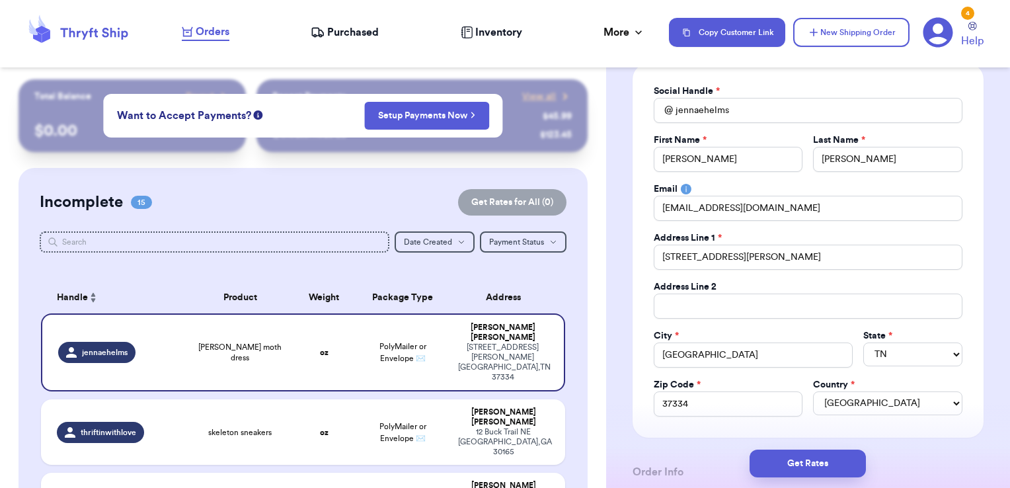
scroll to position [0, 0]
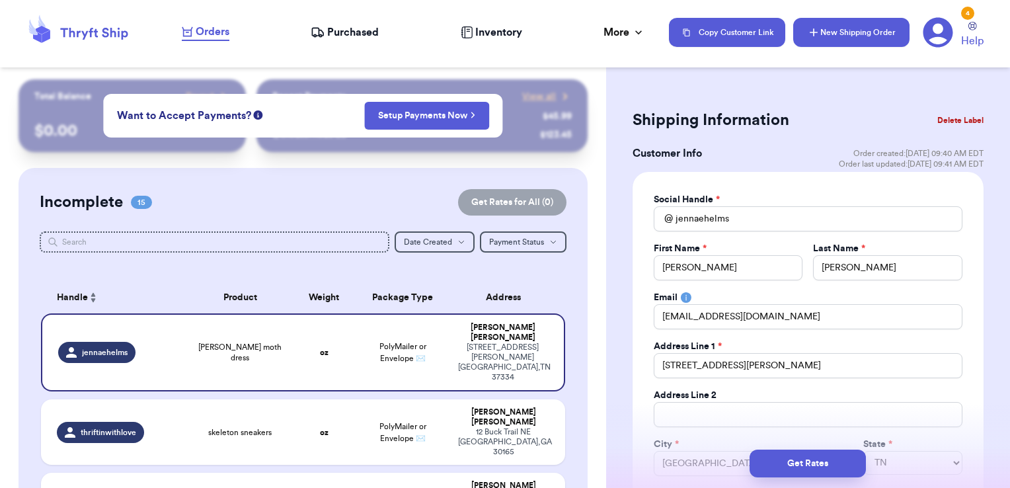
click at [829, 30] on button "New Shipping Order" at bounding box center [851, 32] width 116 height 29
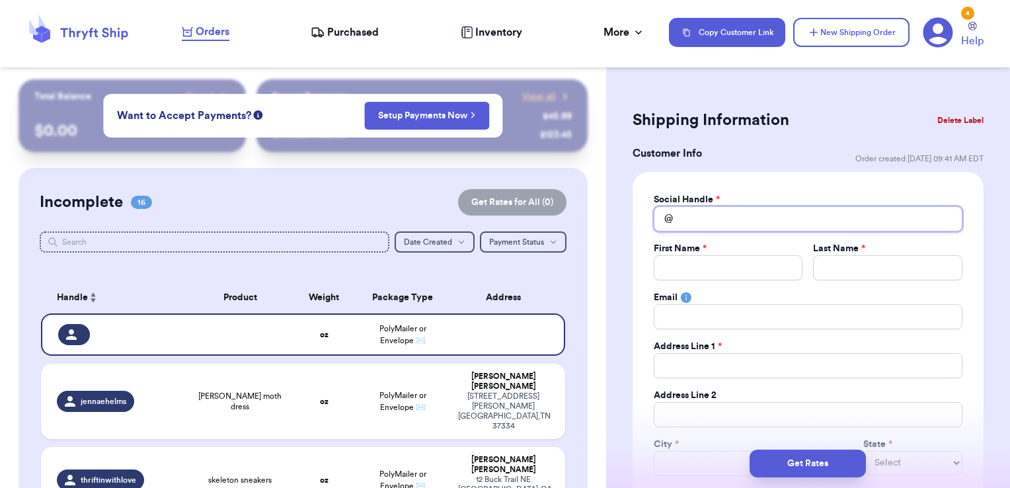
click at [745, 226] on input "Total Amount Paid" at bounding box center [807, 218] width 309 height 25
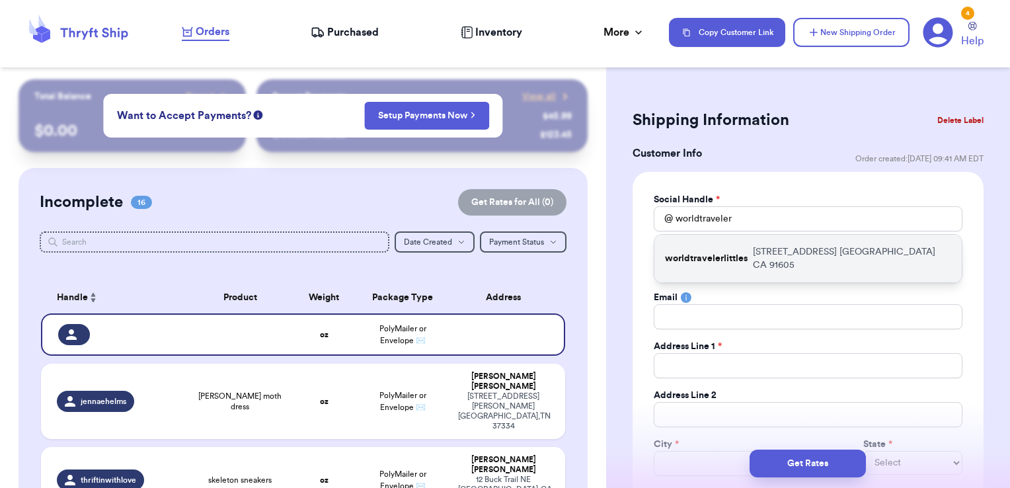
click at [753, 260] on p "13133 Crewe Street North Hollywood CA 91605" at bounding box center [852, 258] width 198 height 26
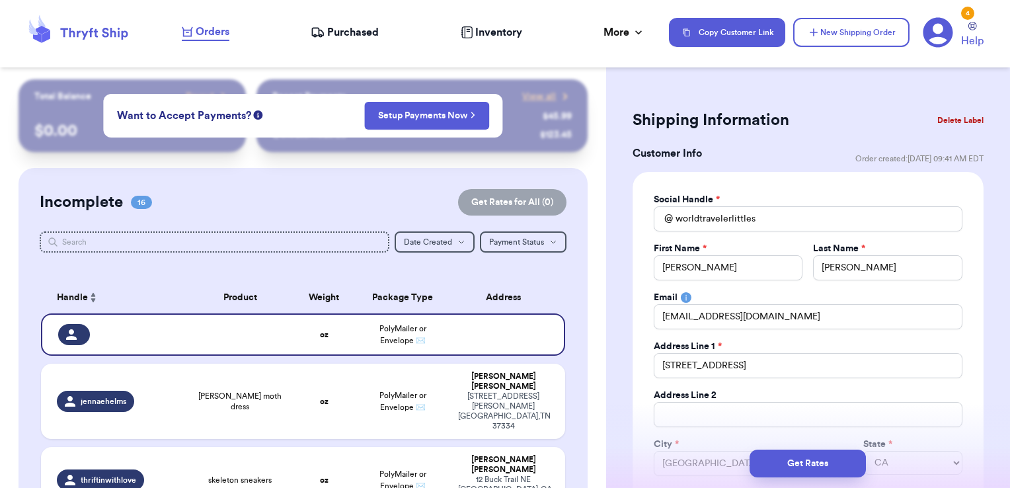
click at [967, 118] on button "Delete Label" at bounding box center [960, 120] width 57 height 29
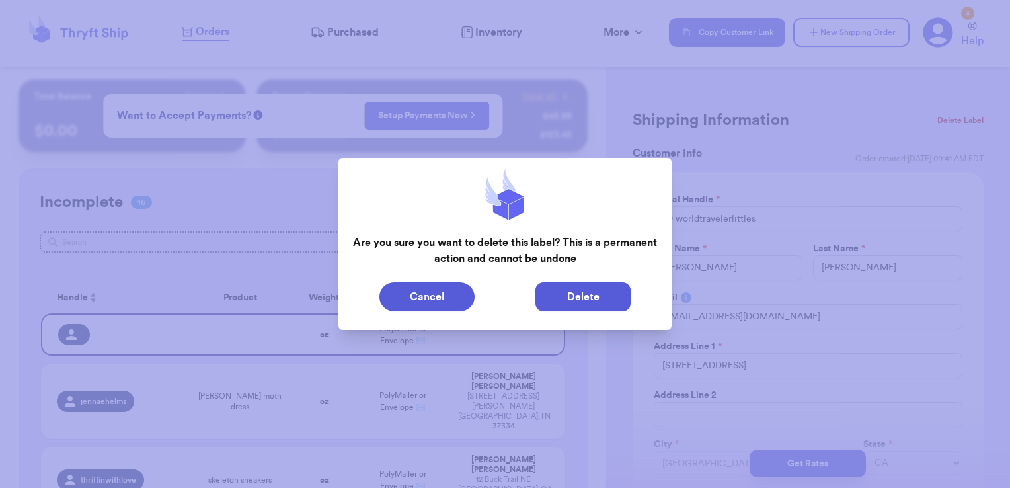
click at [568, 299] on button "Delete" at bounding box center [582, 296] width 95 height 29
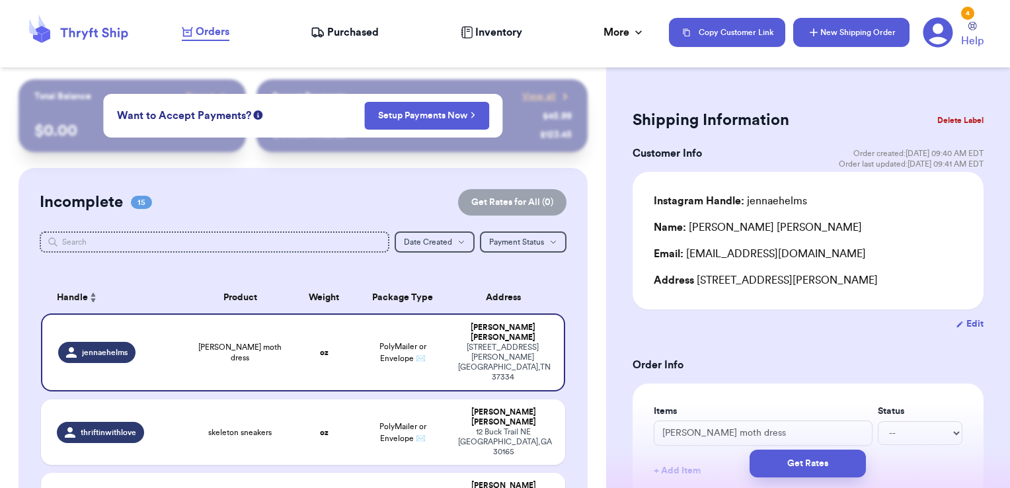
click at [817, 33] on icon "button" at bounding box center [813, 32] width 13 height 13
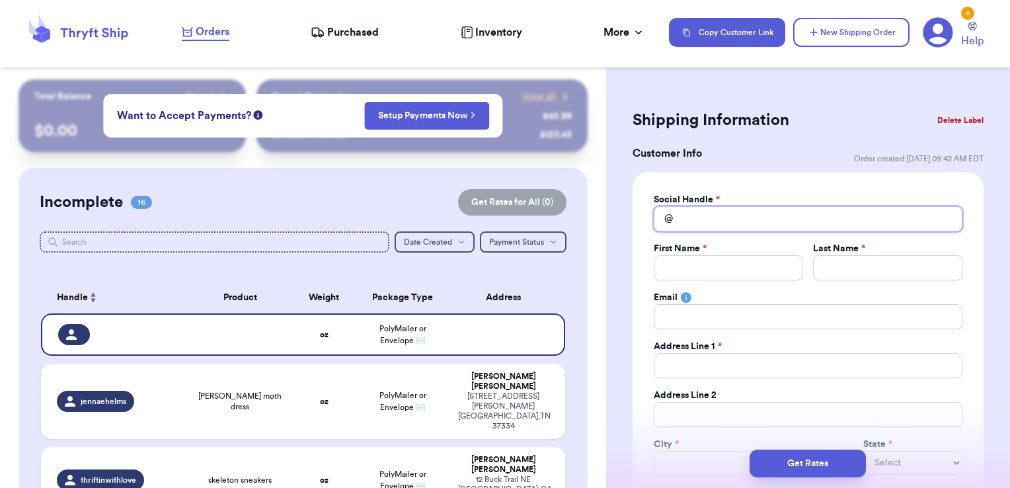
click at [729, 219] on input "Total Amount Paid" at bounding box center [807, 218] width 309 height 25
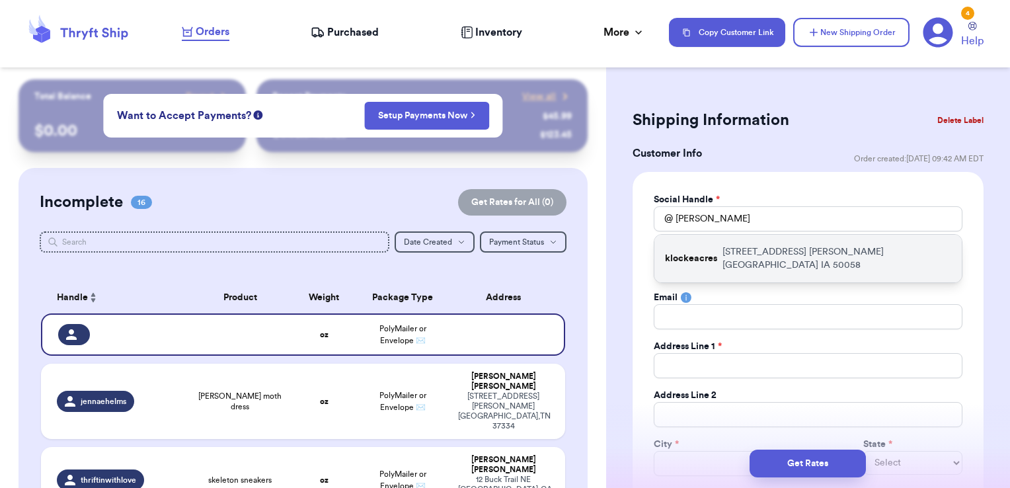
click at [742, 261] on div "klockeacres 33546 Phoenix Ave Coon Rapids IA 50058" at bounding box center [807, 259] width 307 height 48
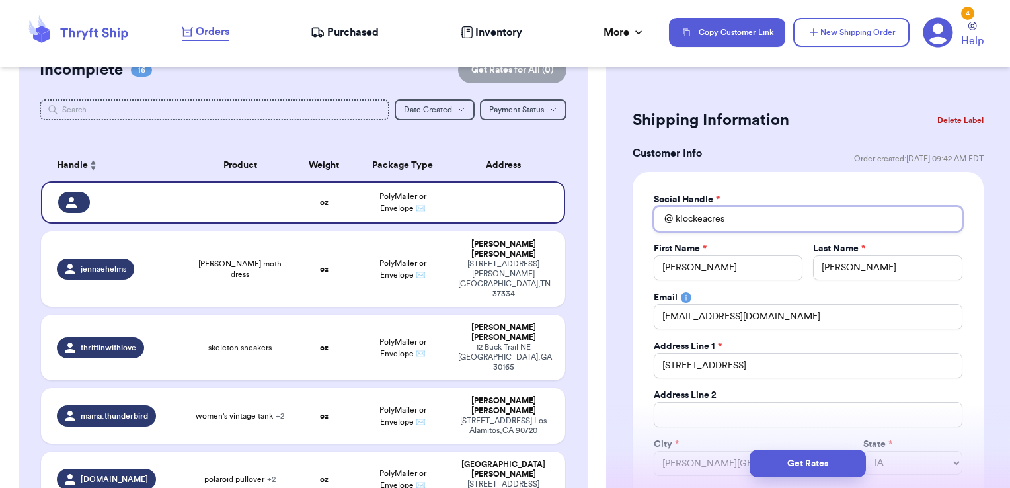
drag, startPoint x: 737, startPoint y: 223, endPoint x: 650, endPoint y: 207, distance: 88.0
click at [650, 207] on div "Social Handle * @ klockeacres First Name * Erin Last Name * Klocke Email erinkl…" at bounding box center [807, 359] width 351 height 374
click at [932, 120] on button "Delete Label" at bounding box center [960, 120] width 57 height 29
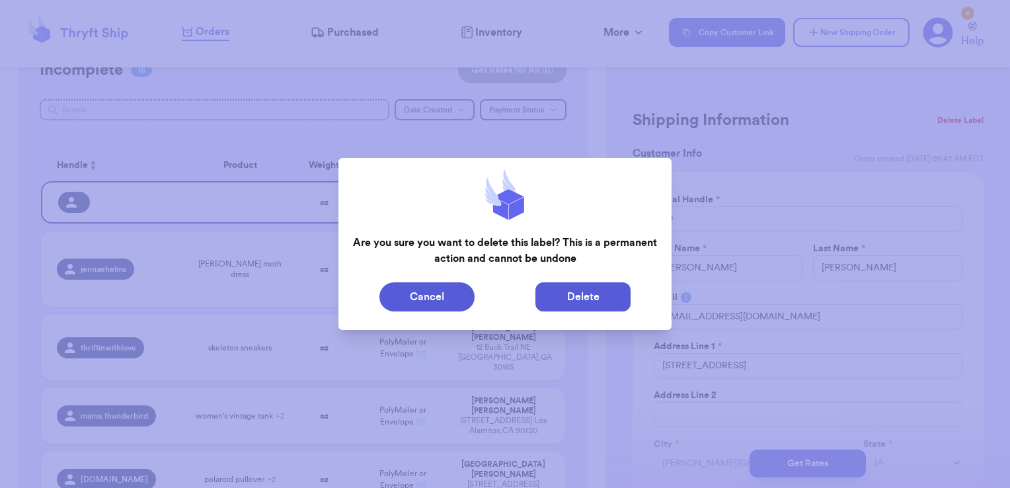
click at [565, 300] on button "Delete" at bounding box center [582, 296] width 95 height 29
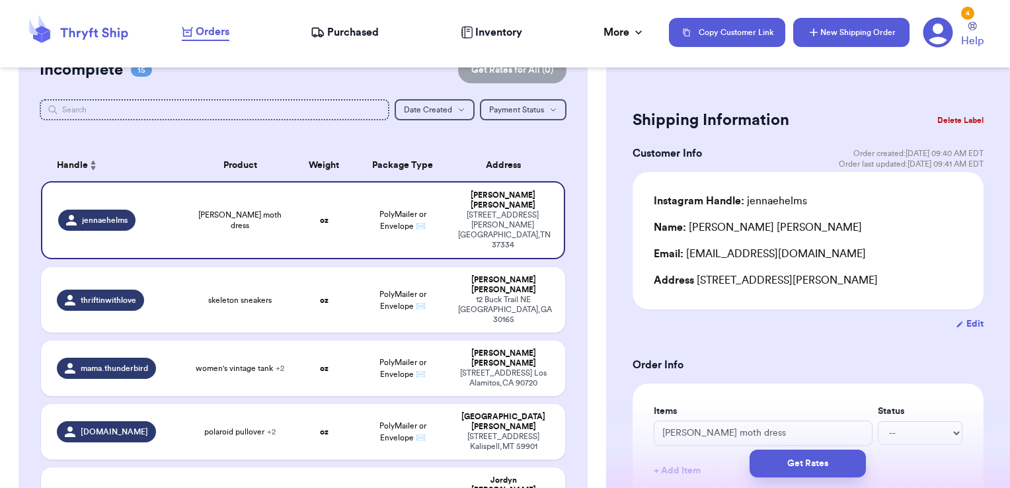
click at [826, 30] on button "New Shipping Order" at bounding box center [851, 32] width 116 height 29
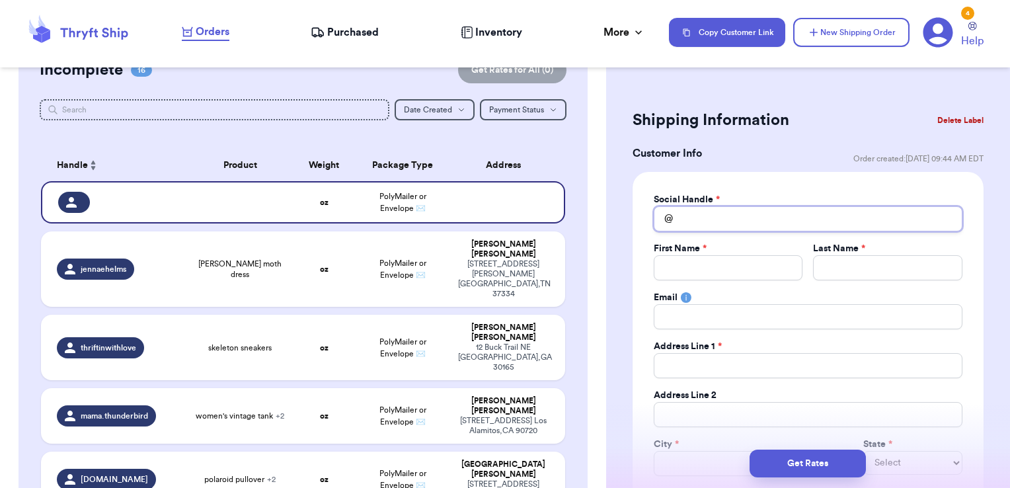
click at [711, 215] on input "Total Amount Paid" at bounding box center [807, 218] width 309 height 25
click at [949, 118] on button "Delete Label" at bounding box center [960, 120] width 57 height 29
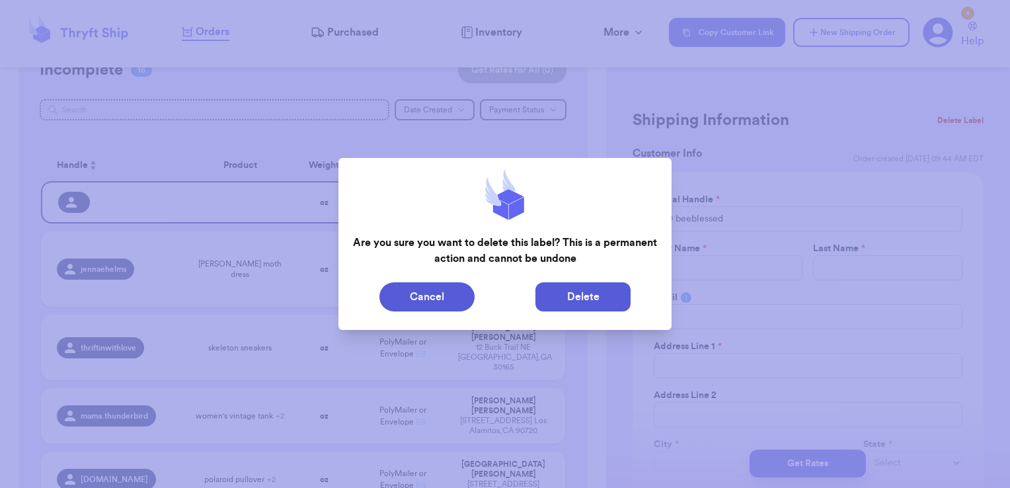
click at [568, 297] on button "Delete" at bounding box center [582, 296] width 95 height 29
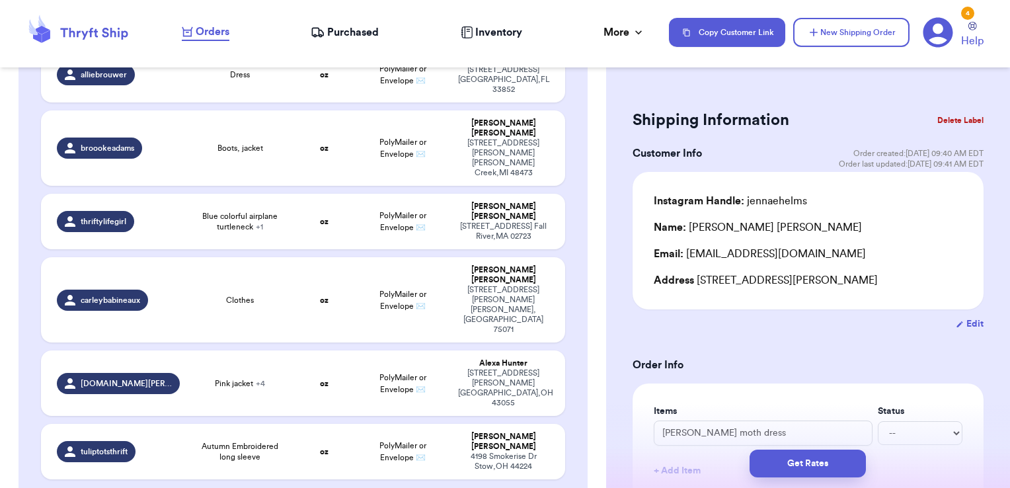
scroll to position [930, 0]
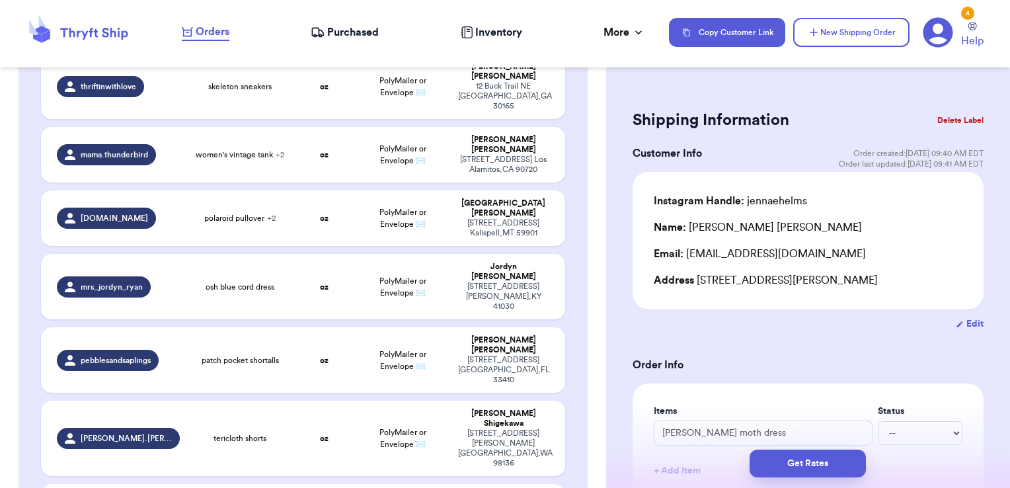
scroll to position [389, 0]
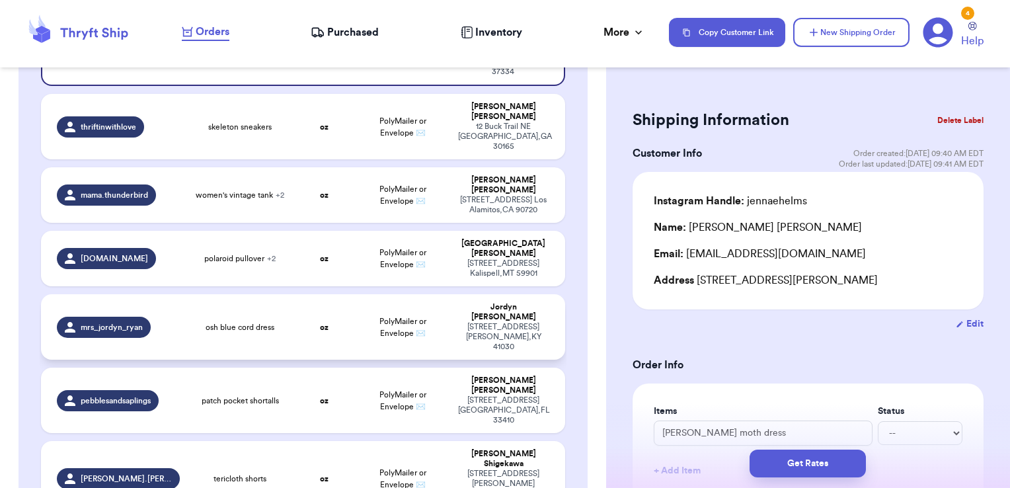
click at [271, 322] on div "osh blue cord dress" at bounding box center [240, 327] width 89 height 11
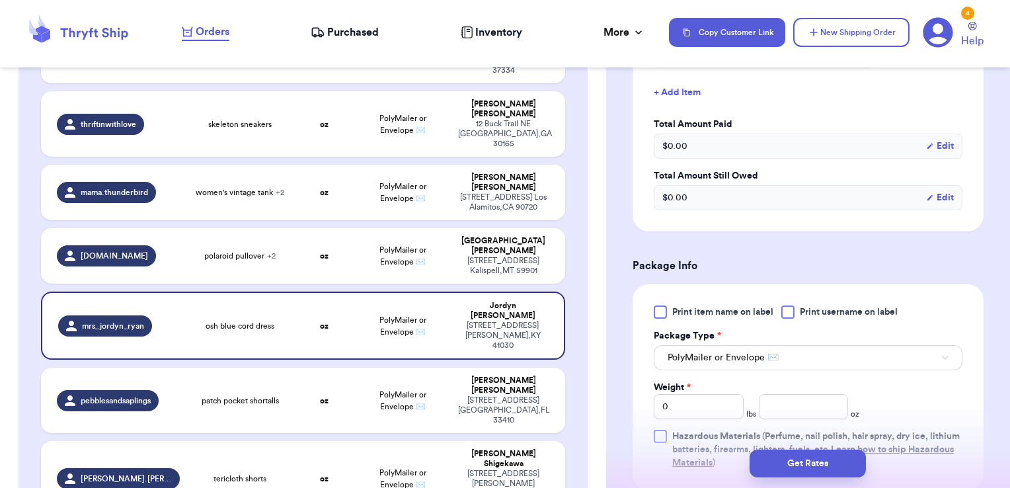
scroll to position [396, 0]
click at [788, 303] on div at bounding box center [787, 309] width 13 height 13
click at [0, 0] on input "Print username on label" at bounding box center [0, 0] width 0 height 0
click at [807, 403] on div "Print item name on label Print username on label Package Type * PolyMailer or E…" at bounding box center [807, 385] width 309 height 164
click at [809, 392] on input "number" at bounding box center [804, 403] width 90 height 25
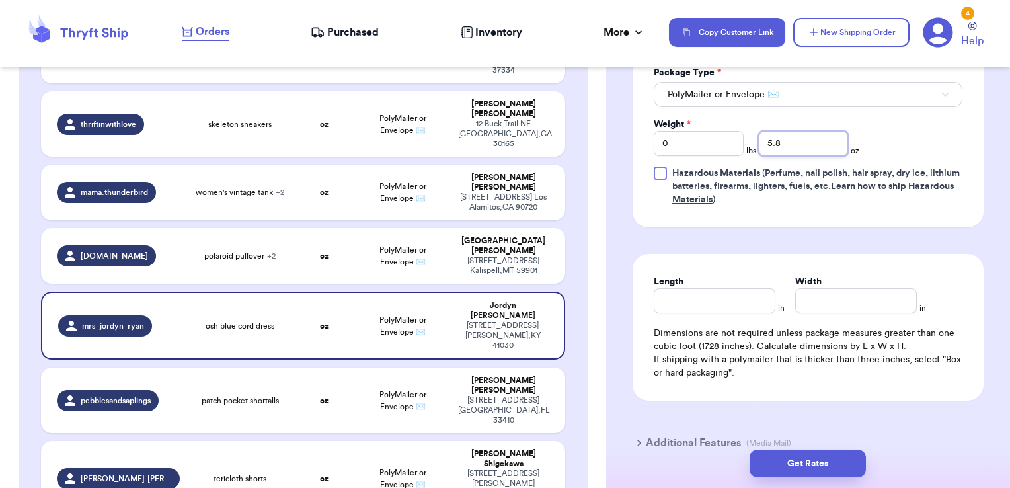
scroll to position [661, 0]
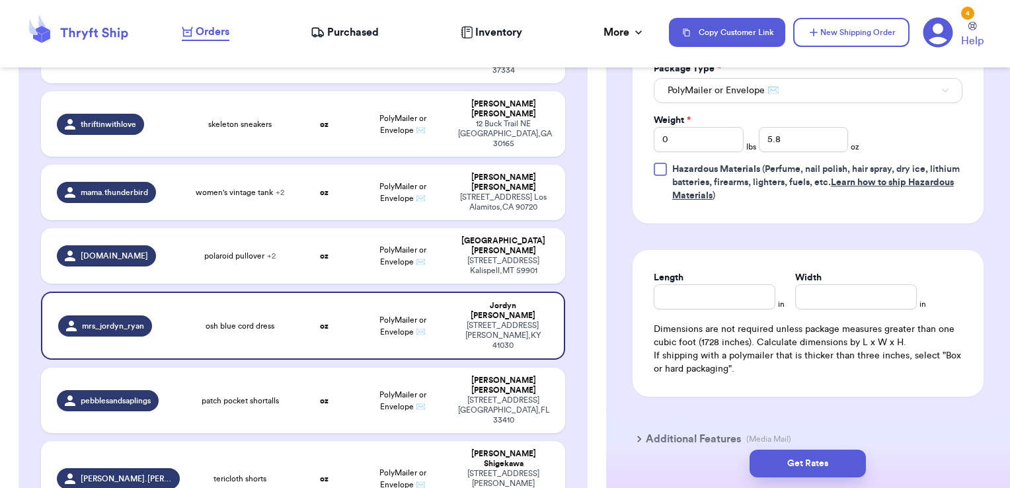
click at [668, 271] on label "Length" at bounding box center [668, 277] width 30 height 13
click at [668, 284] on input "Length" at bounding box center [714, 296] width 122 height 25
click at [671, 284] on input "Length" at bounding box center [714, 296] width 122 height 25
click at [835, 475] on button "Get Rates" at bounding box center [807, 463] width 116 height 28
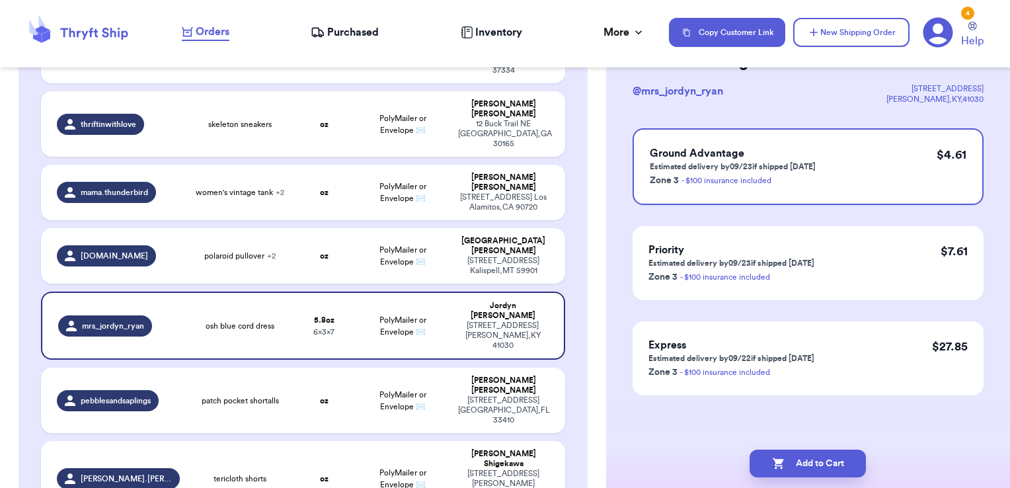
scroll to position [0, 0]
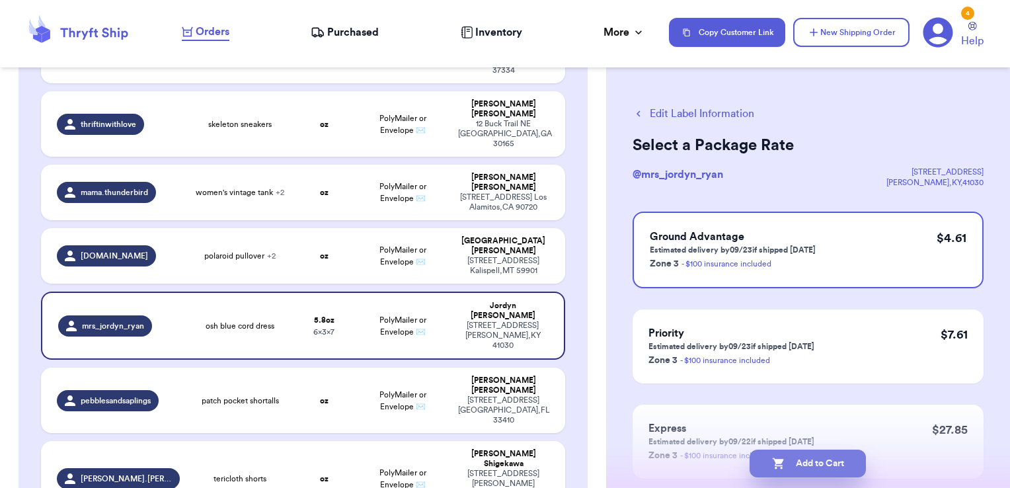
click at [821, 463] on button "Add to Cart" at bounding box center [807, 463] width 116 height 28
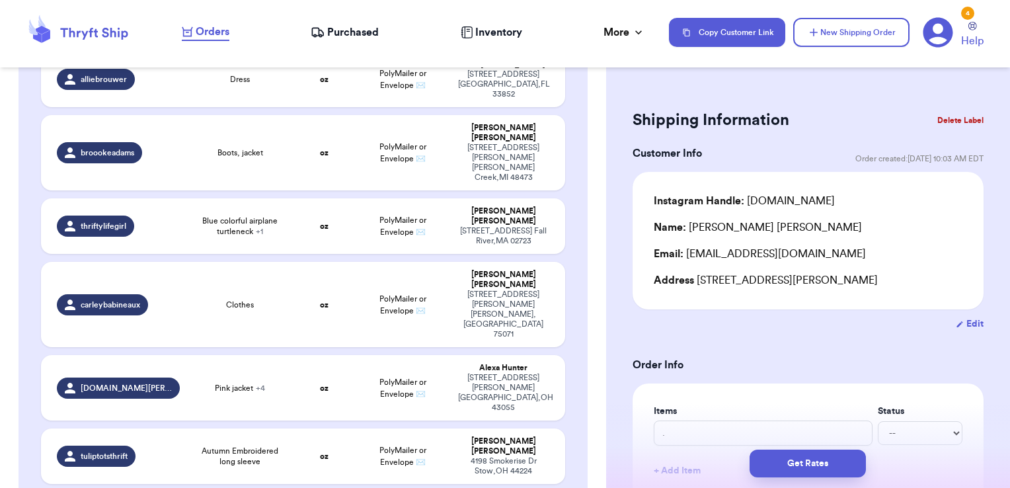
scroll to position [977, 0]
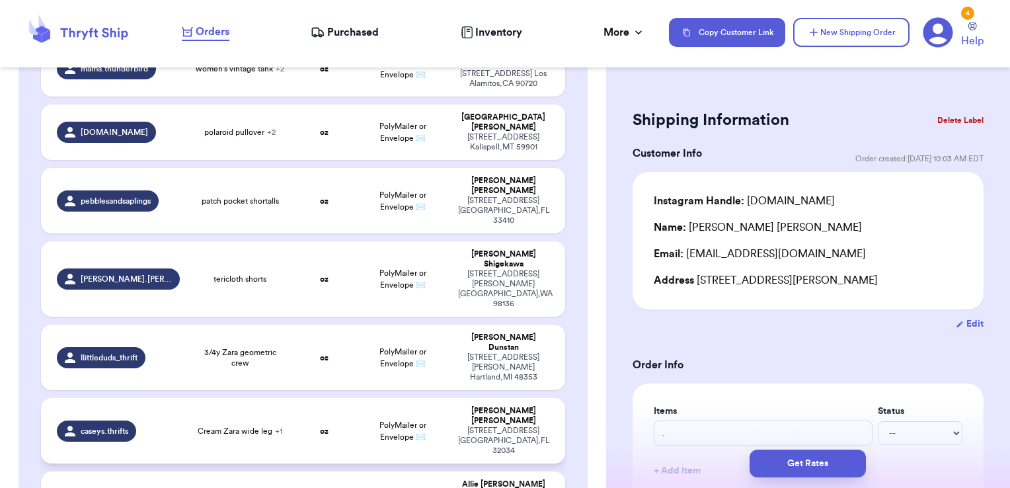
click at [188, 398] on td "Cream Zara wide leg + 1" at bounding box center [240, 430] width 105 height 65
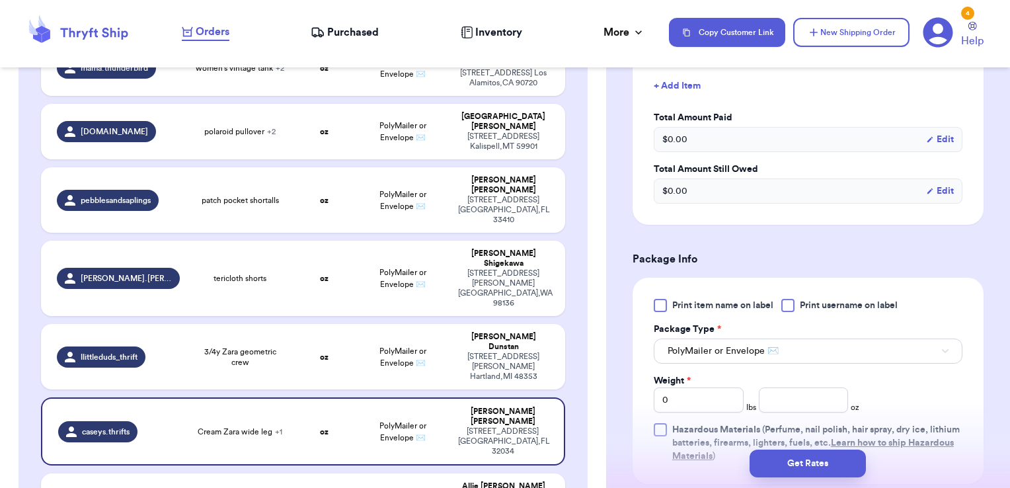
scroll to position [463, 0]
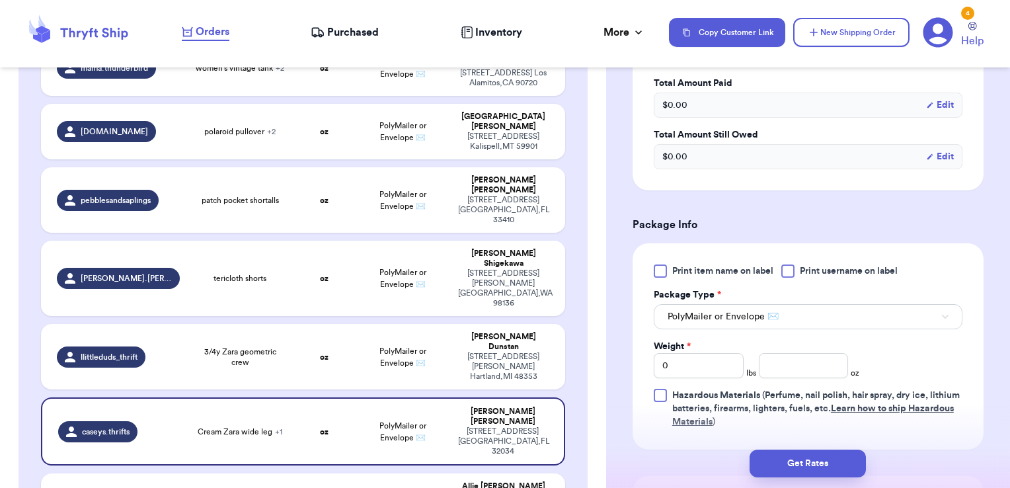
click at [786, 268] on div at bounding box center [787, 270] width 13 height 13
click at [0, 0] on input "Print username on label" at bounding box center [0, 0] width 0 height 0
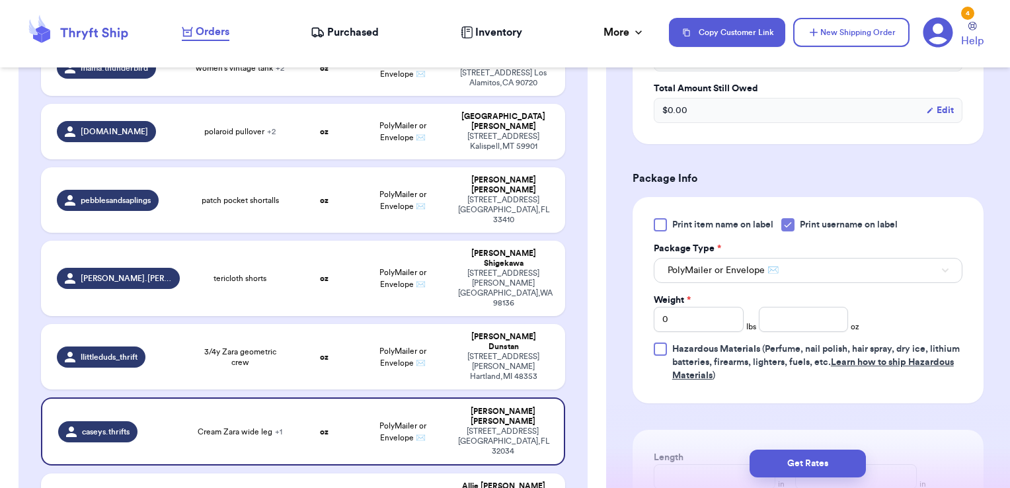
scroll to position [595, 0]
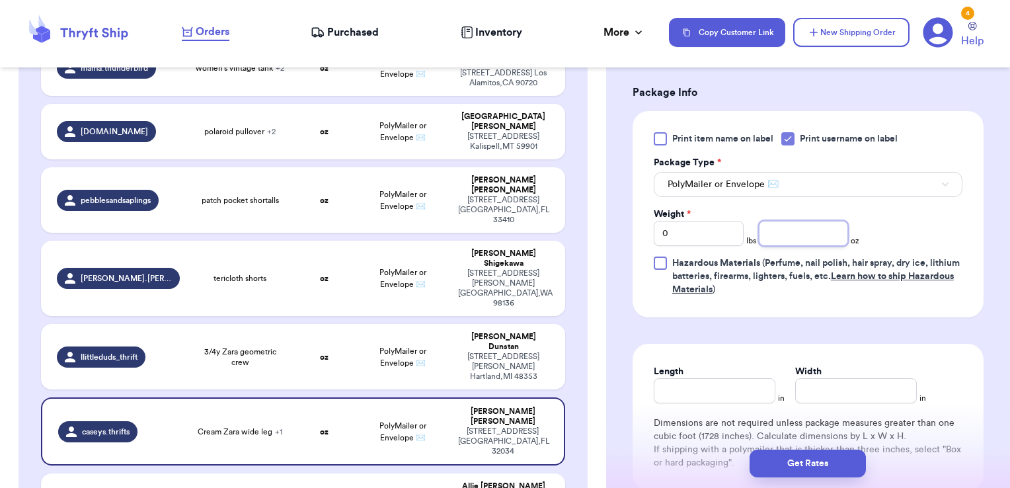
click at [773, 234] on input "number" at bounding box center [804, 233] width 90 height 25
click at [734, 379] on input "Length" at bounding box center [714, 390] width 122 height 25
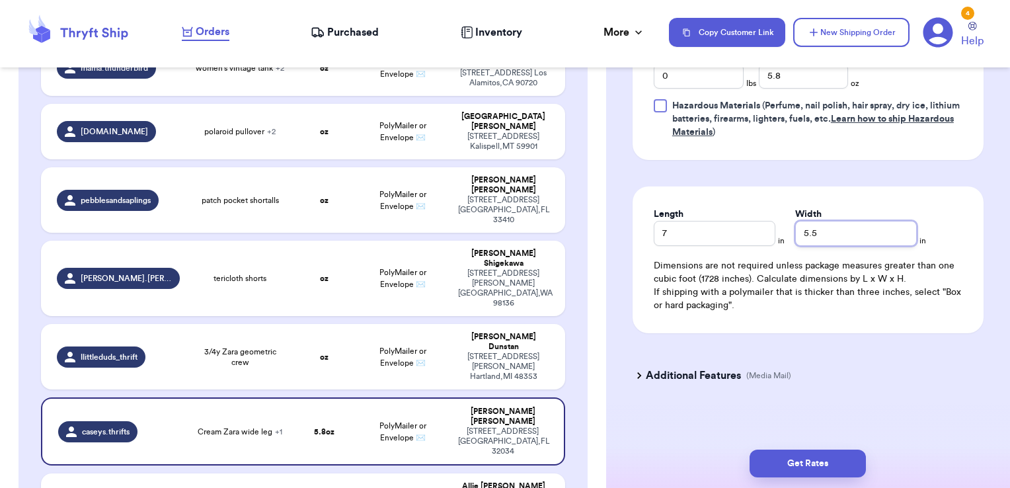
scroll to position [757, 0]
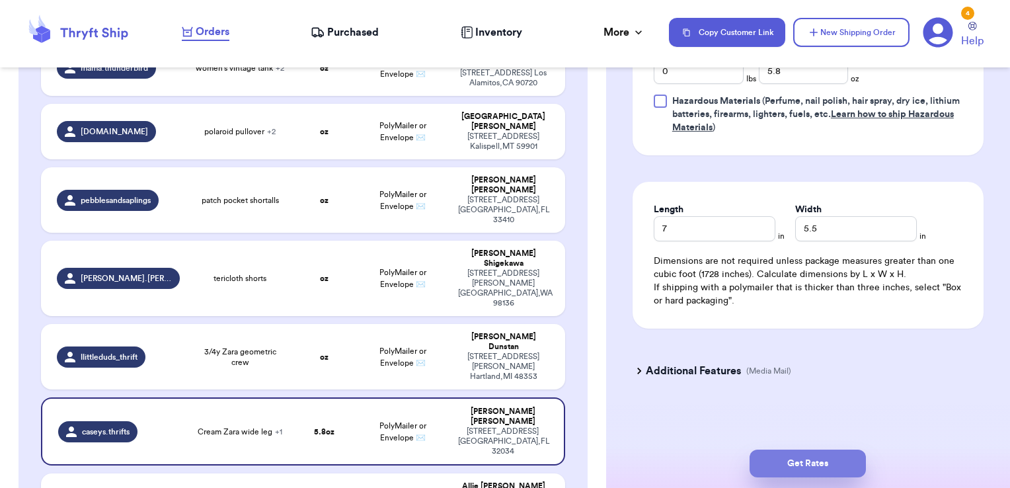
click at [811, 466] on button "Get Rates" at bounding box center [807, 463] width 116 height 28
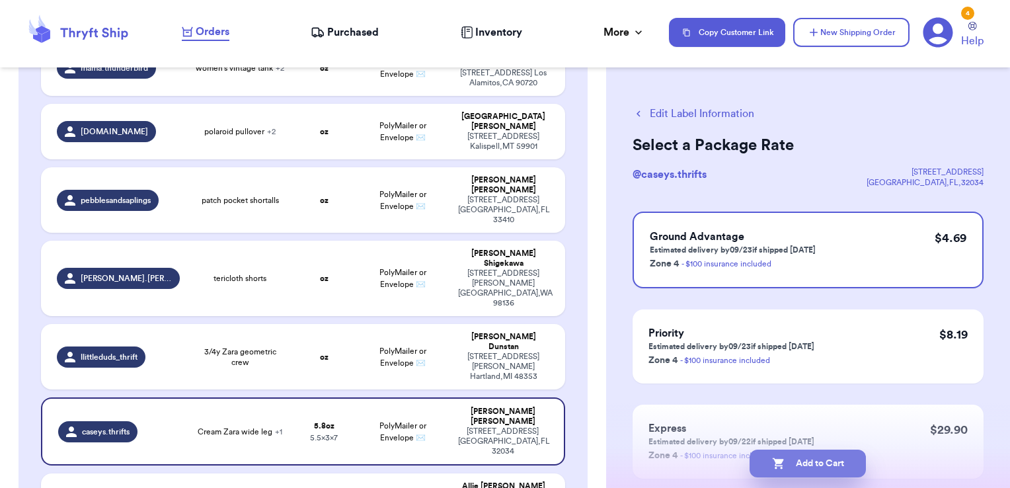
click at [844, 464] on button "Add to Cart" at bounding box center [807, 463] width 116 height 28
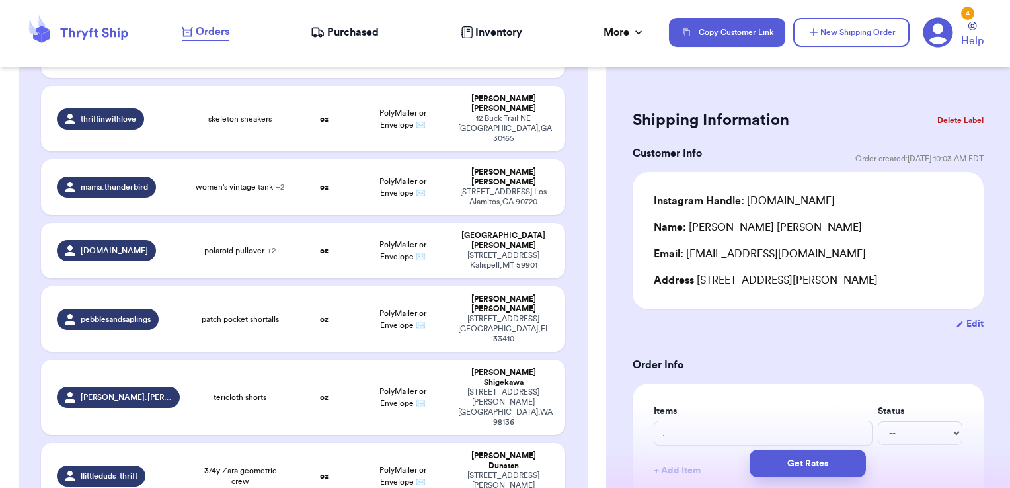
scroll to position [463, 0]
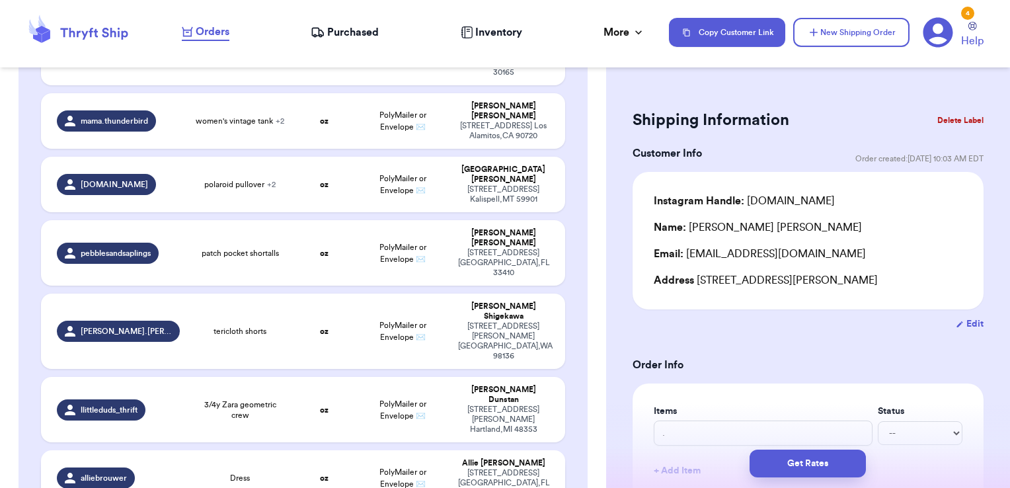
click at [265, 450] on td "Dress" at bounding box center [240, 478] width 105 height 56
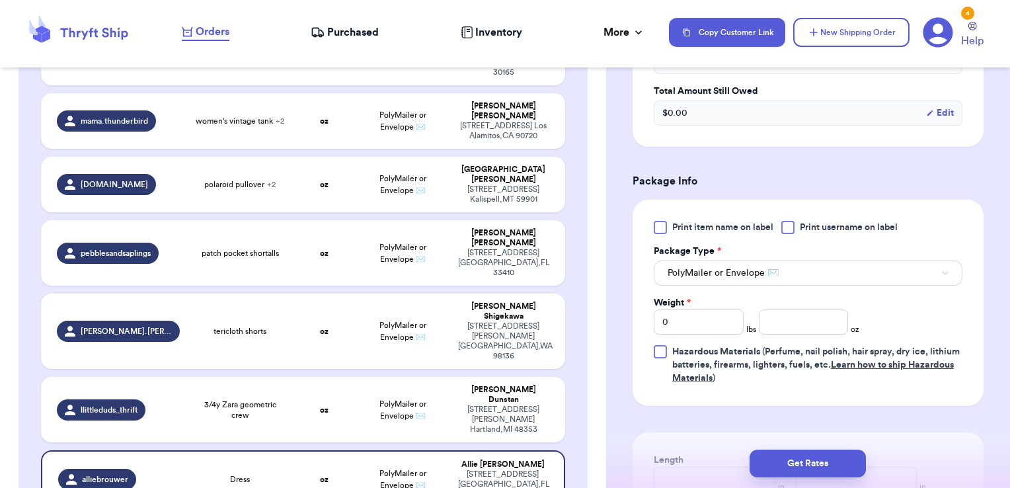
click at [786, 230] on div at bounding box center [787, 227] width 13 height 13
click at [0, 0] on input "Print username on label" at bounding box center [0, 0] width 0 height 0
click at [811, 318] on input "number" at bounding box center [804, 321] width 90 height 25
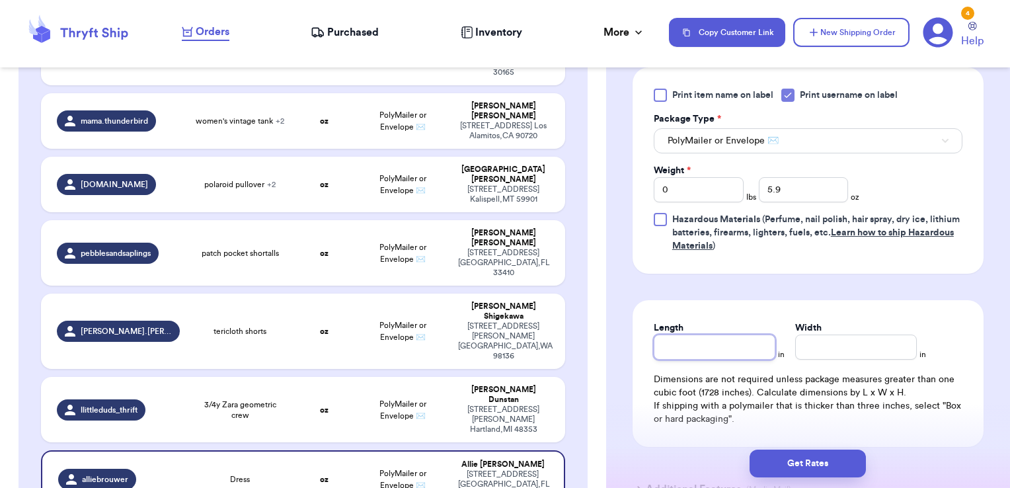
click at [719, 342] on input "Length" at bounding box center [714, 346] width 122 height 25
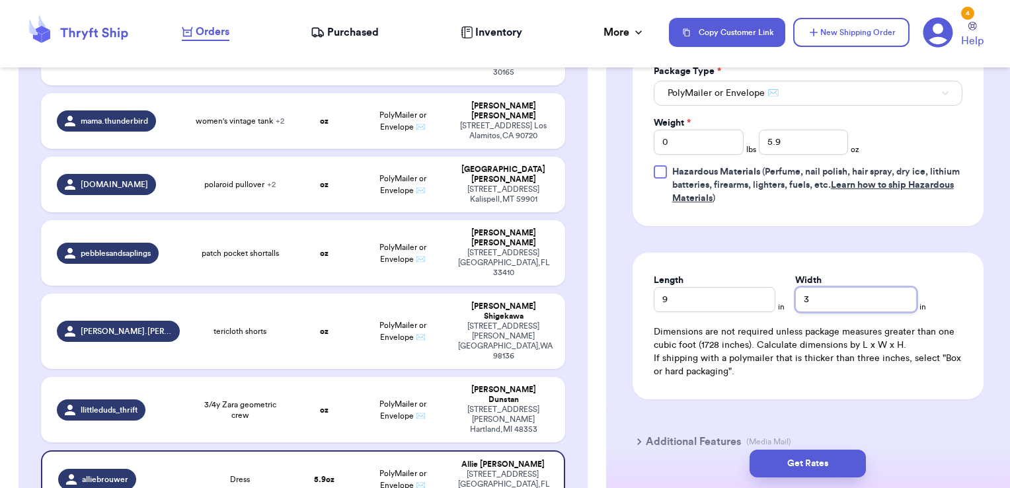
scroll to position [713, 0]
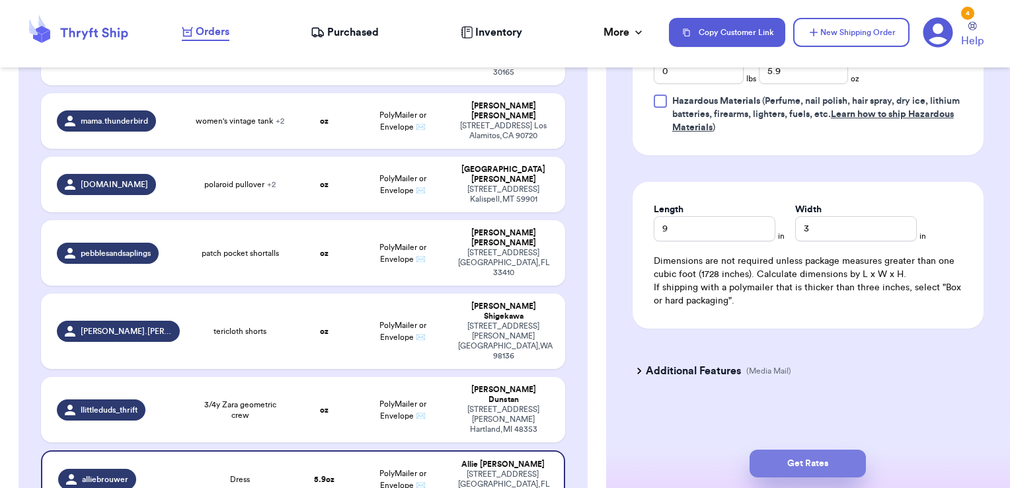
click at [803, 461] on button "Get Rates" at bounding box center [807, 463] width 116 height 28
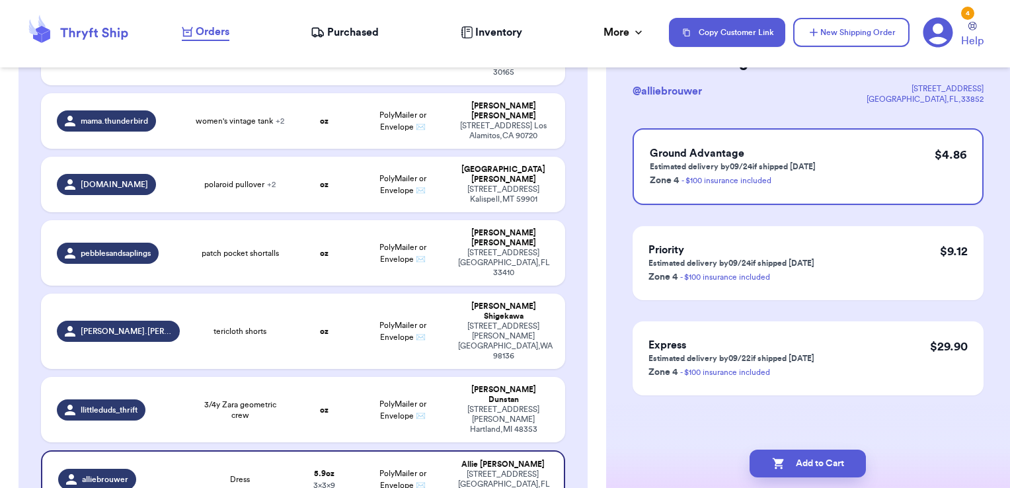
scroll to position [0, 0]
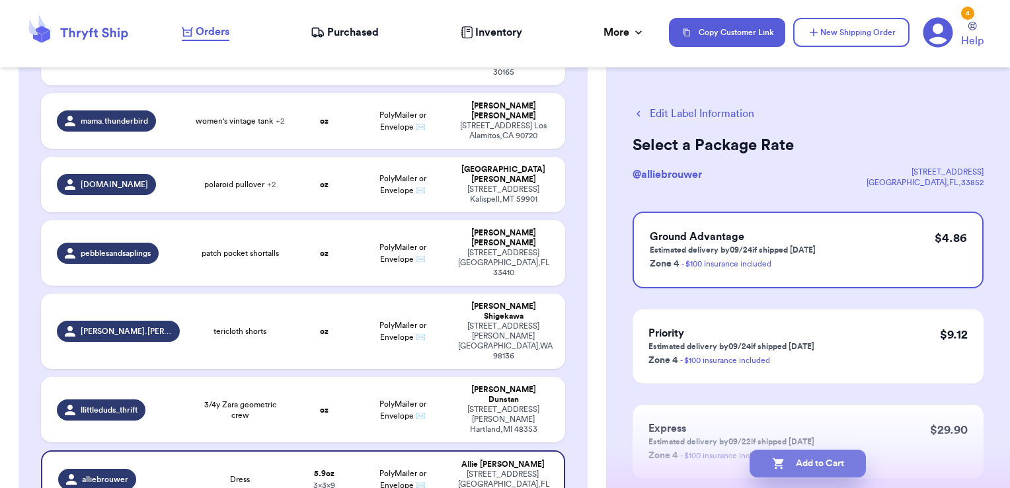
click at [846, 464] on button "Add to Cart" at bounding box center [807, 463] width 116 height 28
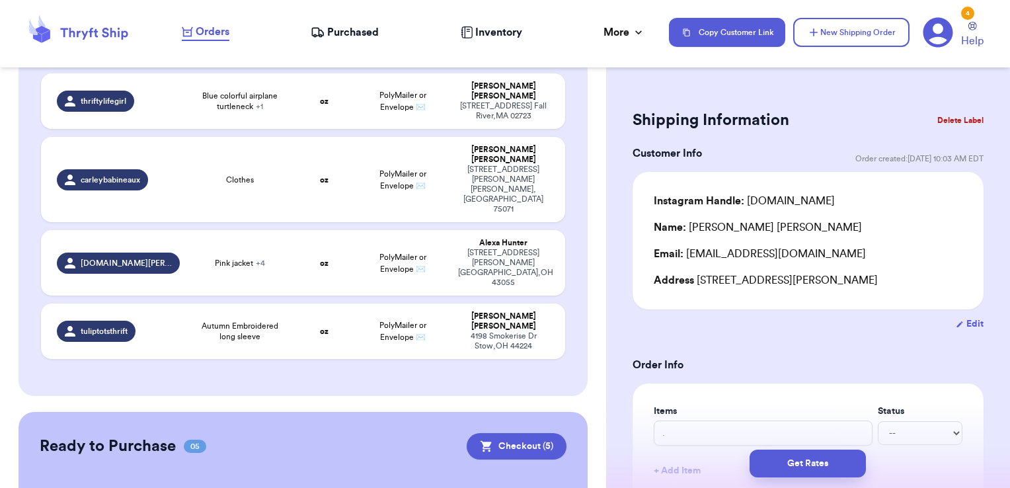
scroll to position [899, 0]
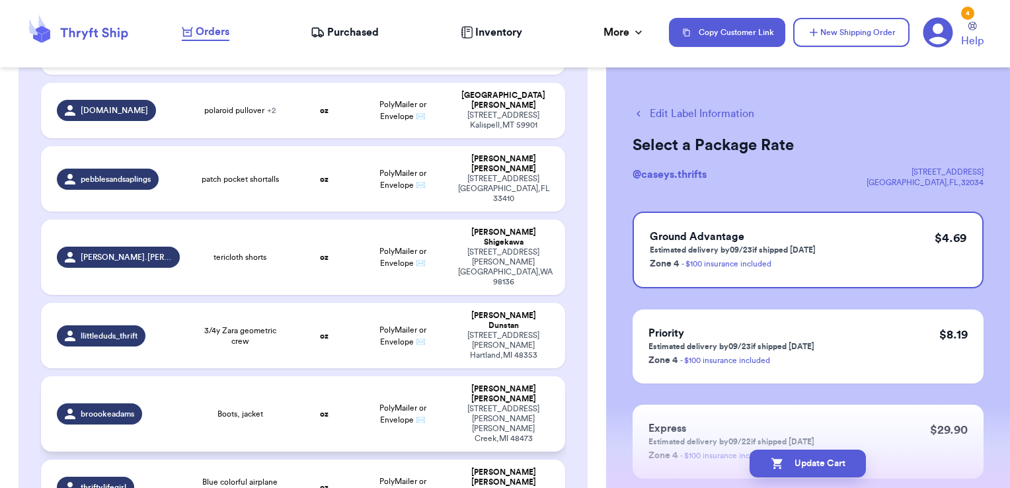
scroll to position [503, 0]
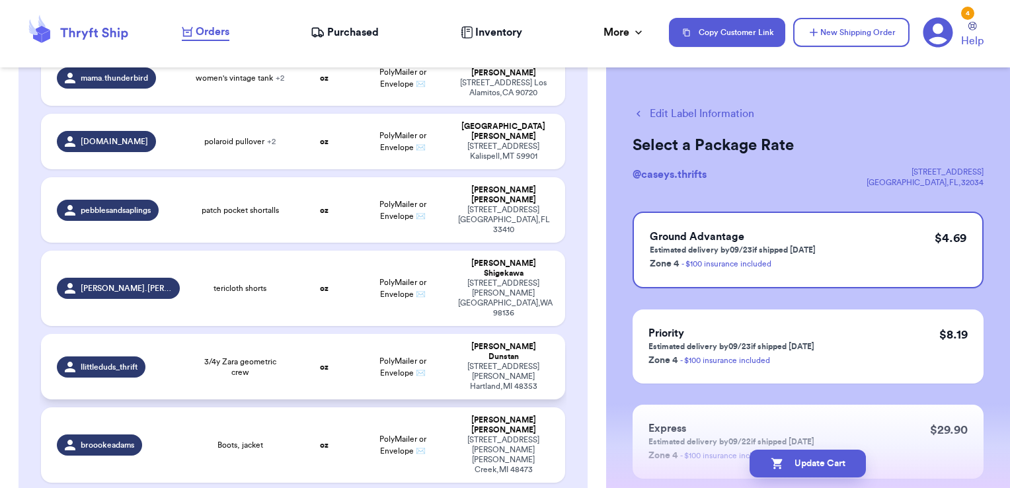
click at [241, 356] on span "3/4y Zara geometric crew" at bounding box center [240, 366] width 89 height 21
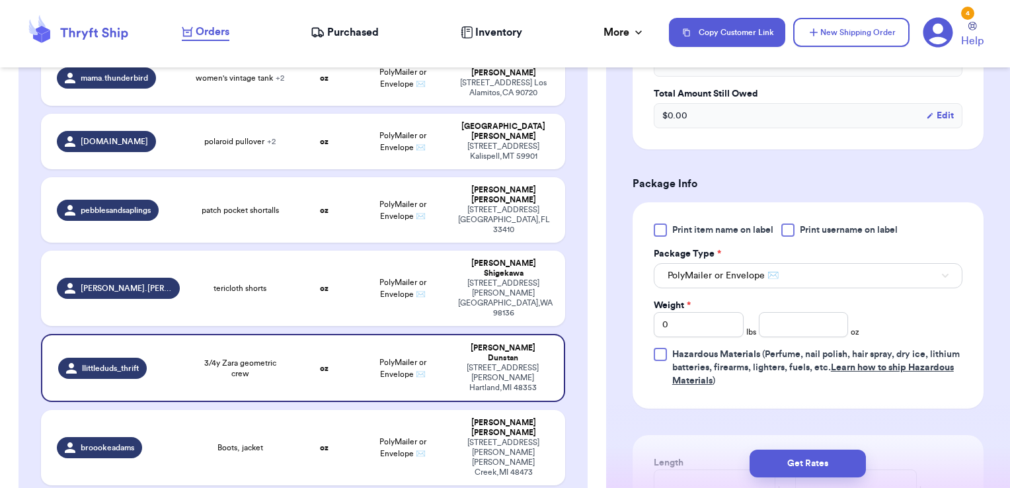
scroll to position [463, 0]
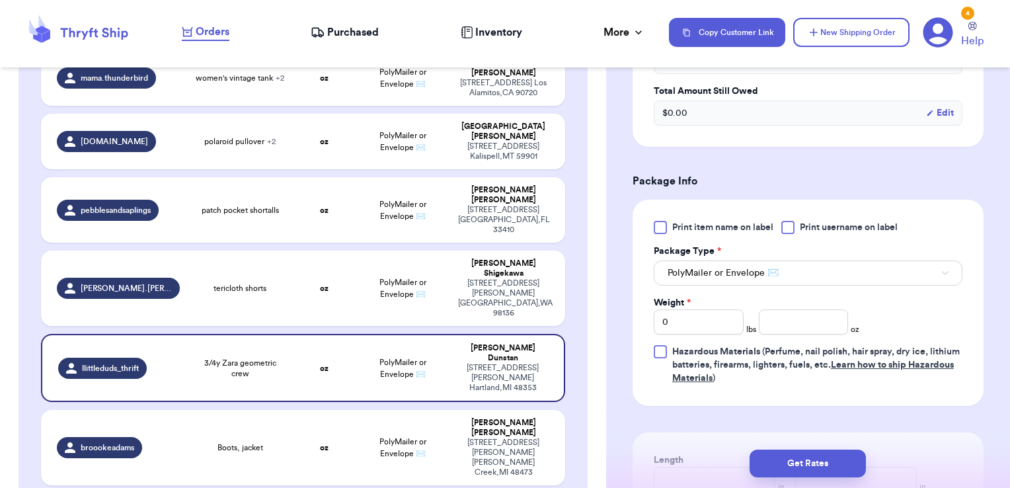
click at [785, 228] on div at bounding box center [787, 227] width 13 height 13
click at [0, 0] on input "Print username on label" at bounding box center [0, 0] width 0 height 0
click at [791, 328] on input "number" at bounding box center [804, 321] width 90 height 25
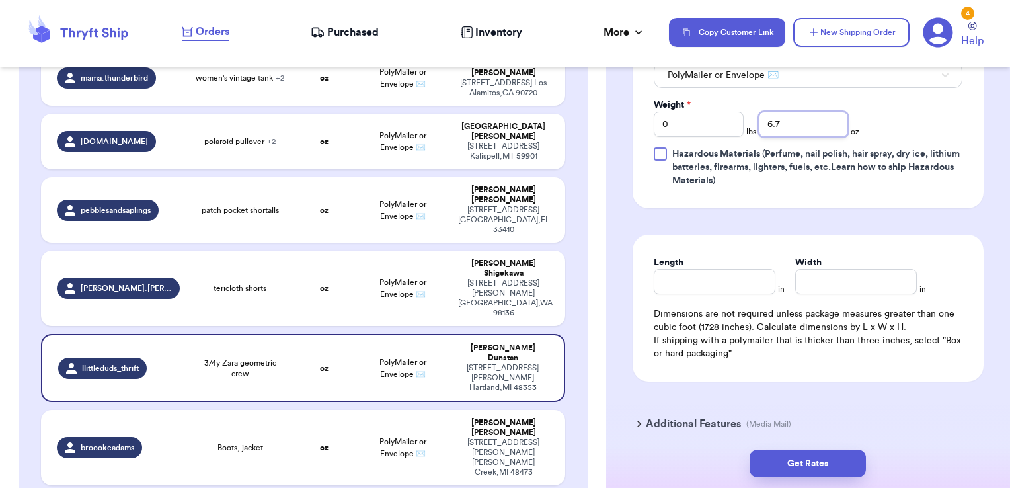
scroll to position [661, 0]
click at [724, 279] on input "Length" at bounding box center [714, 280] width 122 height 25
click at [768, 457] on button "Get Rates" at bounding box center [807, 463] width 116 height 28
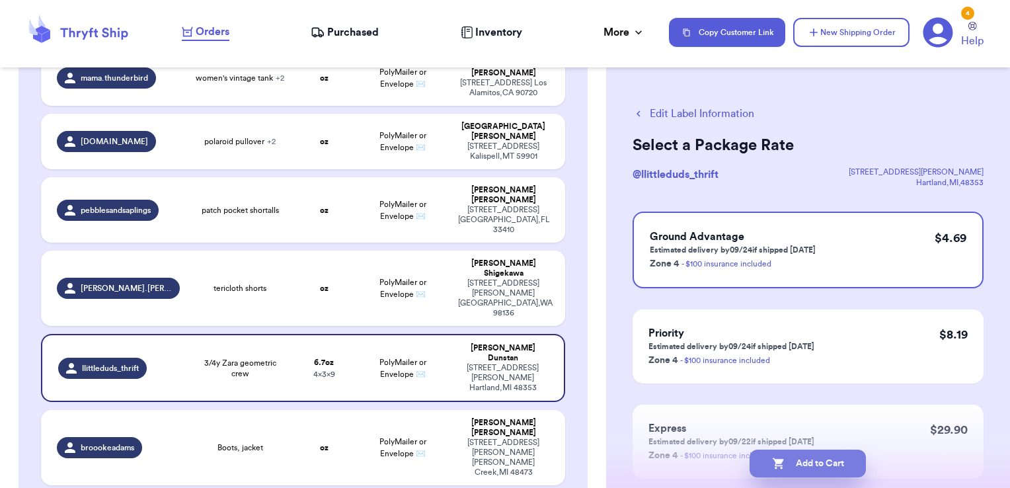
click at [823, 469] on button "Add to Cart" at bounding box center [807, 463] width 116 height 28
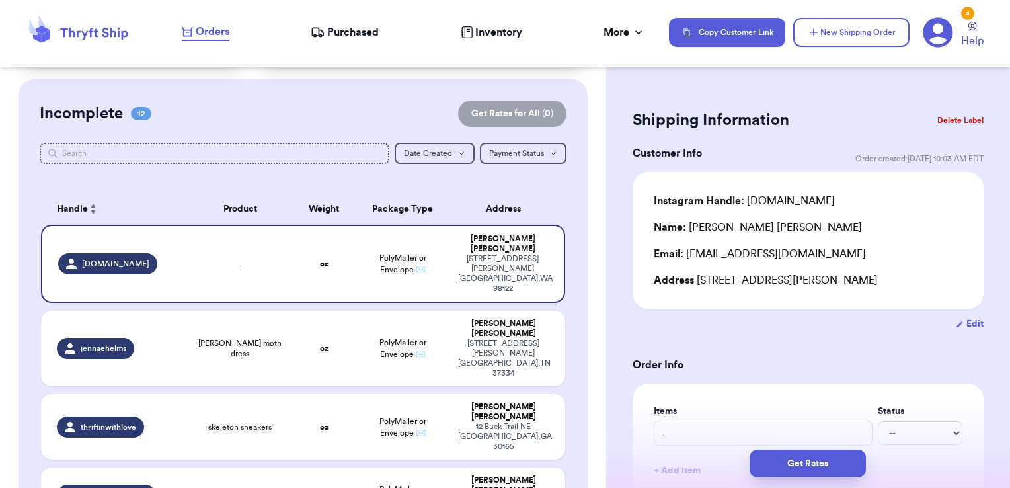
scroll to position [198, 0]
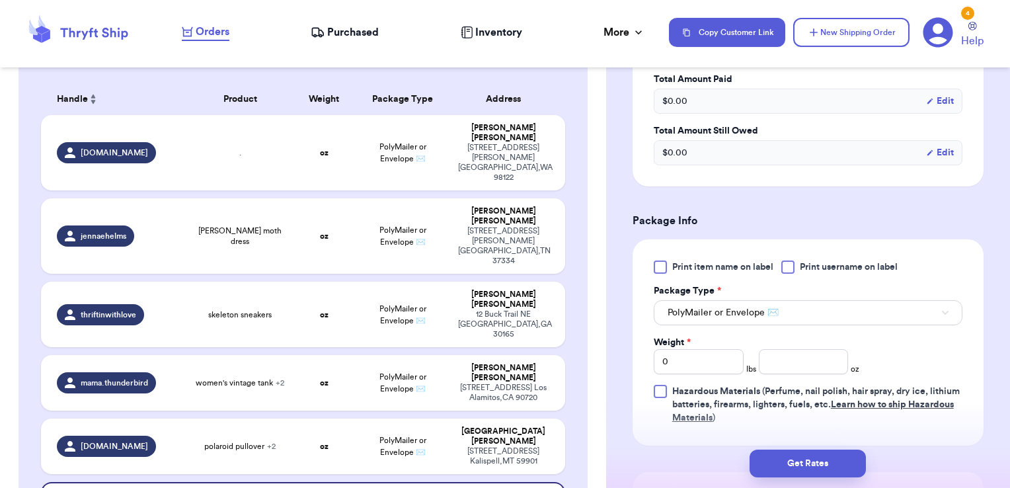
scroll to position [463, 0]
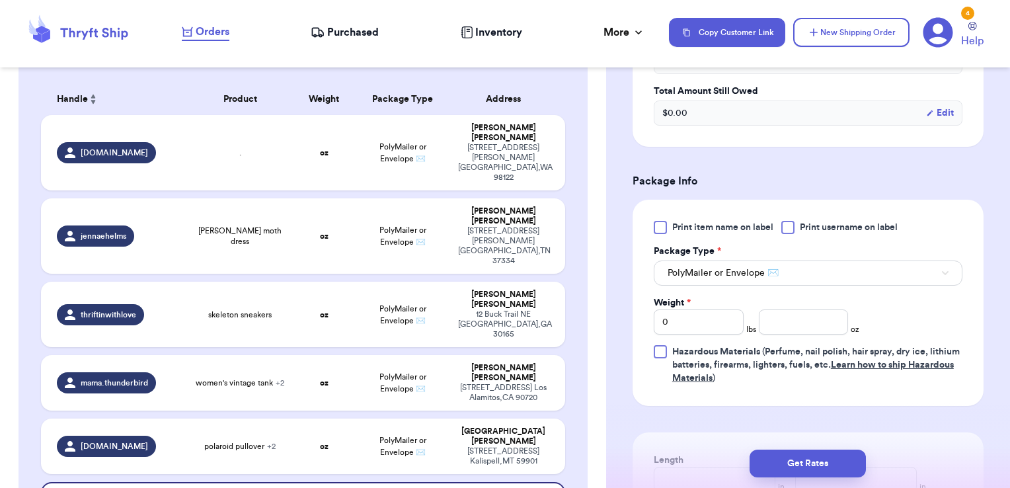
click at [785, 223] on div at bounding box center [787, 227] width 13 height 13
click at [0, 0] on input "Print username on label" at bounding box center [0, 0] width 0 height 0
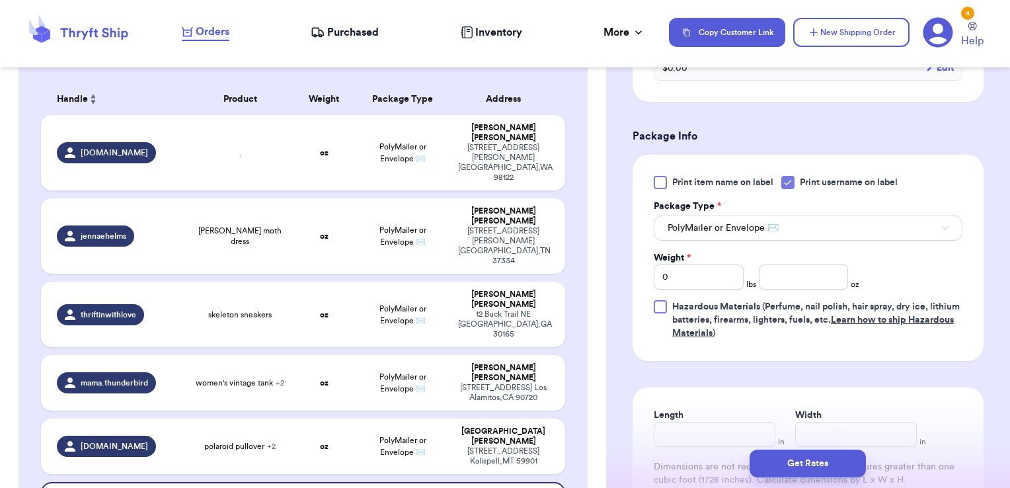
scroll to position [529, 0]
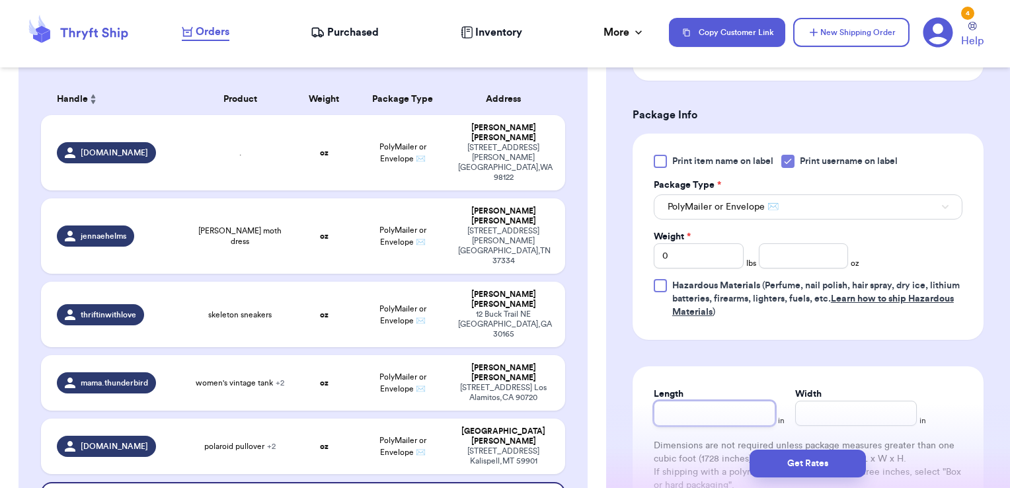
click at [734, 412] on input "Length" at bounding box center [714, 412] width 122 height 25
click at [819, 260] on input "number" at bounding box center [804, 255] width 90 height 25
click at [836, 464] on button "Get Rates" at bounding box center [807, 463] width 116 height 28
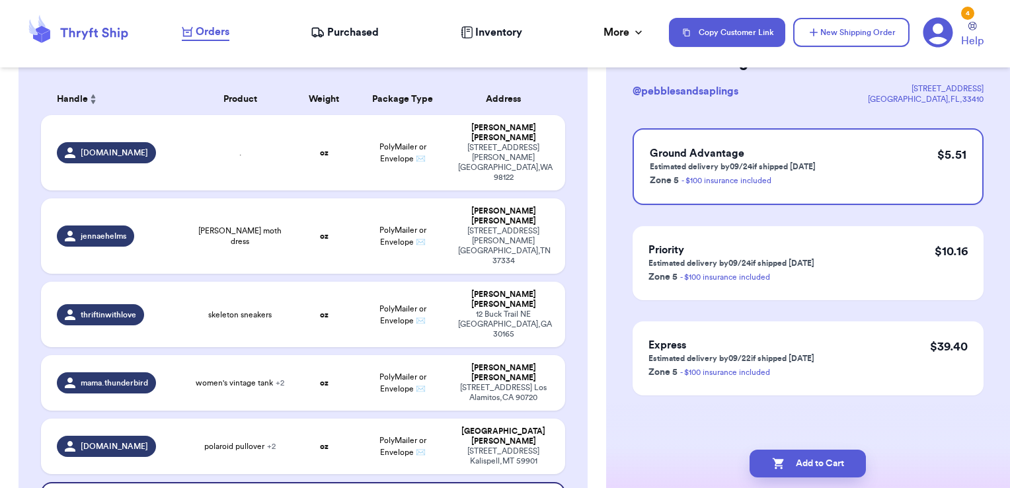
scroll to position [0, 0]
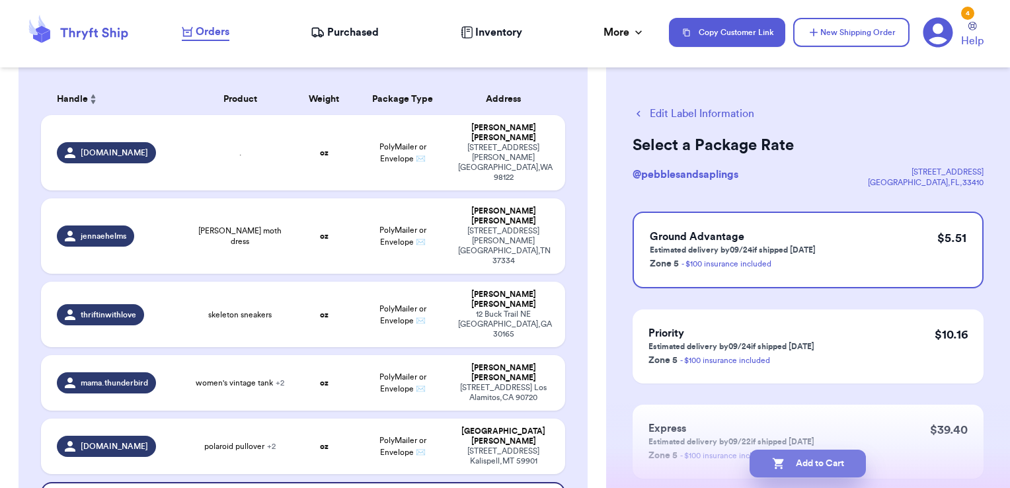
click at [820, 464] on button "Add to Cart" at bounding box center [807, 463] width 116 height 28
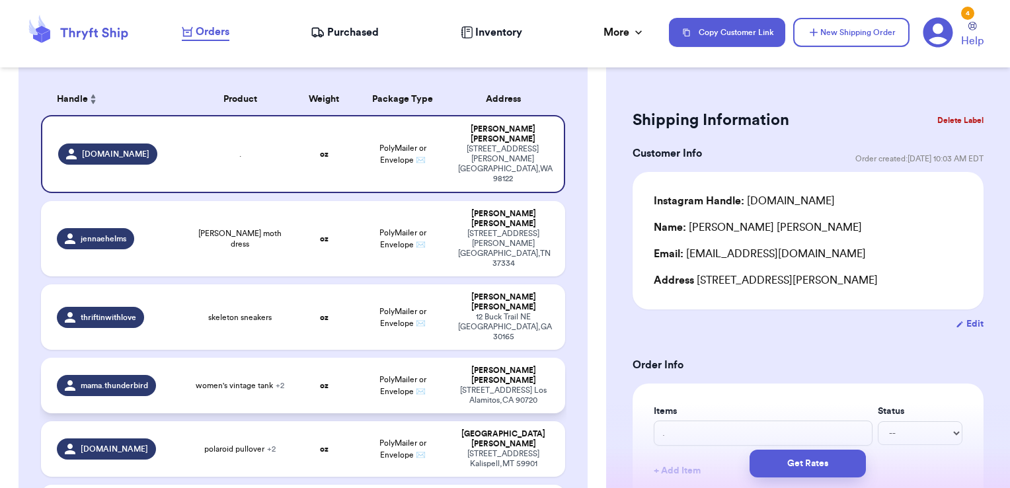
click at [164, 375] on div "mama.thunderbird" at bounding box center [118, 385] width 123 height 21
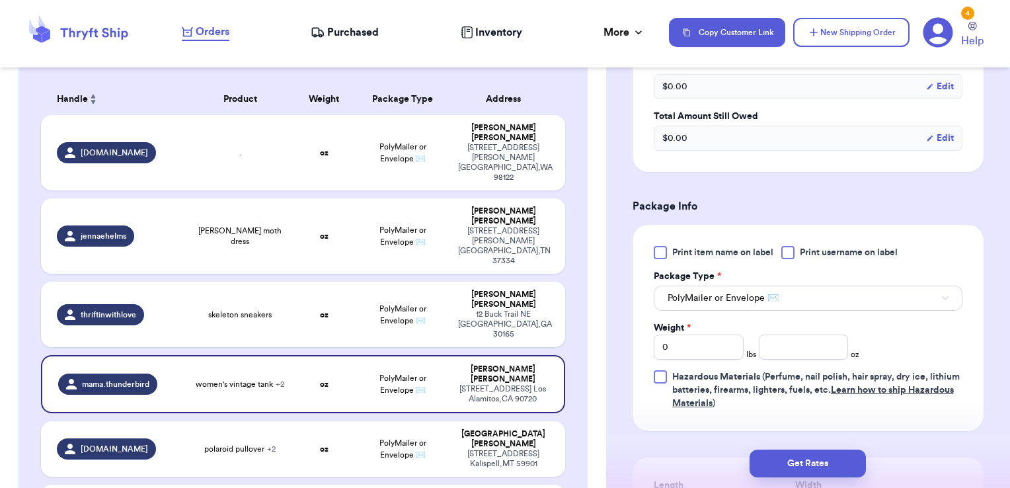
scroll to position [529, 0]
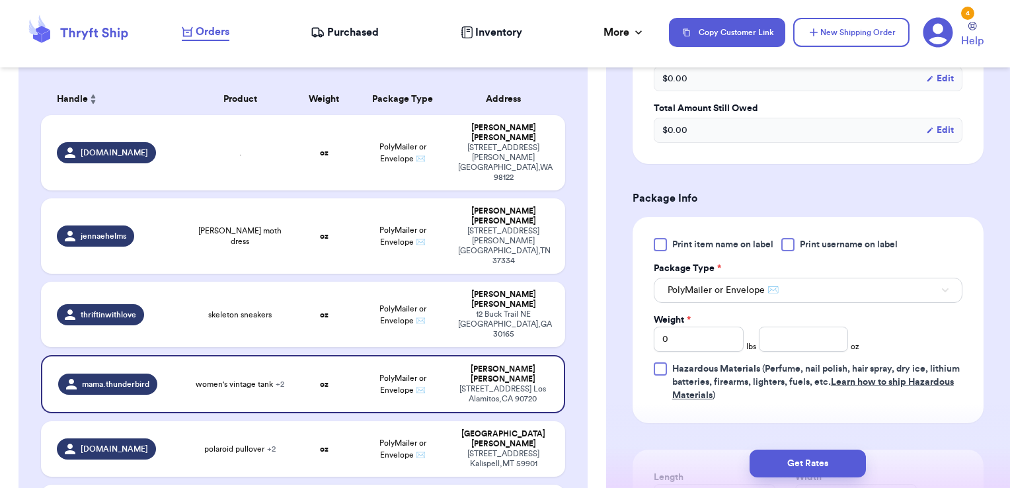
click at [784, 244] on div at bounding box center [787, 244] width 13 height 13
click at [0, 0] on input "Print username on label" at bounding box center [0, 0] width 0 height 0
click at [704, 285] on span "PolyMailer or Envelope ✉️" at bounding box center [722, 289] width 111 height 13
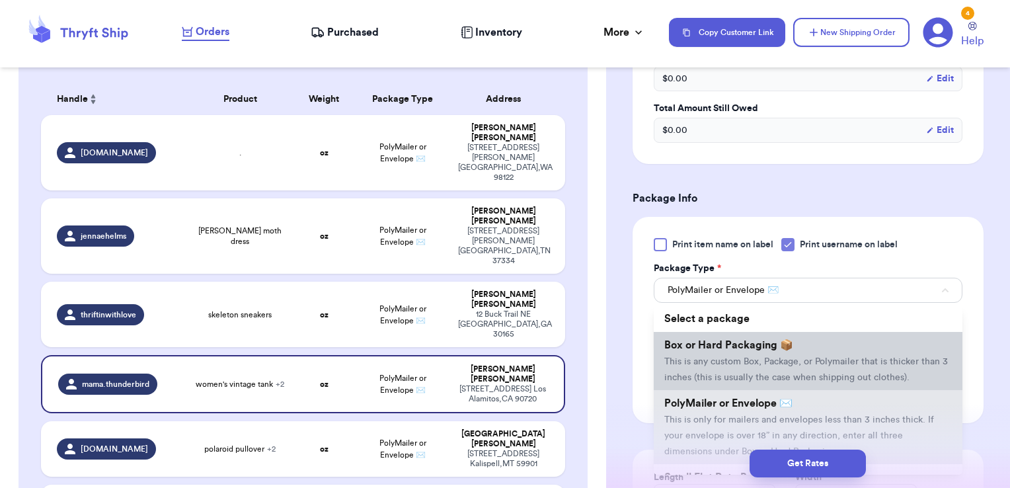
click at [704, 344] on span "Box or Hard Packaging 📦" at bounding box center [728, 345] width 129 height 11
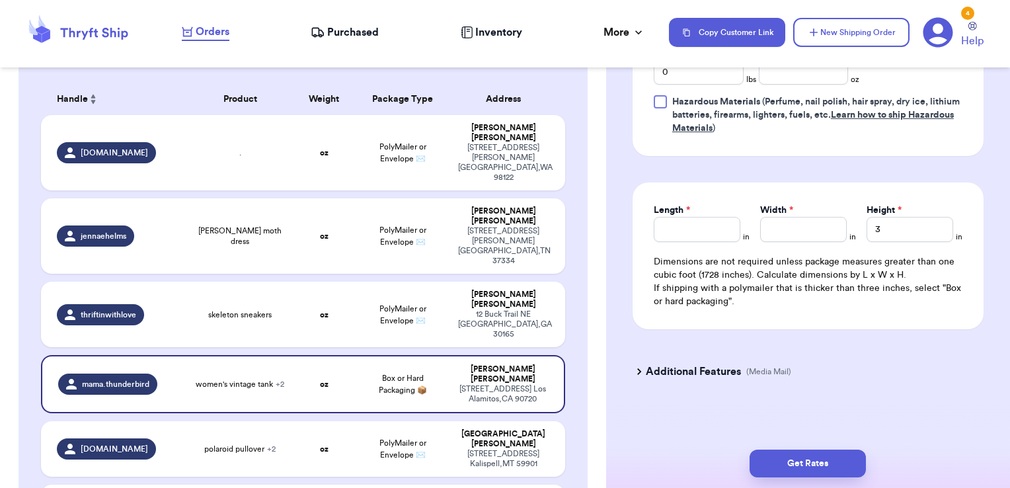
scroll to position [796, 0]
click at [663, 374] on h3 "Additional Features" at bounding box center [693, 371] width 95 height 16
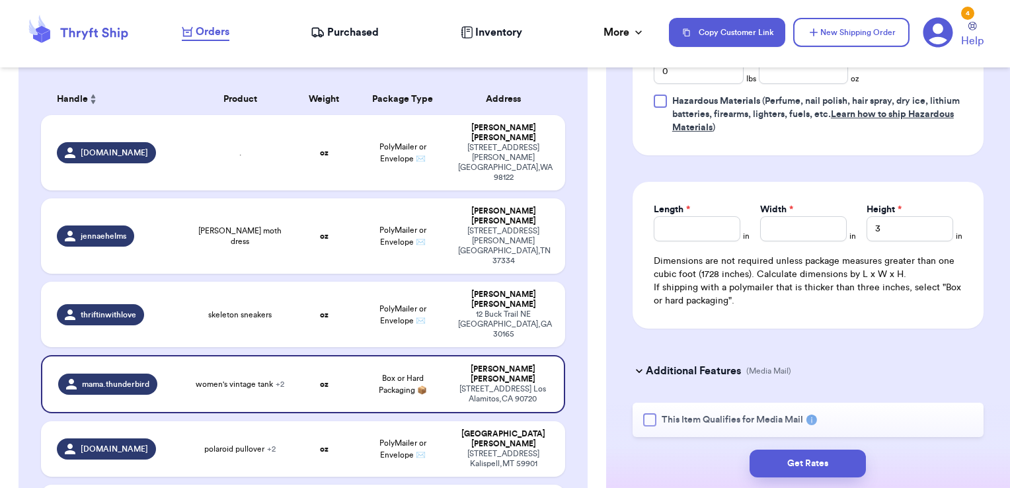
click at [649, 419] on div at bounding box center [649, 419] width 13 height 13
click at [0, 0] on input "This Item Qualifies for Media Mail" at bounding box center [0, 0] width 0 height 0
click at [811, 418] on rect at bounding box center [811, 419] width 11 height 11
click at [689, 231] on input "Length *" at bounding box center [696, 228] width 87 height 25
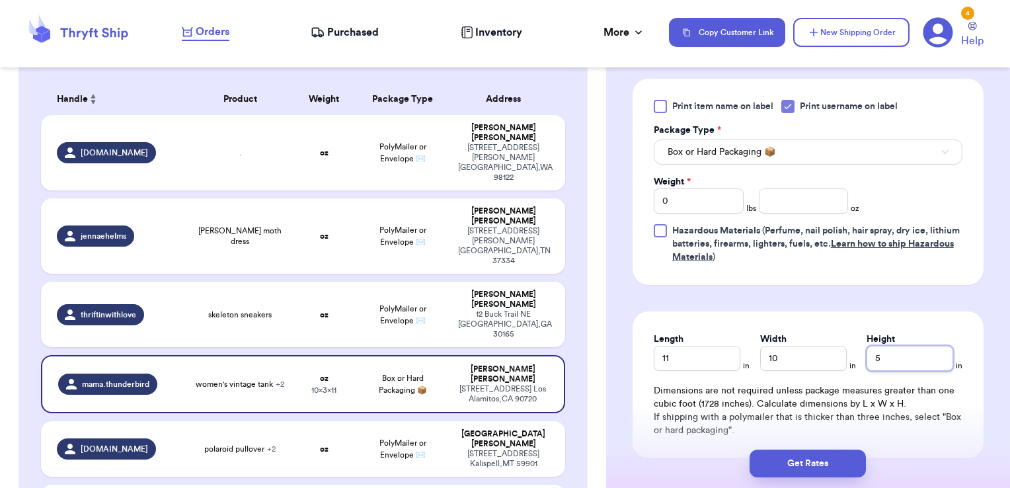
scroll to position [664, 0]
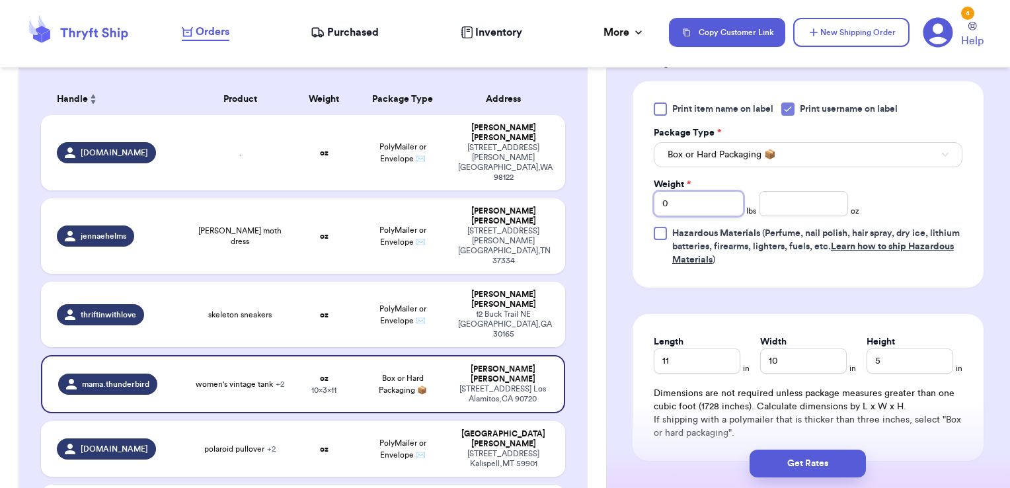
click at [718, 201] on input "0" at bounding box center [698, 203] width 90 height 25
click at [838, 468] on button "Get Rates" at bounding box center [807, 463] width 116 height 28
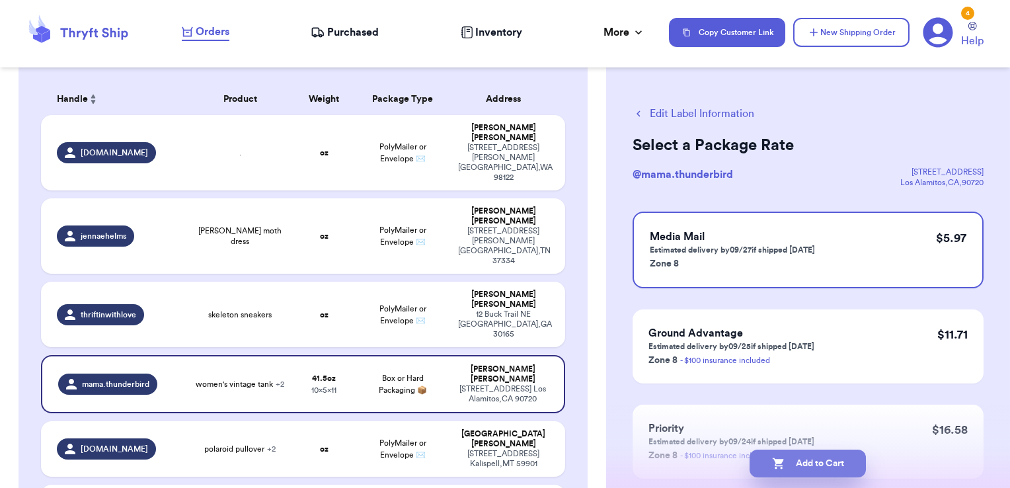
click at [857, 461] on button "Add to Cart" at bounding box center [807, 463] width 116 height 28
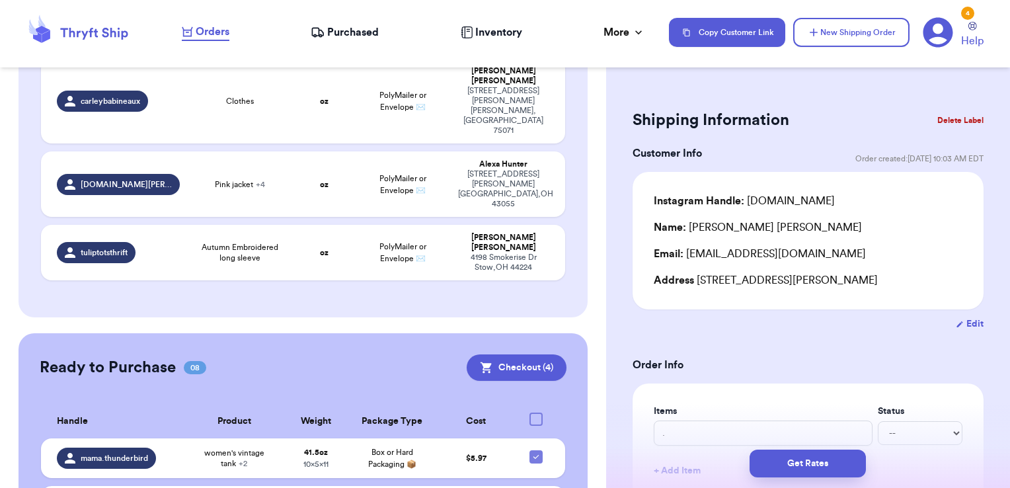
scroll to position [925, 0]
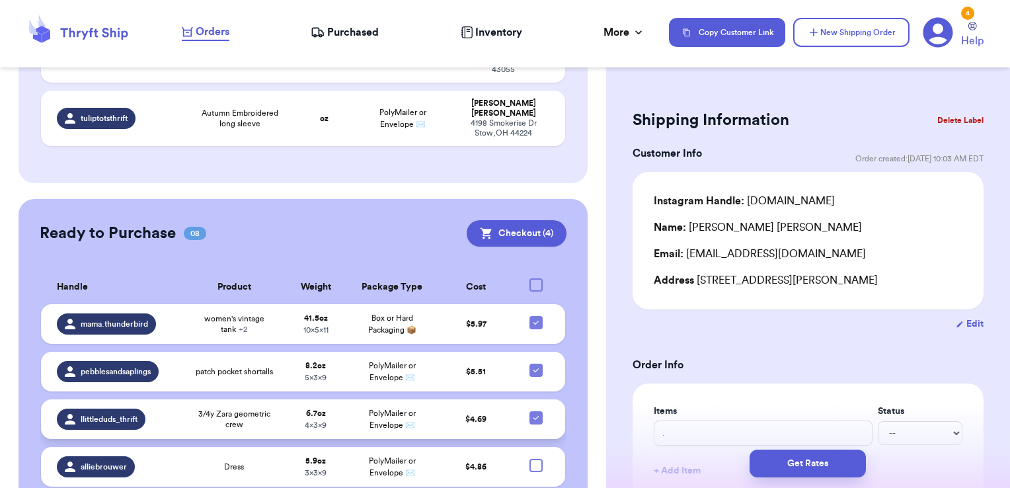
click at [533, 416] on icon at bounding box center [535, 418] width 5 height 4
click at [535, 410] on input "checkbox" at bounding box center [535, 410] width 1 height 1
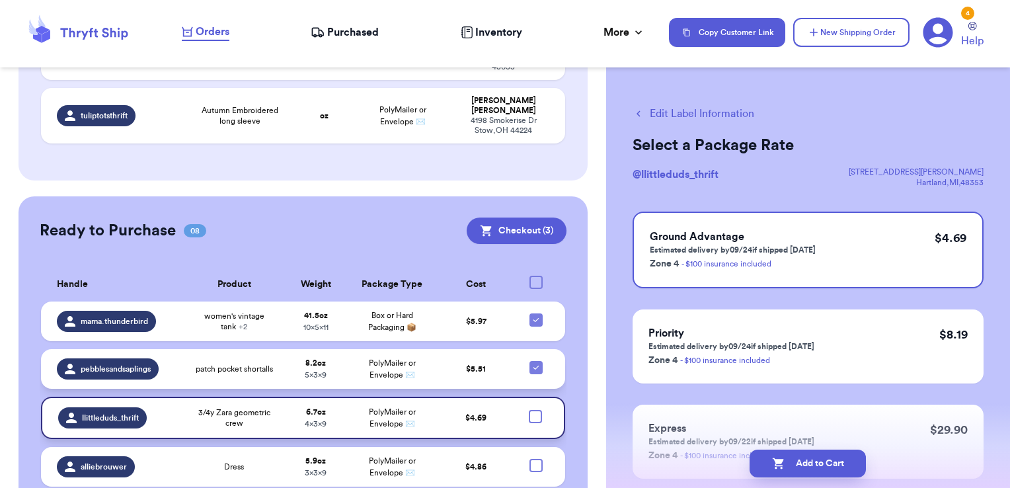
scroll to position [922, 0]
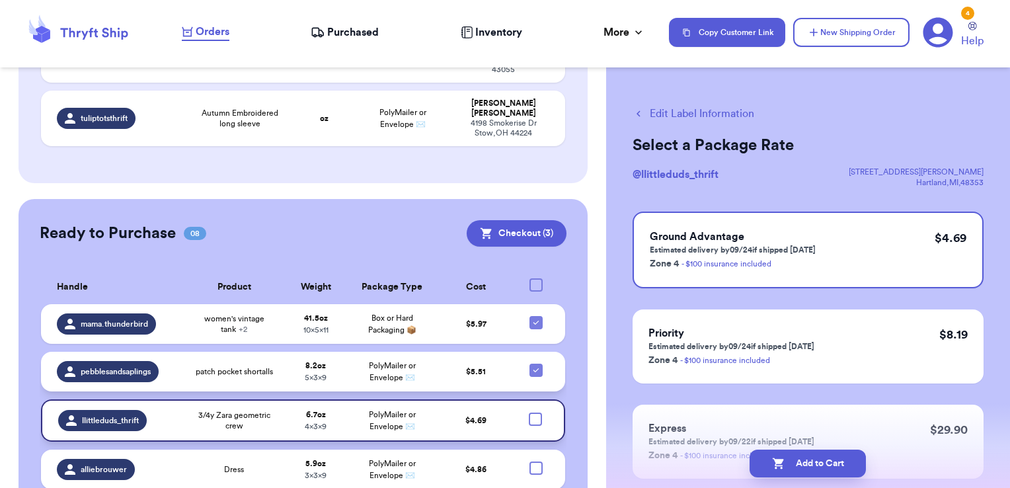
click at [531, 365] on icon at bounding box center [536, 370] width 11 height 11
click at [535, 363] on input "checkbox" at bounding box center [535, 363] width 1 height 1
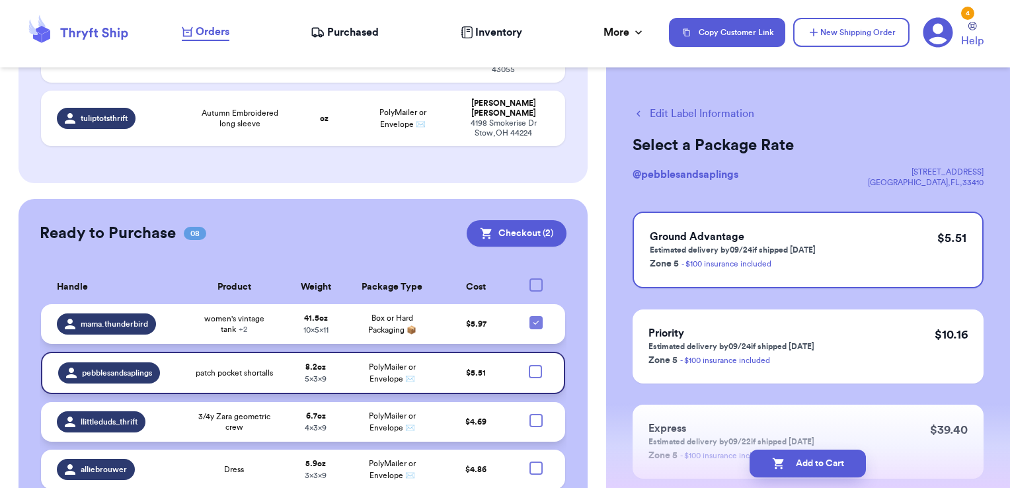
click at [531, 317] on icon at bounding box center [536, 322] width 11 height 11
click at [535, 315] on input "checkbox" at bounding box center [535, 315] width 1 height 1
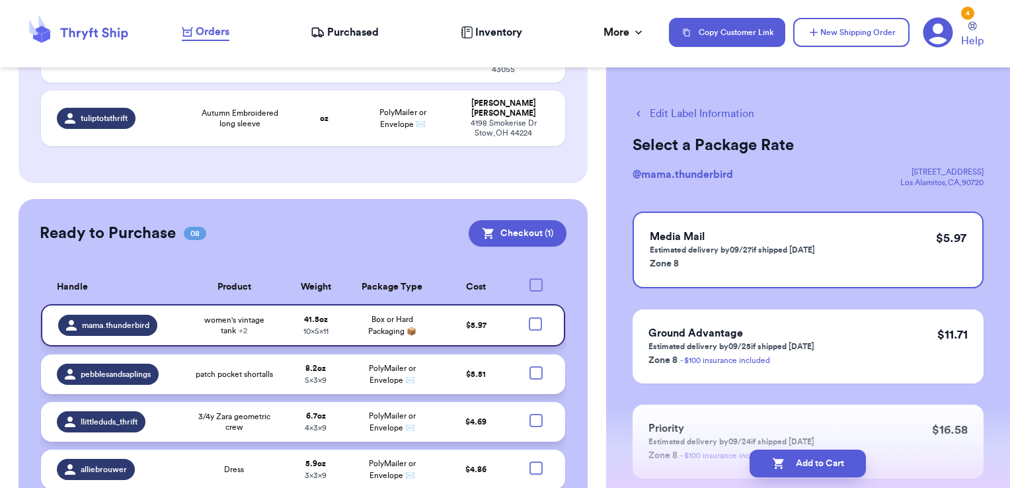
click at [529, 414] on div at bounding box center [535, 420] width 13 height 13
click at [535, 413] on input "checkbox" at bounding box center [535, 413] width 1 height 1
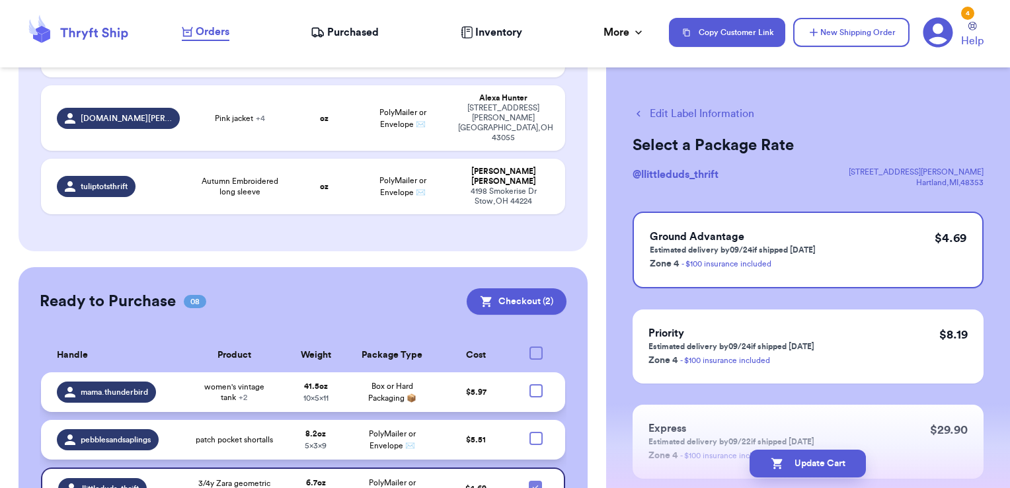
scroll to position [673, 0]
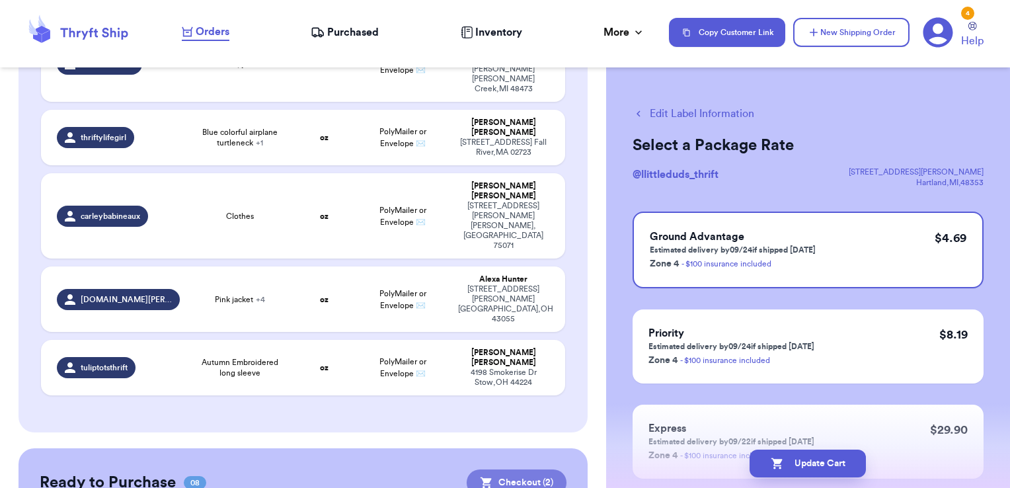
click at [513, 469] on button "Checkout ( 2 )" at bounding box center [516, 482] width 100 height 26
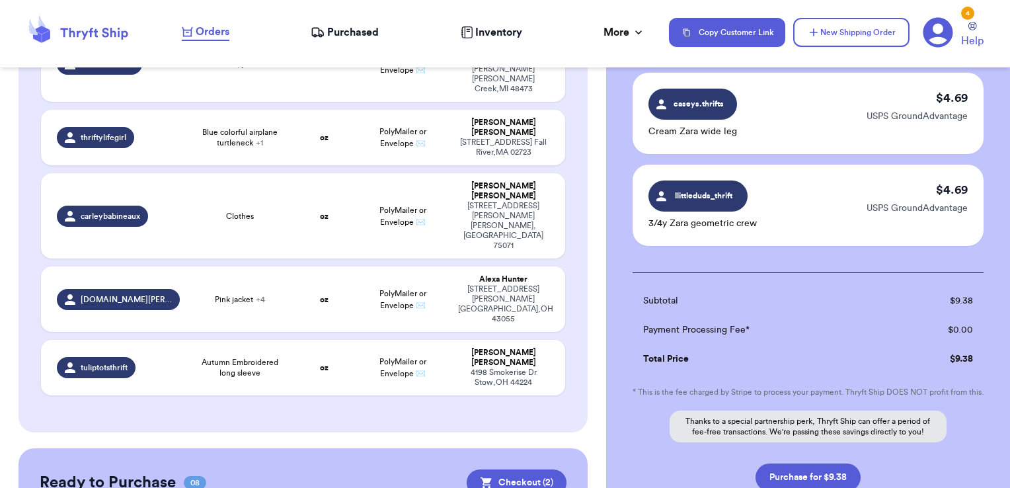
scroll to position [198, 0]
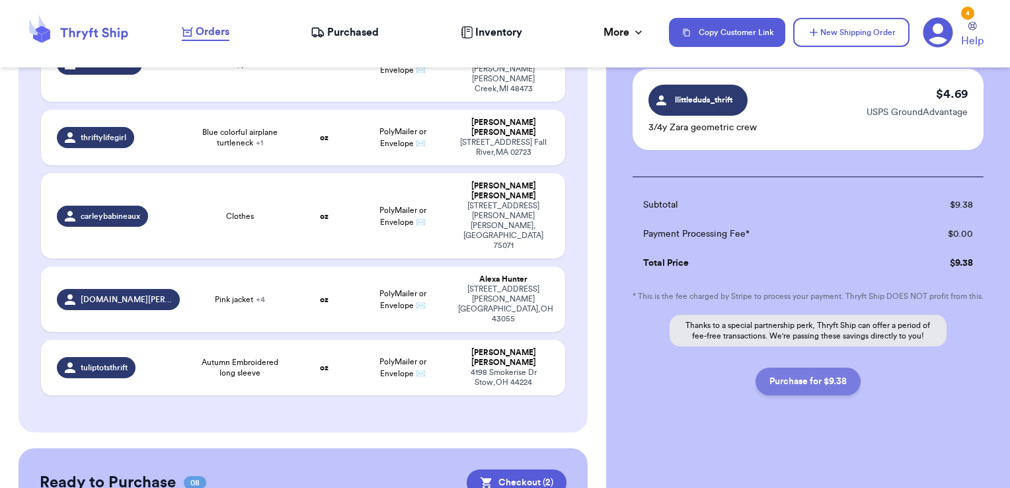
click at [794, 387] on button "Purchase for $9.38" at bounding box center [807, 381] width 105 height 28
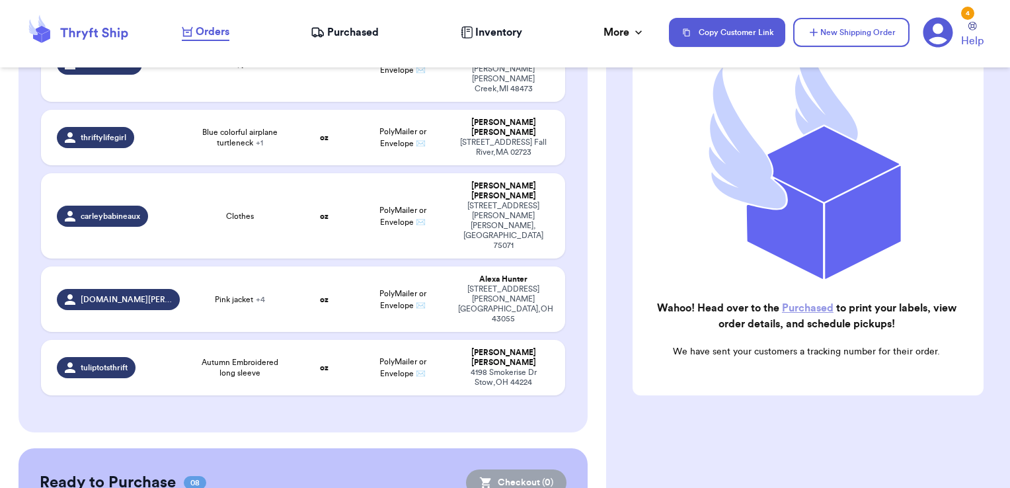
scroll to position [167, 0]
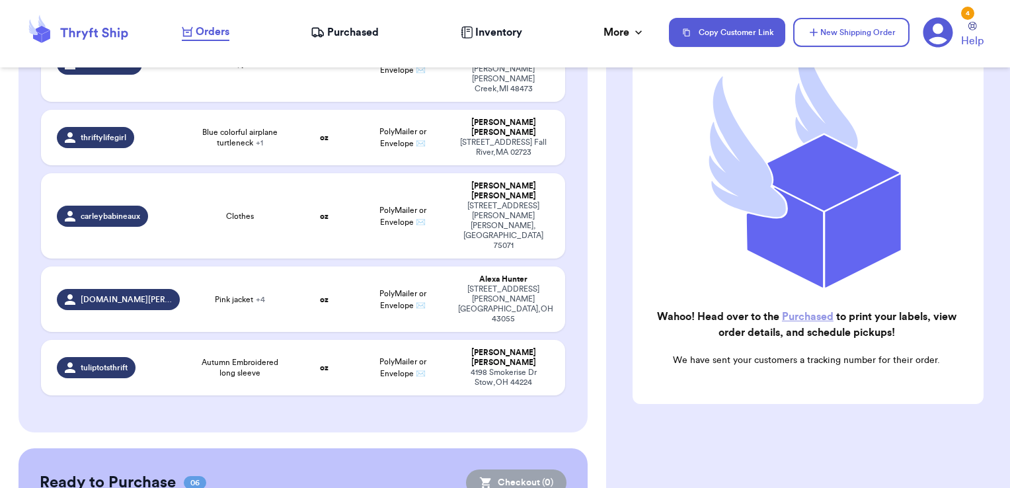
click at [783, 311] on link "Purchased" at bounding box center [808, 316] width 52 height 11
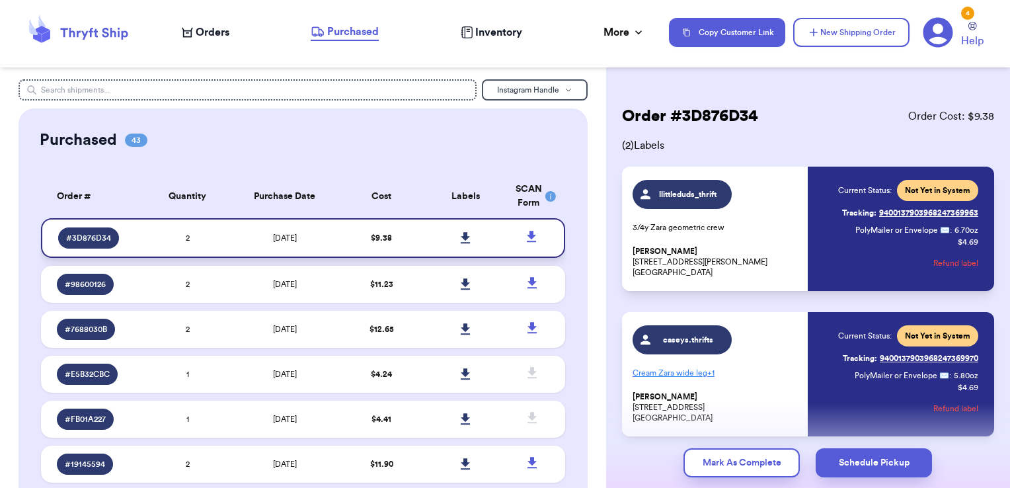
click at [461, 235] on icon at bounding box center [466, 238] width 10 height 12
click at [212, 36] on span "Orders" at bounding box center [213, 32] width 34 height 16
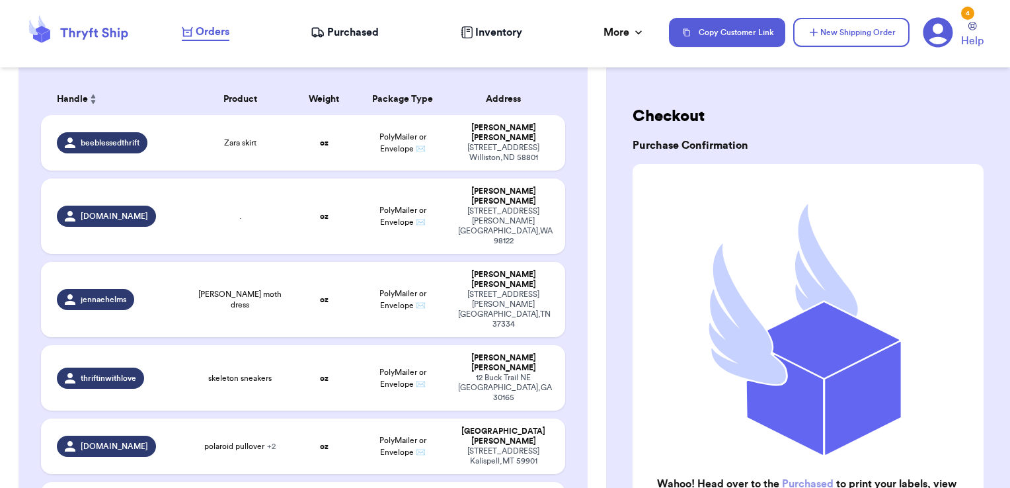
scroll to position [132, 0]
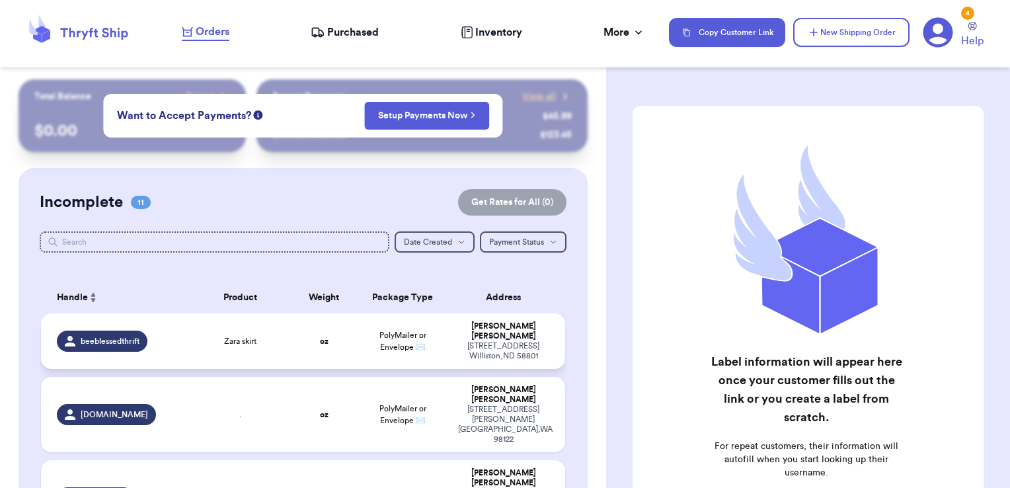
click at [279, 337] on td "Zara skirt" at bounding box center [240, 341] width 105 height 56
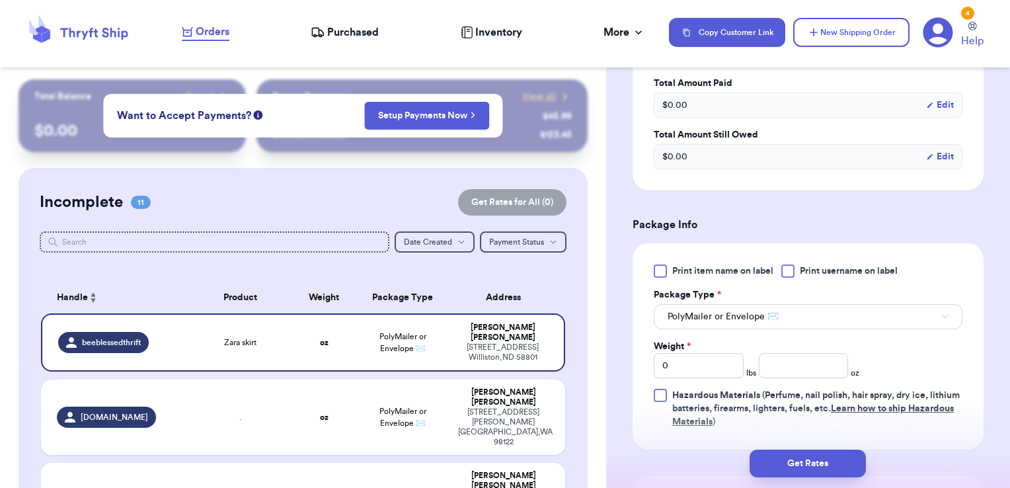
scroll to position [396, 0]
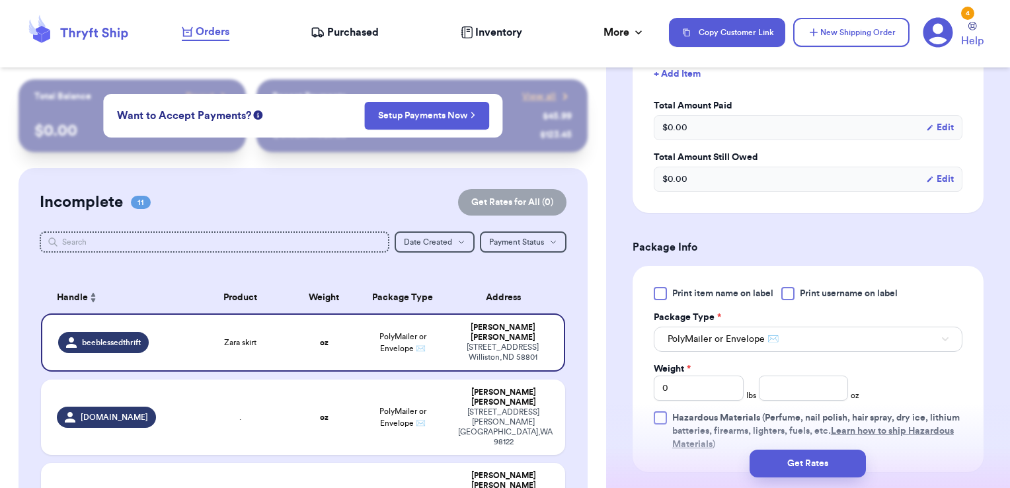
click at [786, 289] on div at bounding box center [787, 293] width 13 height 13
click at [0, 0] on input "Print username on label" at bounding box center [0, 0] width 0 height 0
click at [813, 390] on input "number" at bounding box center [804, 387] width 90 height 25
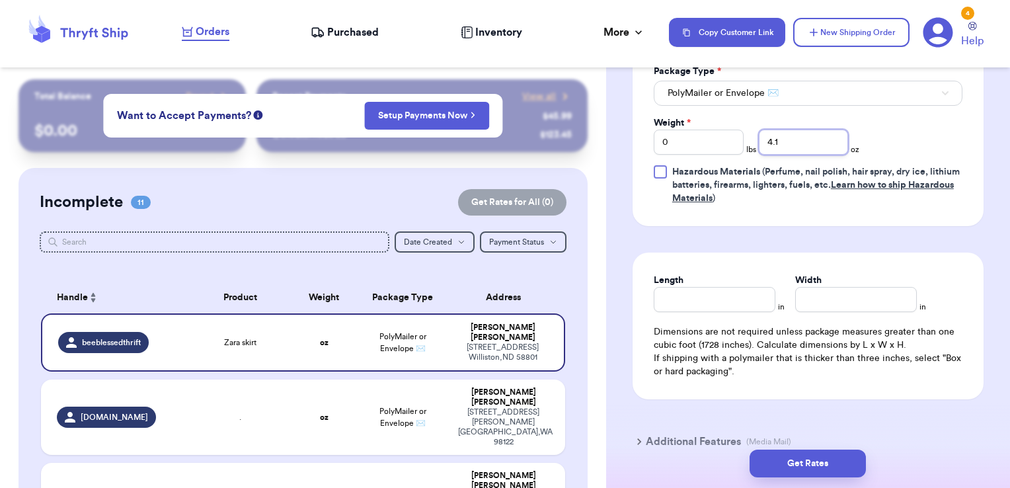
scroll to position [661, 0]
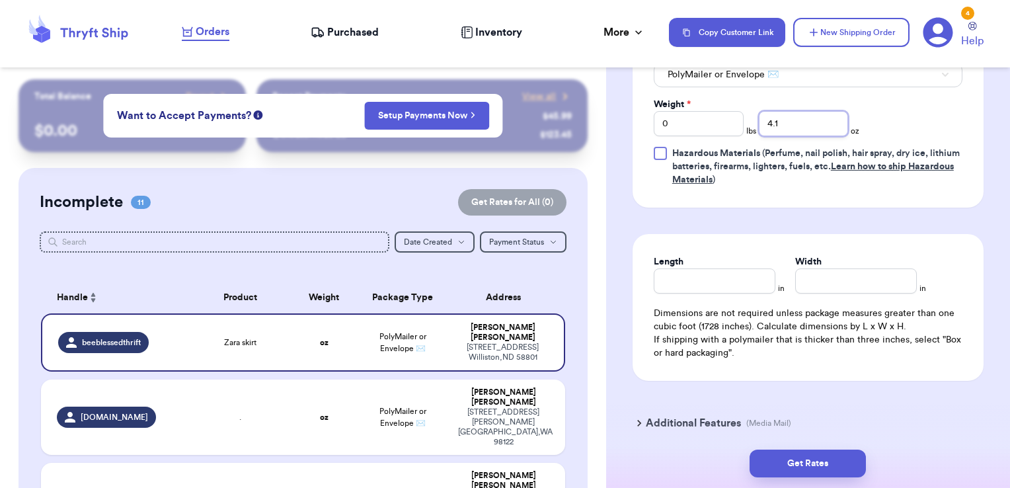
type input "4.1"
click at [690, 274] on input "Length" at bounding box center [714, 280] width 122 height 25
type input "6"
type input "5"
click at [768, 463] on button "Get Rates" at bounding box center [807, 463] width 116 height 28
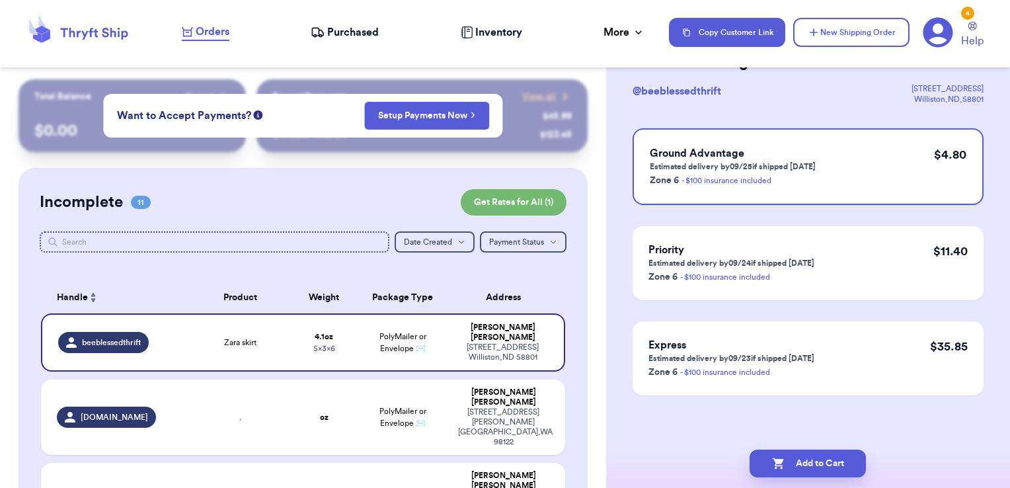
scroll to position [0, 0]
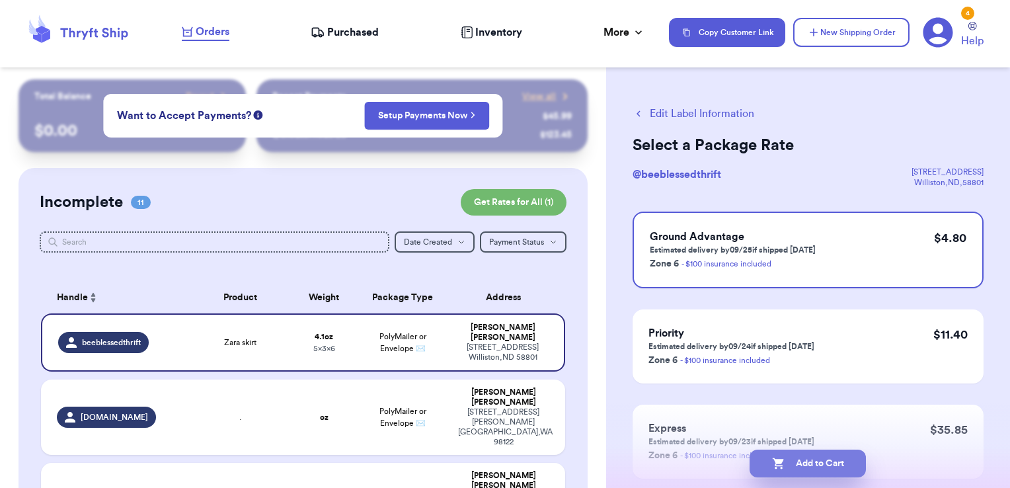
click at [803, 466] on button "Add to Cart" at bounding box center [807, 463] width 116 height 28
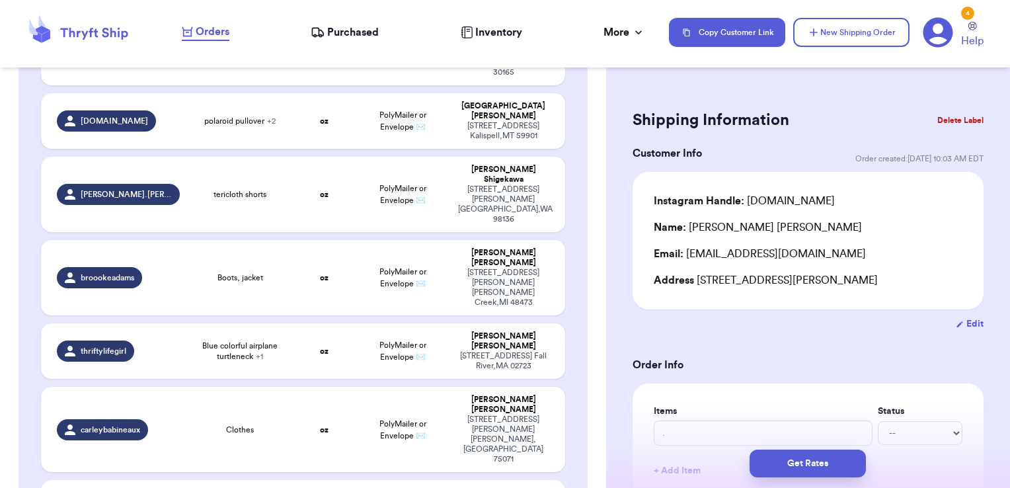
scroll to position [890, 0]
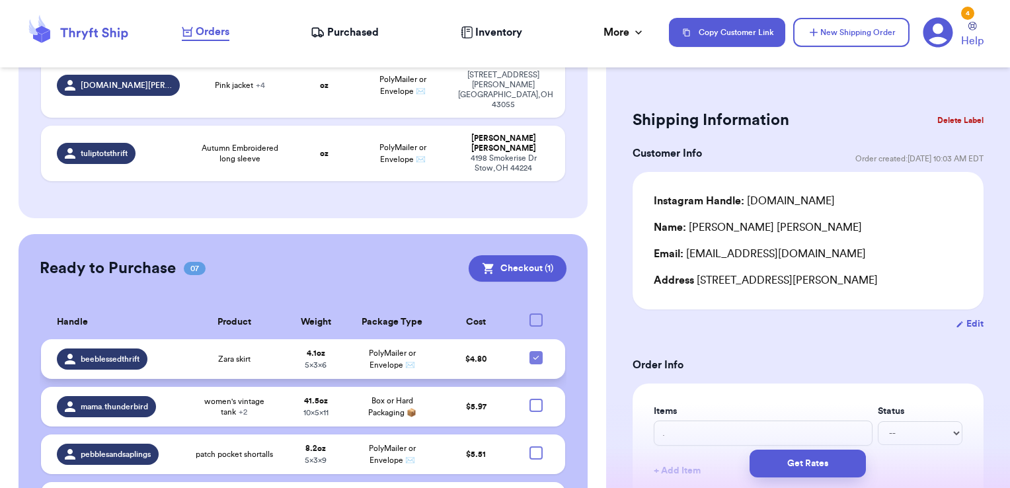
click at [533, 355] on icon at bounding box center [535, 357] width 5 height 4
click at [535, 350] on input "checkbox" at bounding box center [535, 350] width 1 height 1
checkbox input "false"
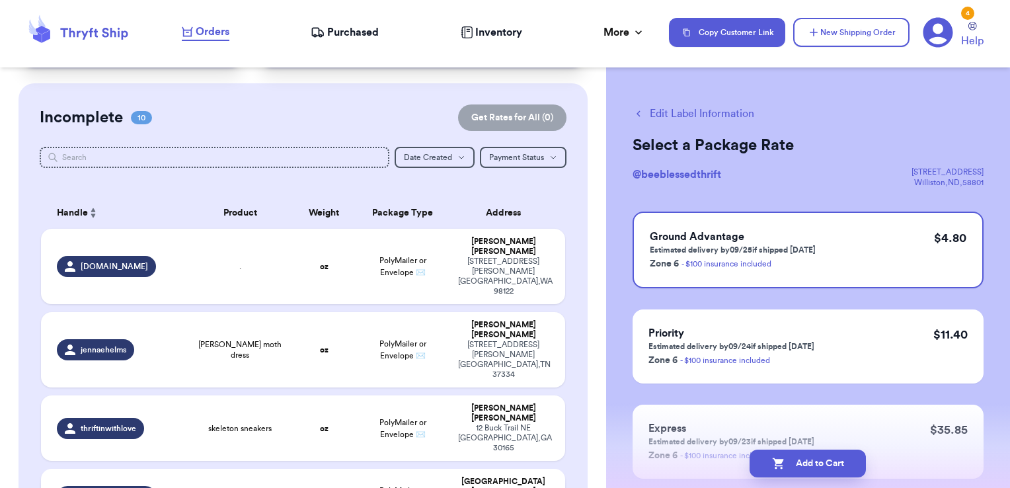
scroll to position [0, 0]
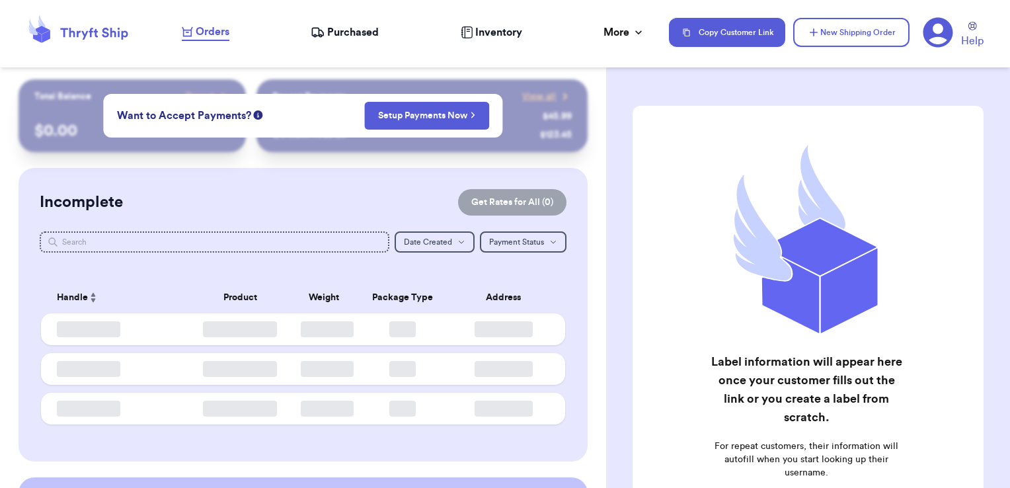
checkbox input "false"
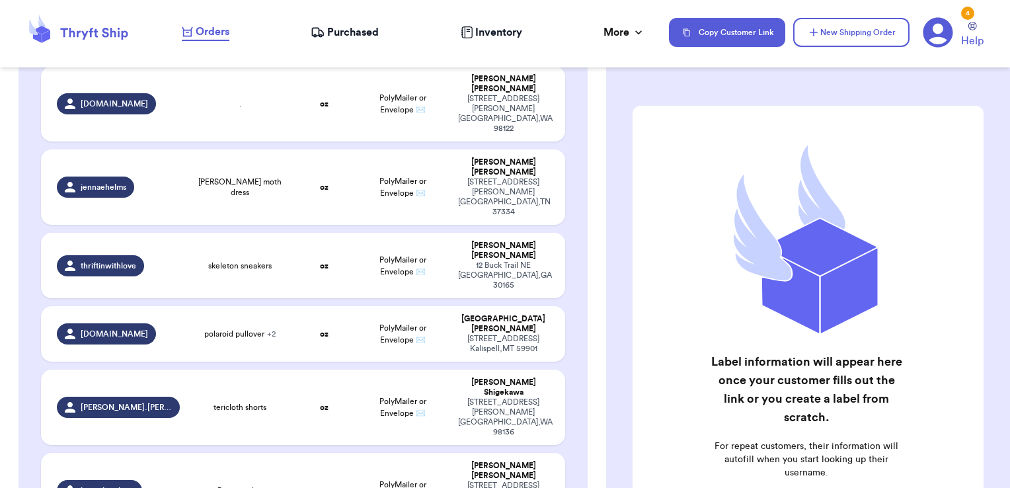
scroll to position [264, 0]
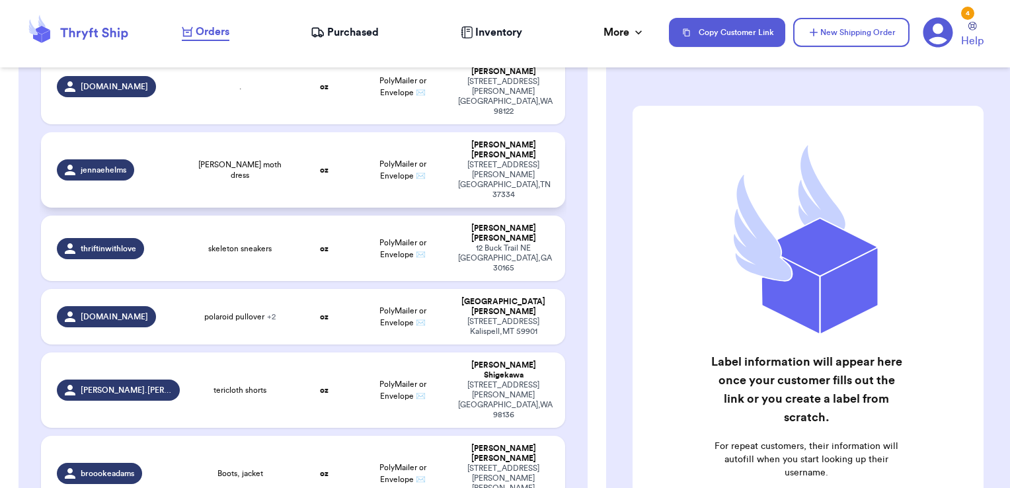
click at [365, 142] on td "PolyMailer or Envelope ✉️" at bounding box center [402, 169] width 94 height 75
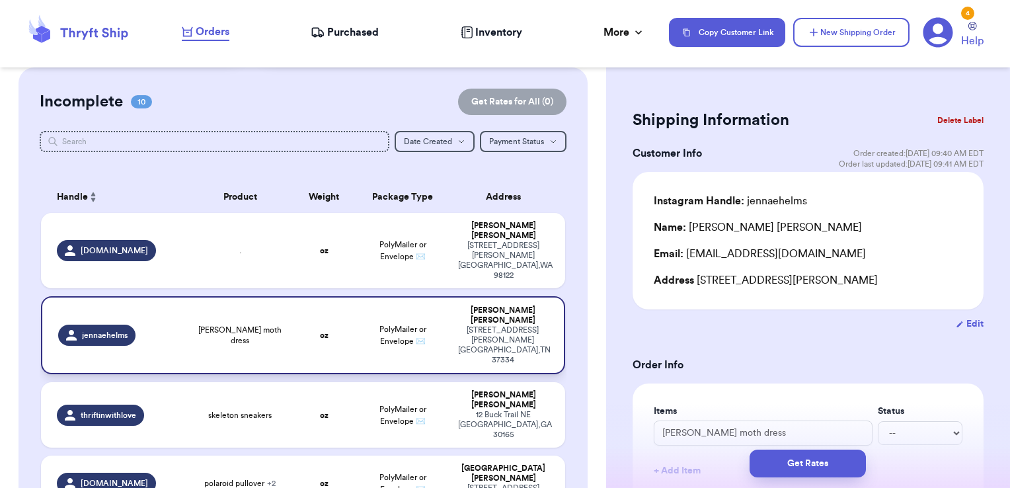
scroll to position [0, 0]
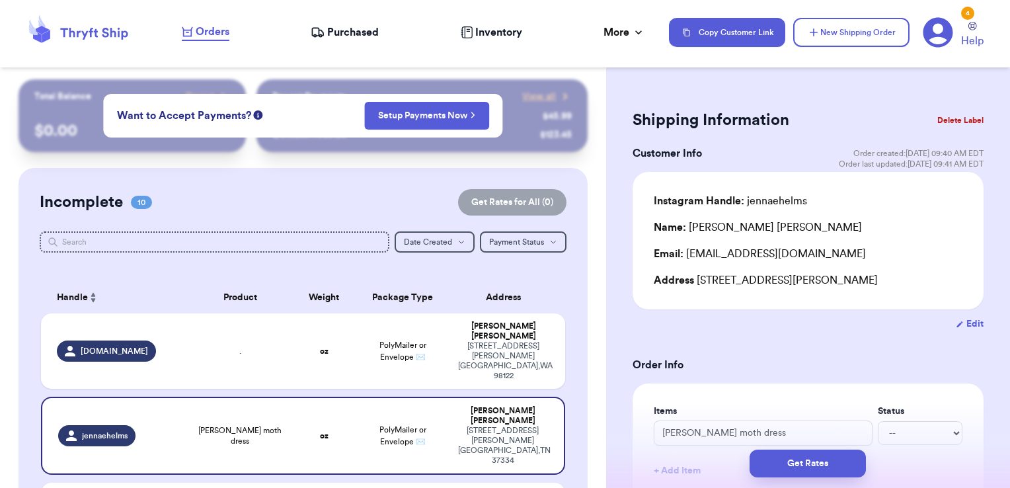
click at [380, 30] on div "Orders Purchased Inventory More Stats Completed Orders Payments Payouts" at bounding box center [419, 32] width 474 height 17
click at [363, 28] on span "Purchased" at bounding box center [353, 32] width 52 height 16
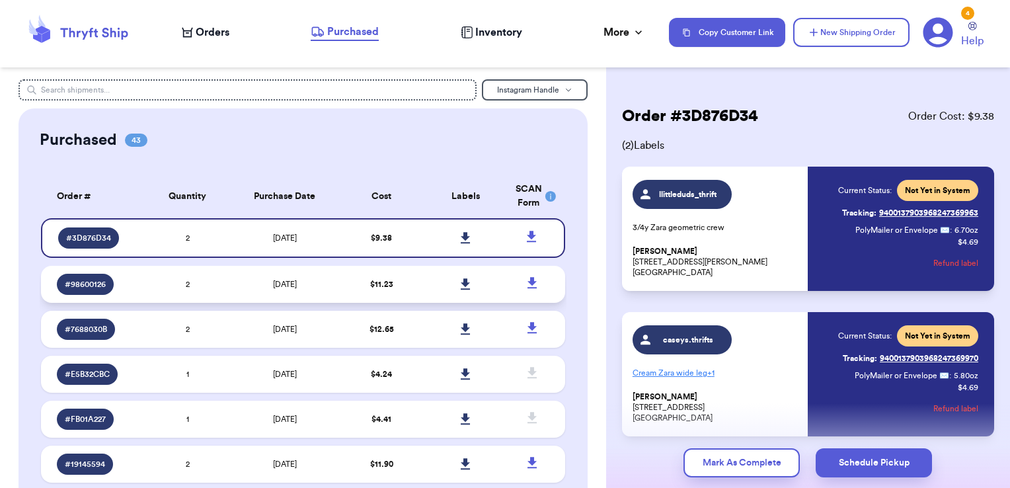
click at [371, 283] on span "$ 11.23" at bounding box center [381, 284] width 23 height 8
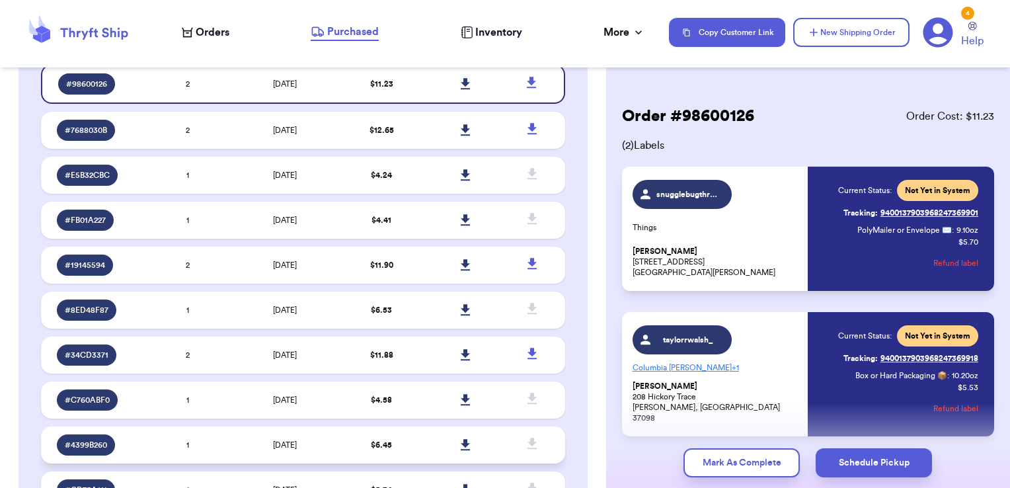
scroll to position [264, 0]
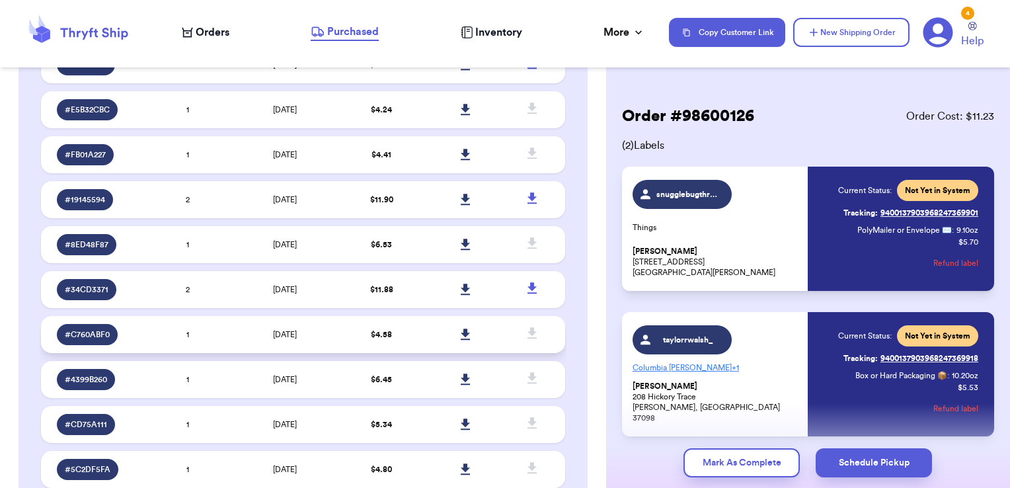
click at [305, 345] on td "9/1/2025" at bounding box center [284, 334] width 110 height 37
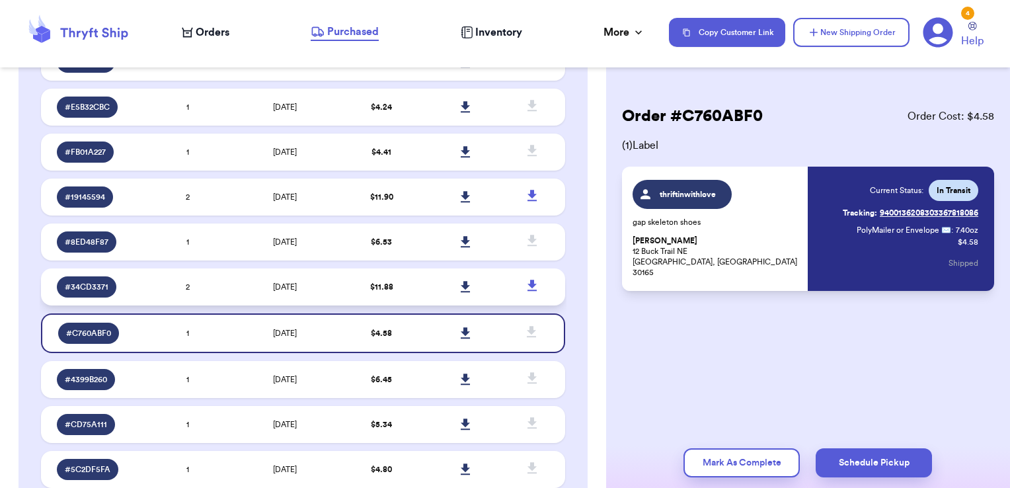
click at [315, 303] on td "9/5/2025" at bounding box center [284, 286] width 110 height 37
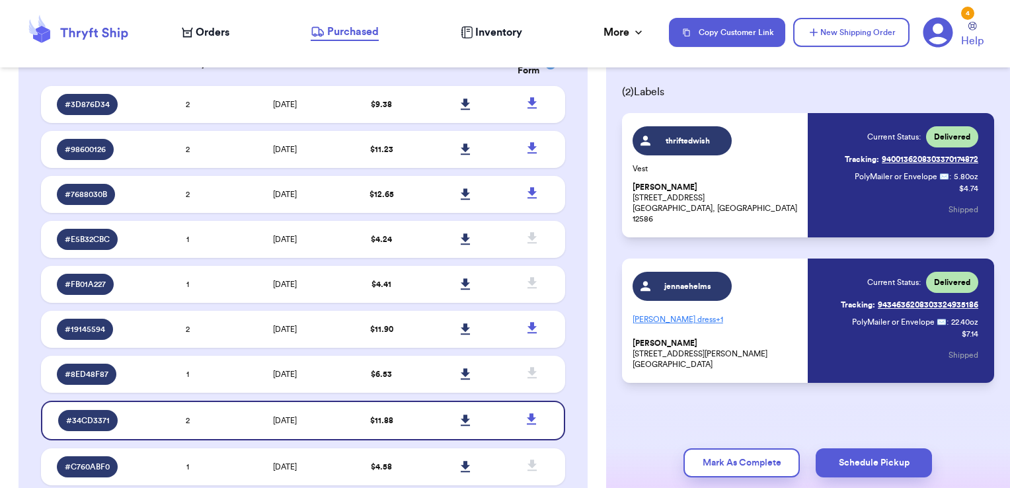
scroll to position [0, 0]
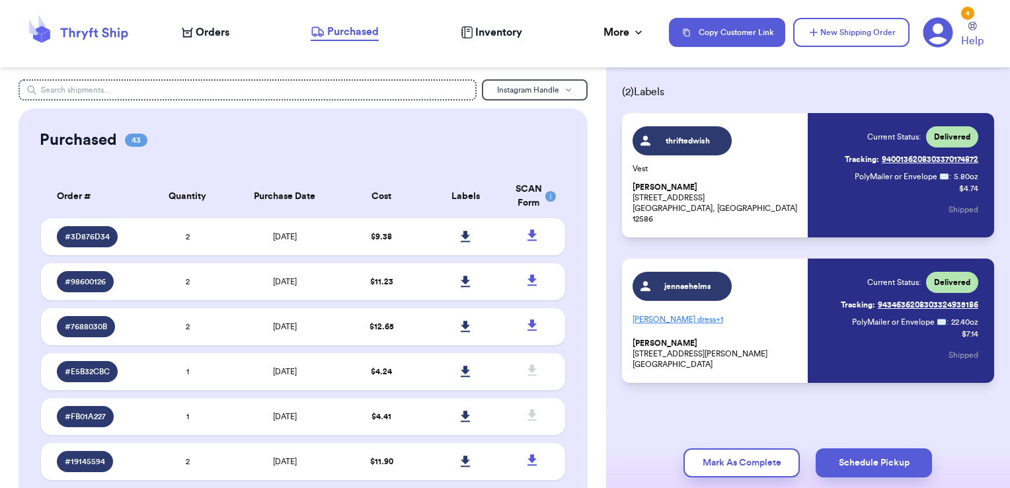
click at [207, 32] on span "Orders" at bounding box center [213, 32] width 34 height 16
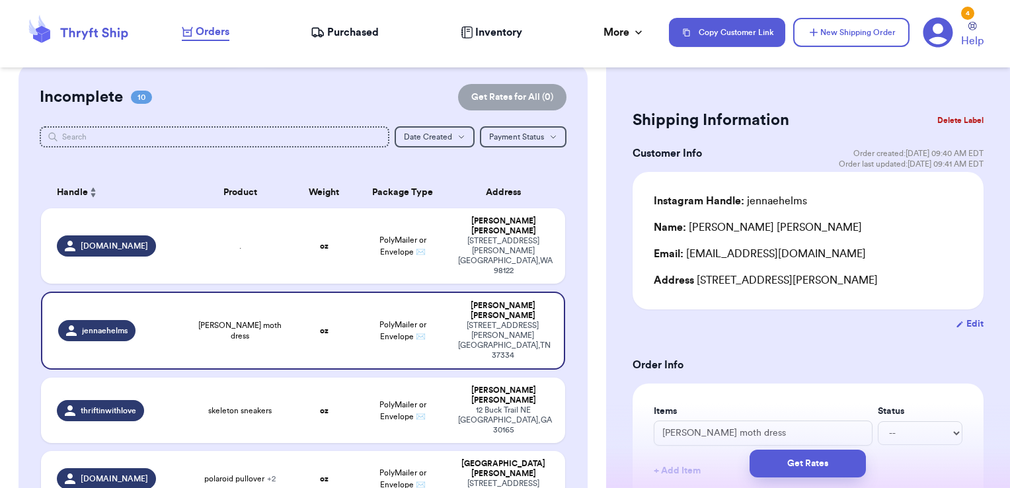
scroll to position [198, 0]
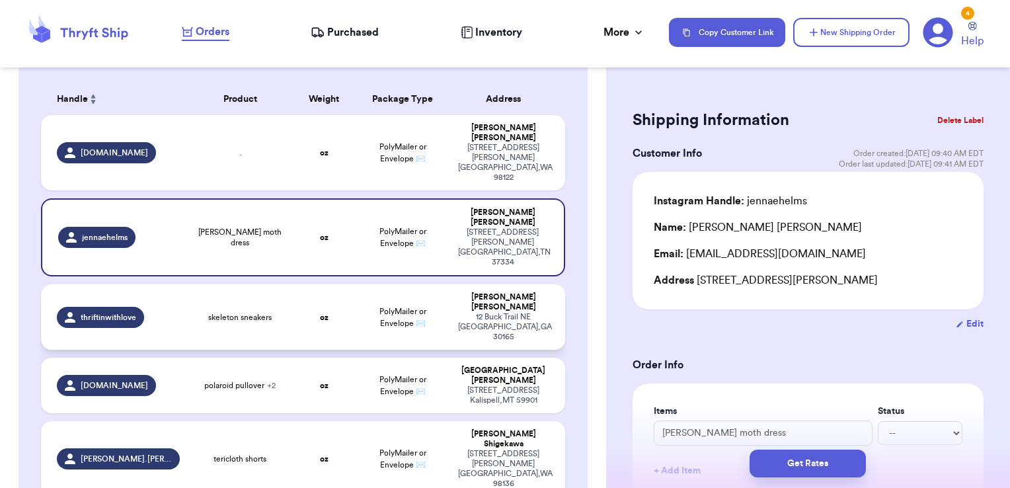
click at [270, 284] on td "skeleton sneakers" at bounding box center [240, 316] width 105 height 65
type input "skeleton sneakers"
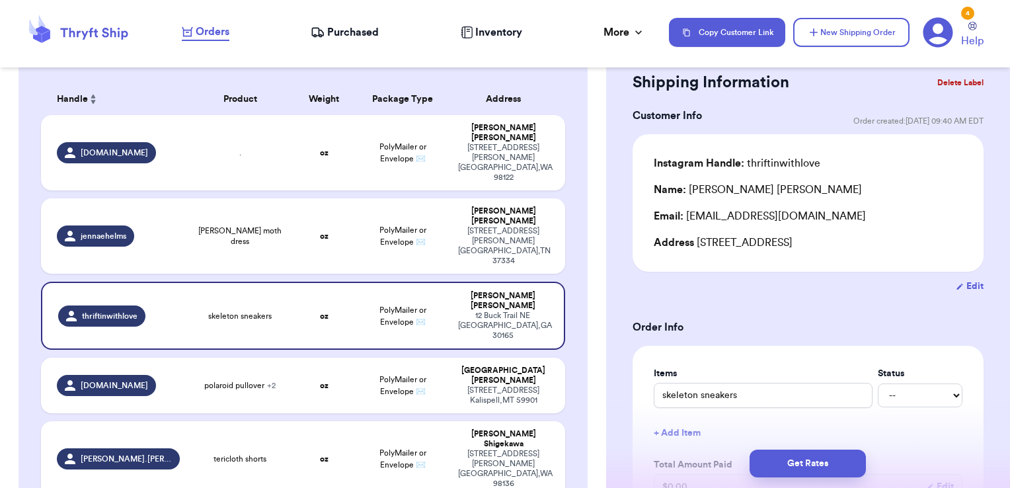
scroll to position [0, 0]
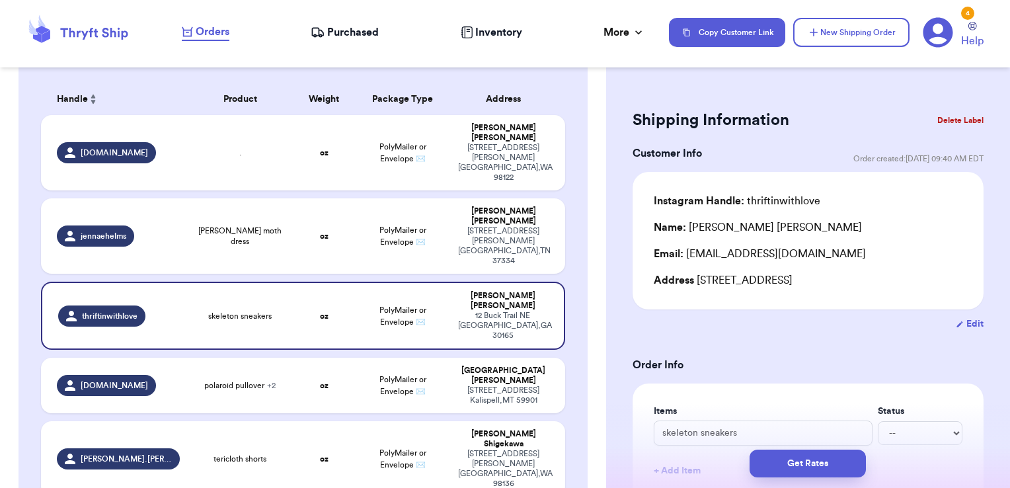
click at [951, 119] on button "Delete Label" at bounding box center [960, 120] width 57 height 29
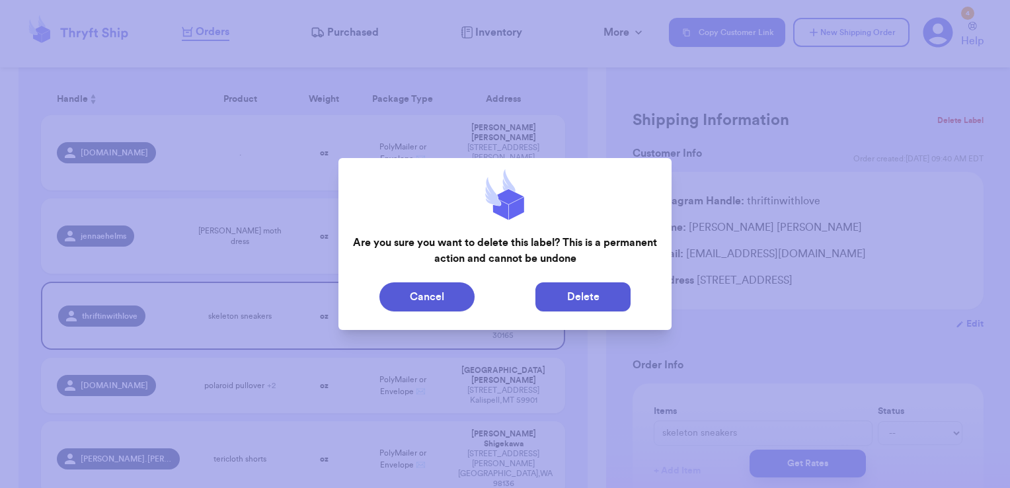
click at [590, 301] on button "Delete" at bounding box center [582, 296] width 95 height 29
type input "."
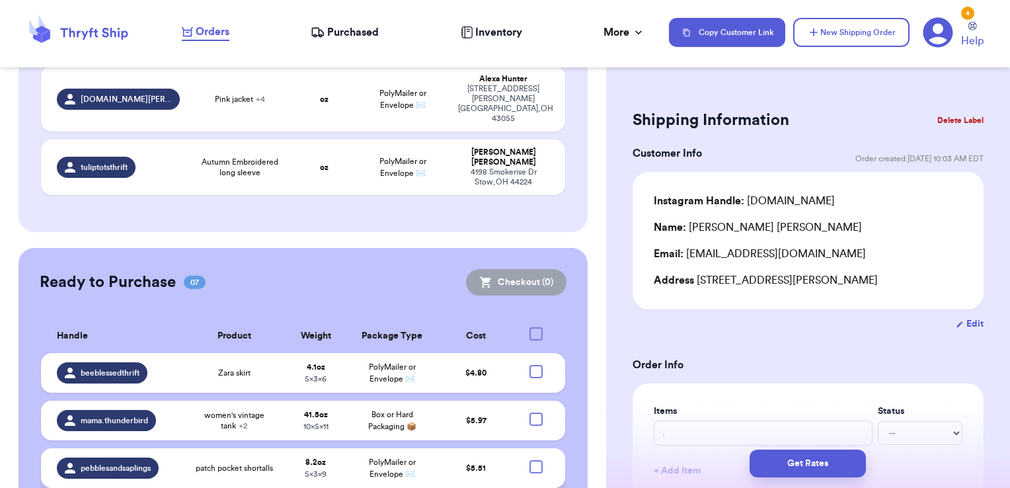
scroll to position [836, 0]
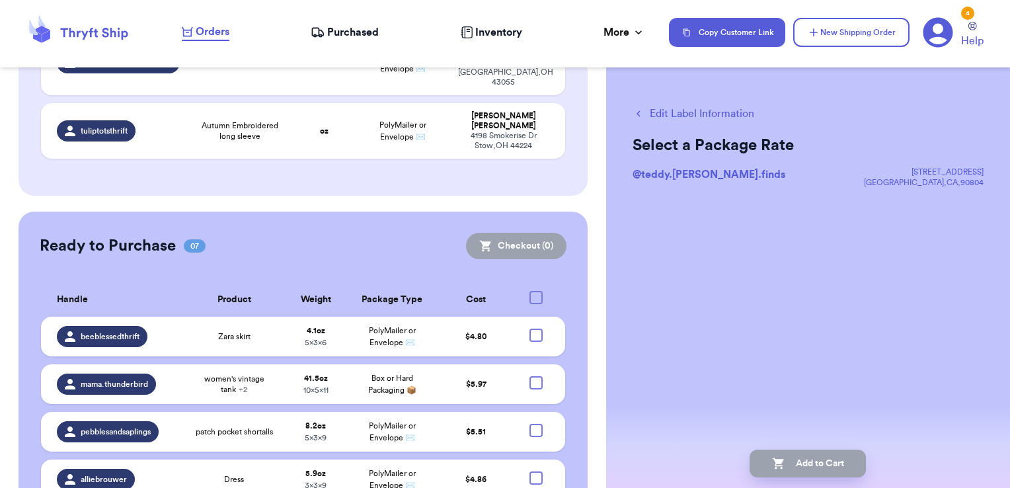
scroll to position [834, 0]
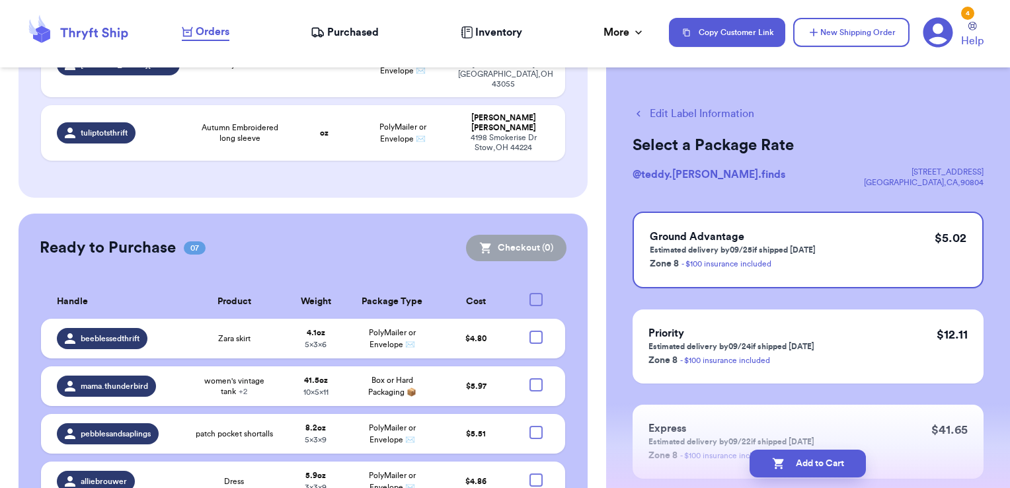
click at [688, 112] on button "Edit Label Information" at bounding box center [693, 114] width 122 height 16
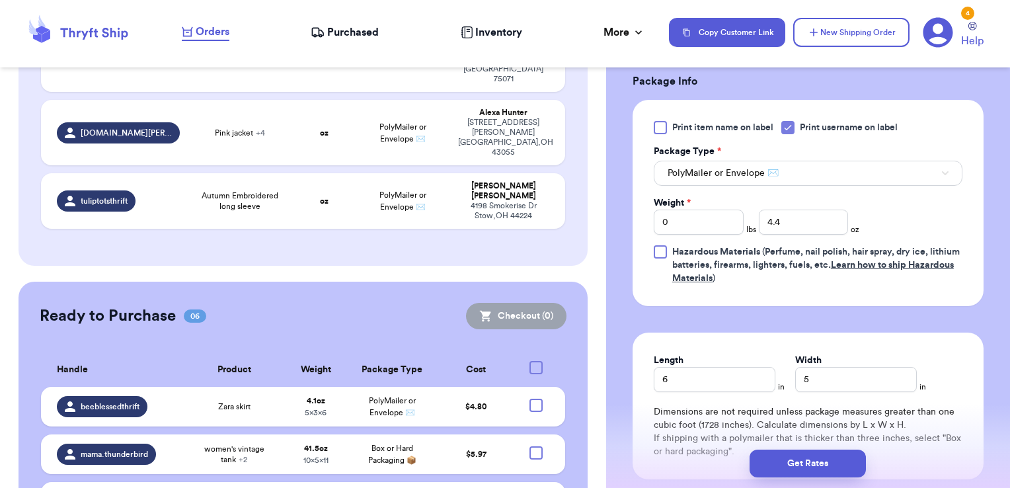
scroll to position [713, 0]
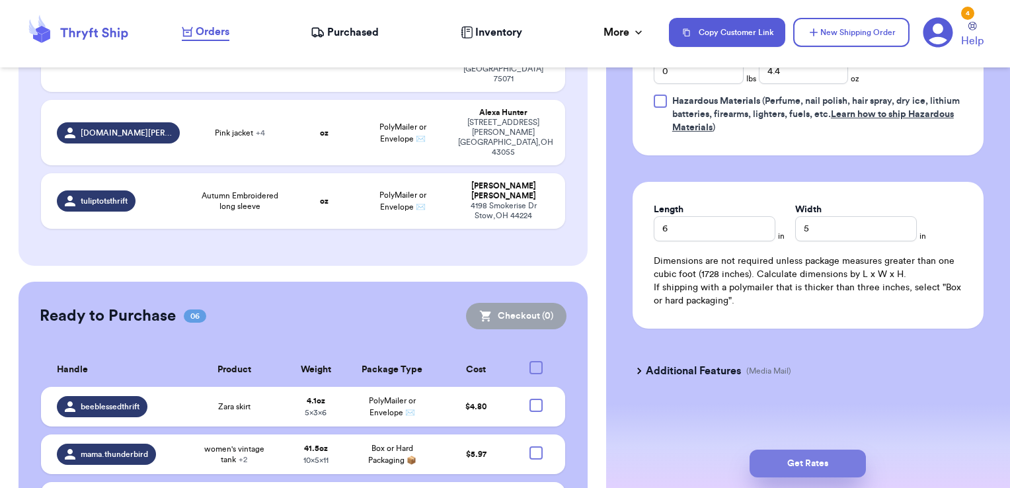
click at [821, 463] on button "Get Rates" at bounding box center [807, 463] width 116 height 28
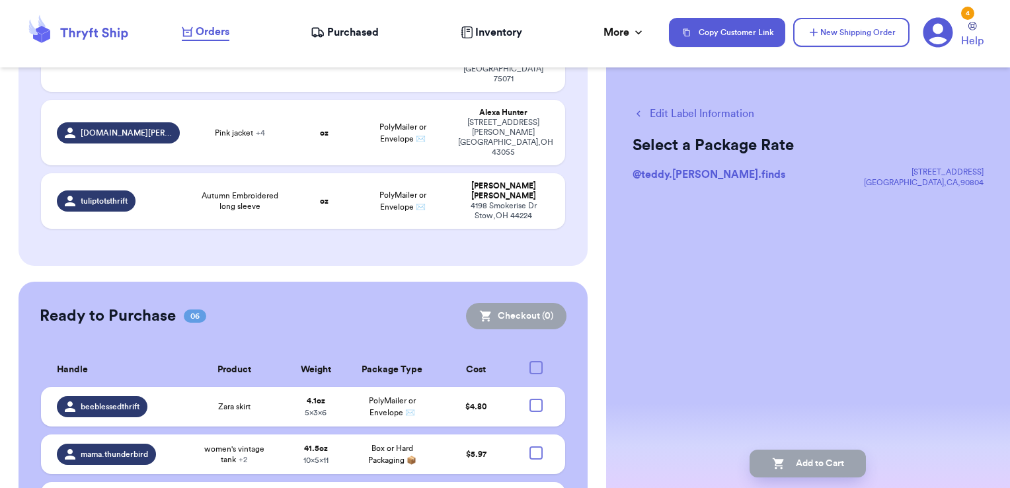
scroll to position [0, 0]
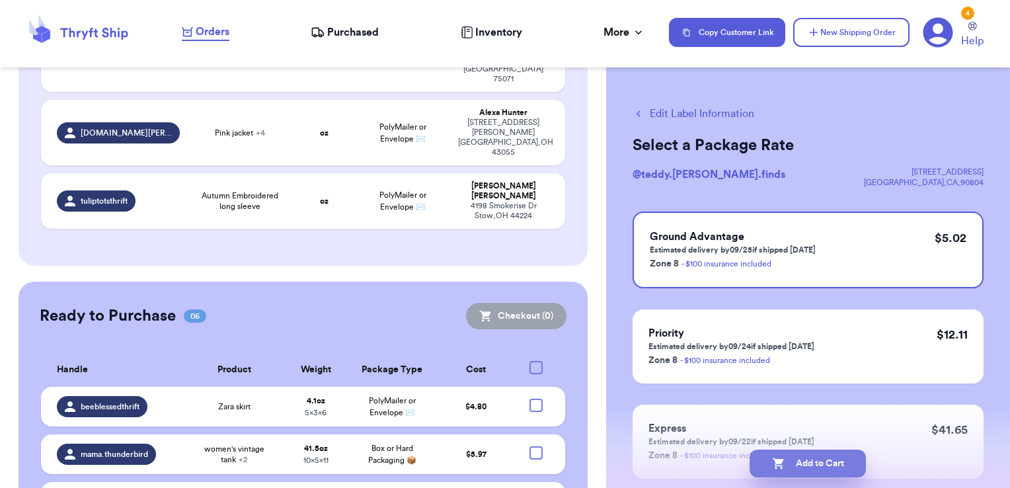
click at [811, 461] on button "Add to Cart" at bounding box center [807, 463] width 116 height 28
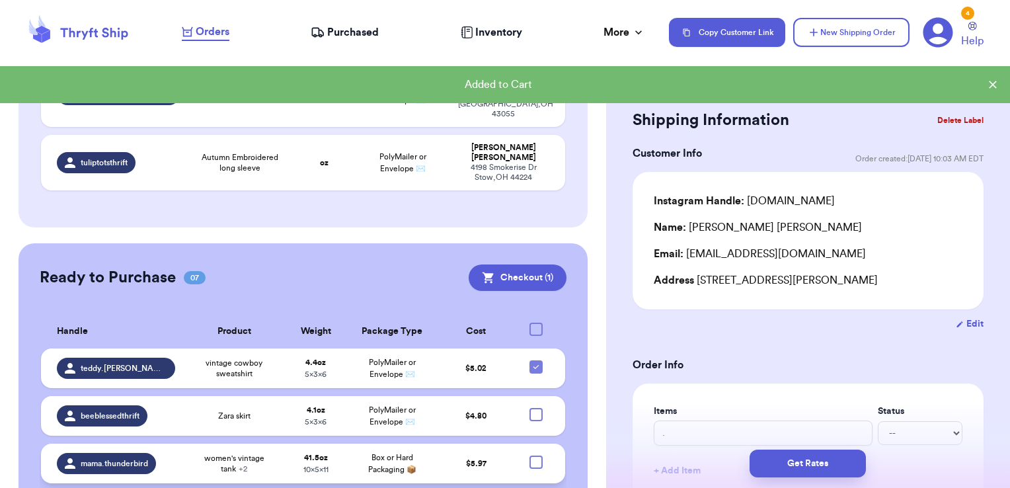
scroll to position [836, 0]
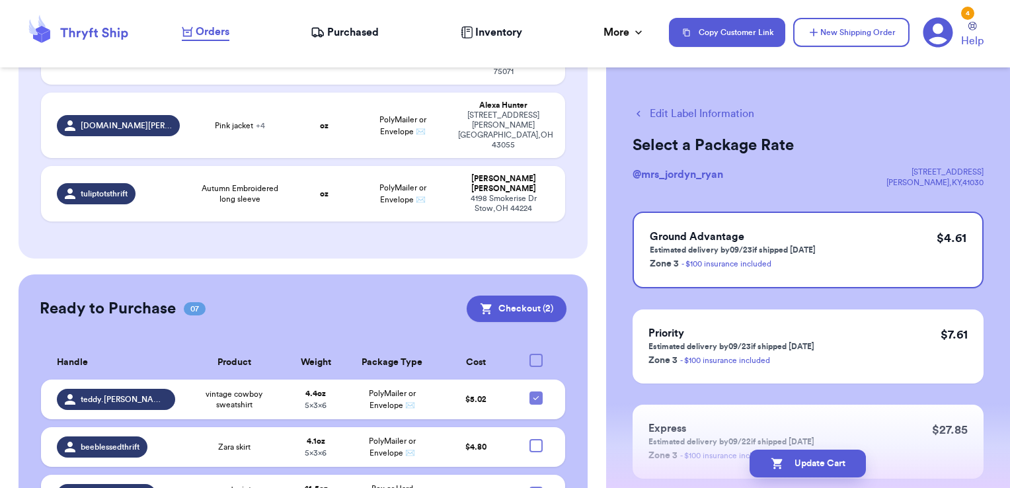
scroll to position [702, 0]
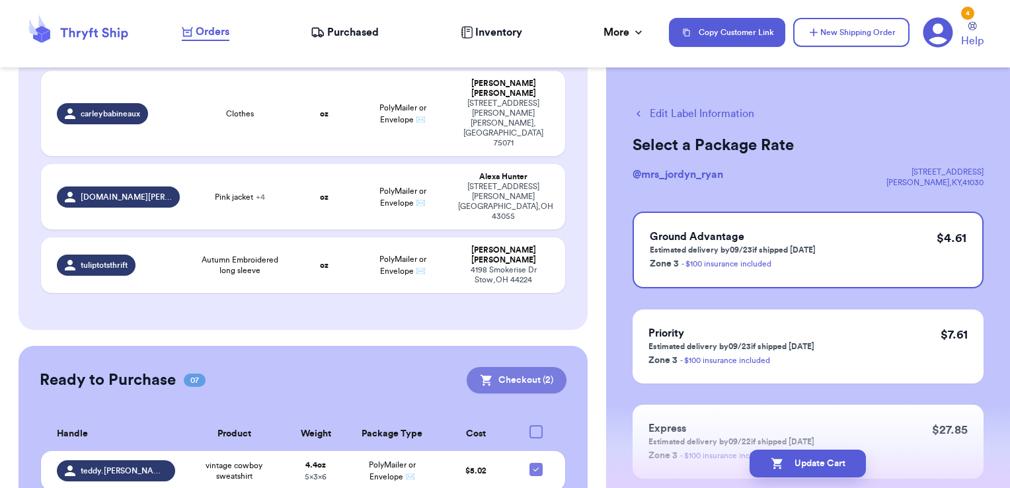
click at [527, 367] on button "Checkout ( 2 )" at bounding box center [516, 380] width 100 height 26
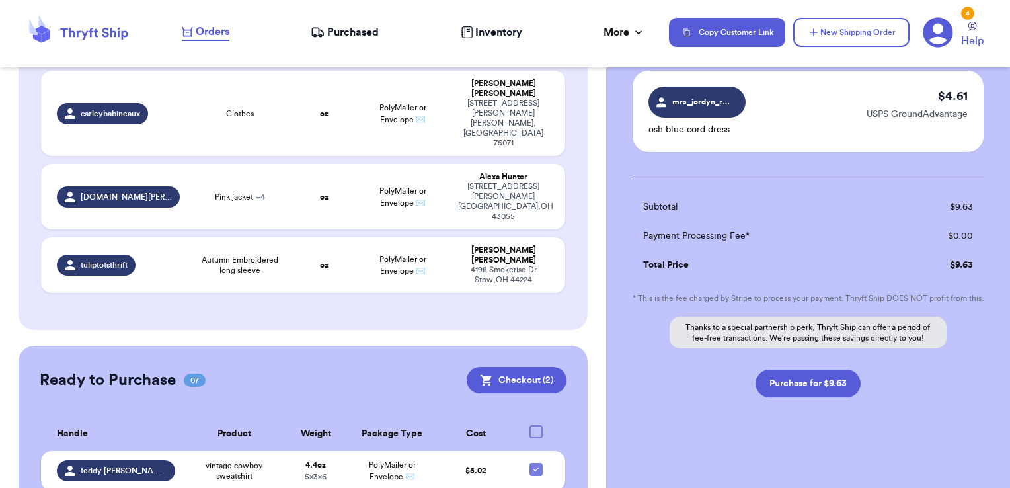
scroll to position [198, 0]
click at [818, 384] on button "Purchase for $9.63" at bounding box center [807, 382] width 105 height 28
checkbox input "false"
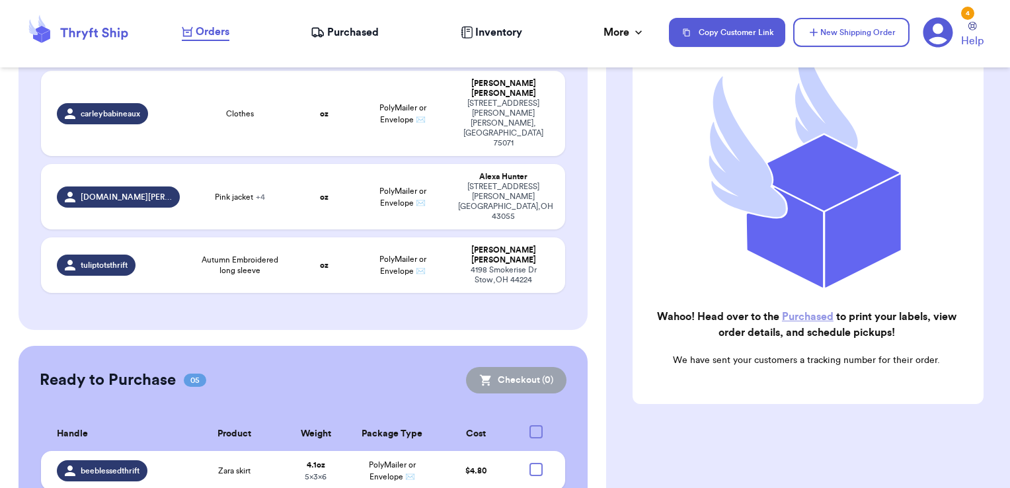
click at [816, 311] on link "Purchased" at bounding box center [808, 316] width 52 height 11
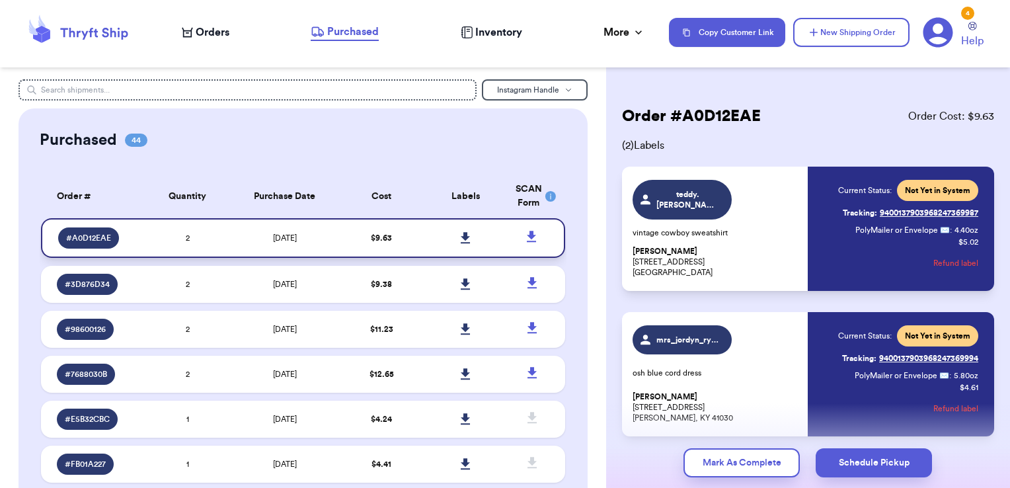
click at [461, 235] on icon at bounding box center [465, 237] width 9 height 11
click at [214, 26] on span "Orders" at bounding box center [213, 32] width 34 height 16
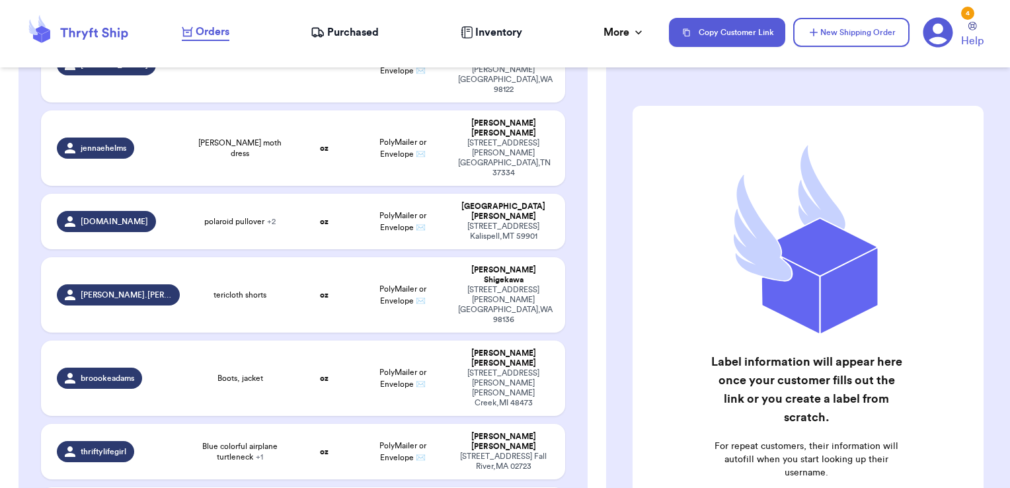
scroll to position [330, 0]
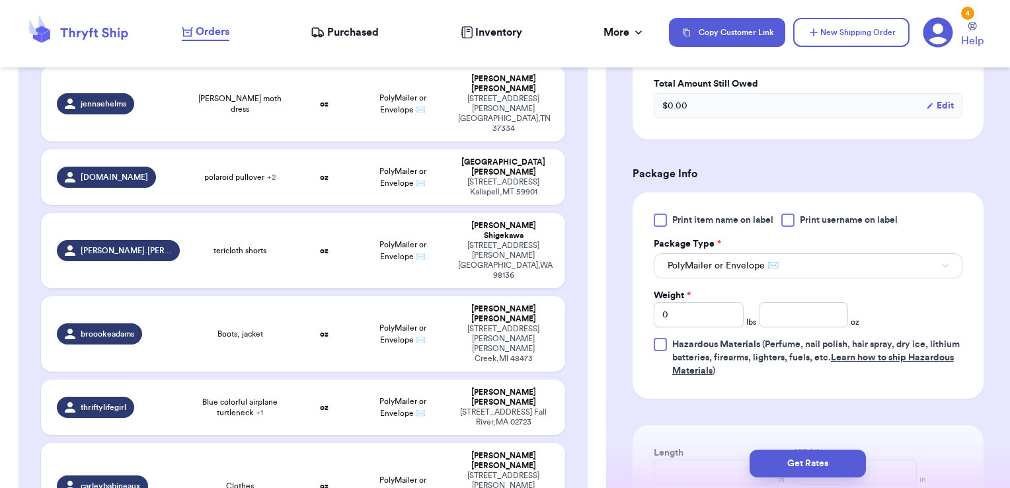
scroll to position [661, 0]
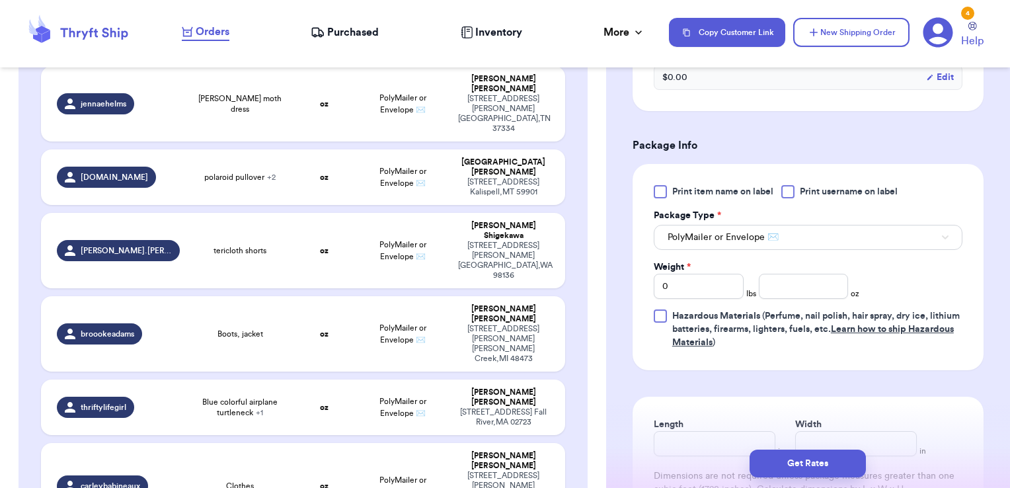
click at [786, 188] on div at bounding box center [787, 191] width 13 height 13
click at [0, 0] on input "Print username on label" at bounding box center [0, 0] width 0 height 0
